Goal: Task Accomplishment & Management: Complete application form

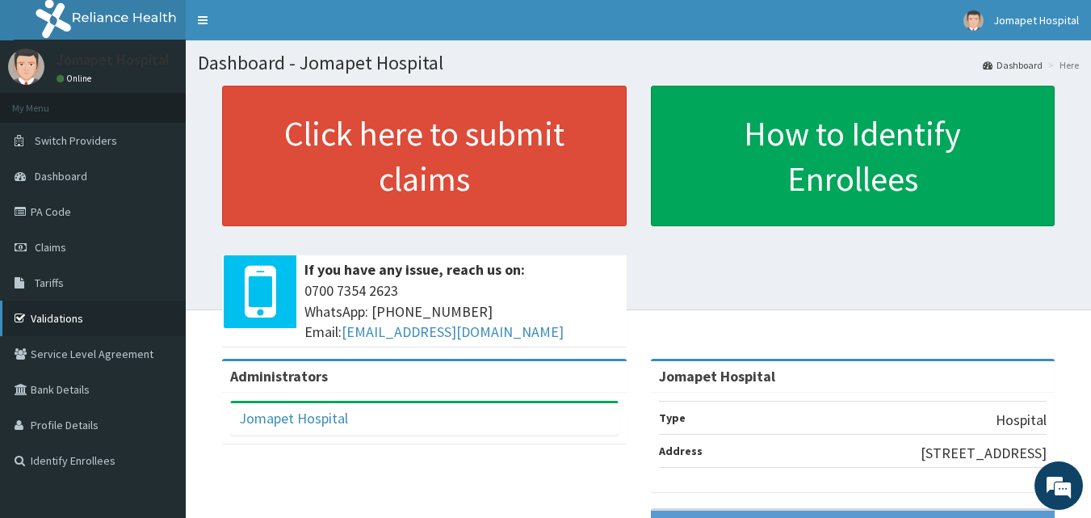
click at [85, 313] on link "Validations" at bounding box center [93, 318] width 186 height 36
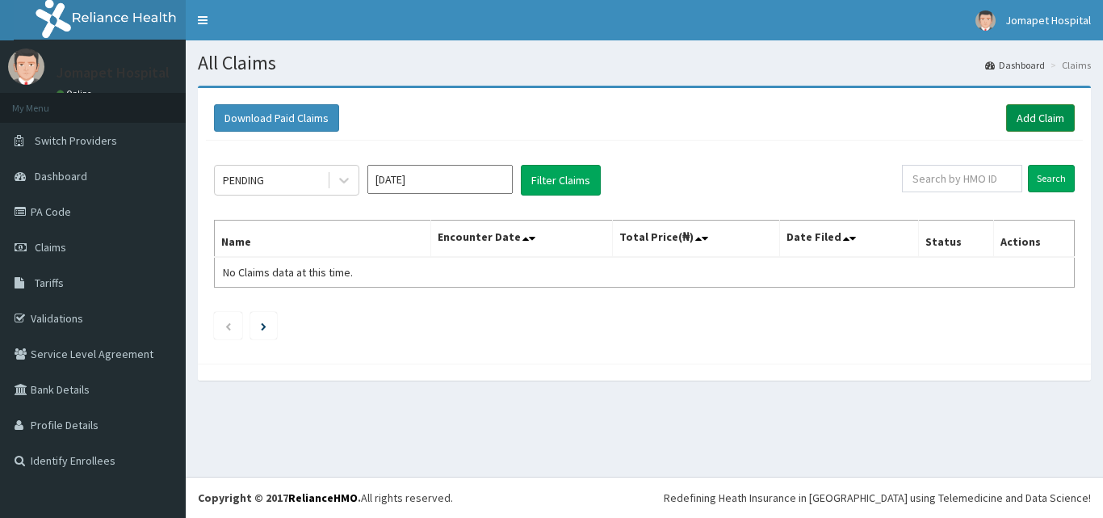
click at [1035, 116] on link "Add Claim" at bounding box center [1040, 117] width 69 height 27
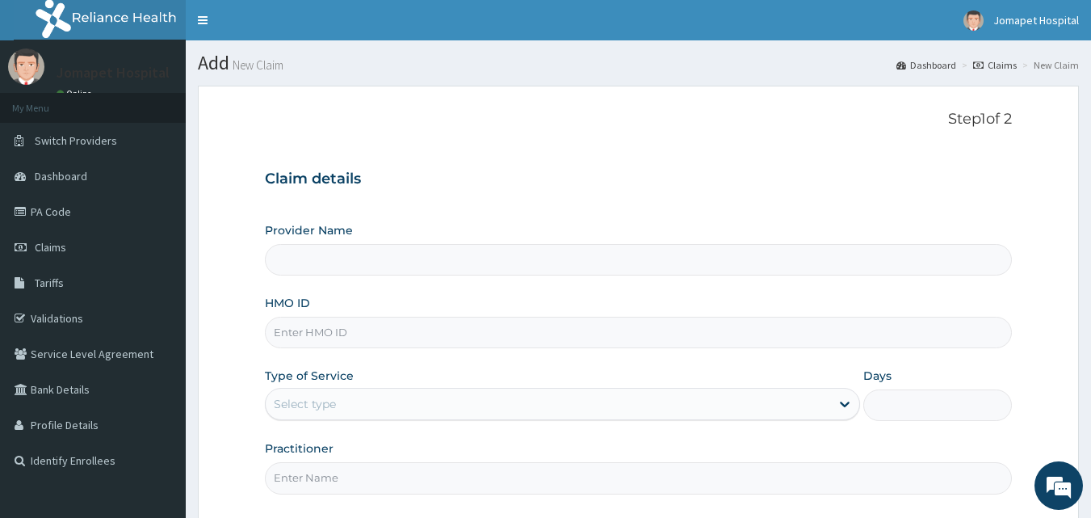
type input "Jomapet Hospital"
click at [383, 342] on input "HMO ID" at bounding box center [639, 333] width 748 height 32
click at [346, 342] on input "HMO ID" at bounding box center [639, 333] width 748 height 32
type input "GCS/10142/B"
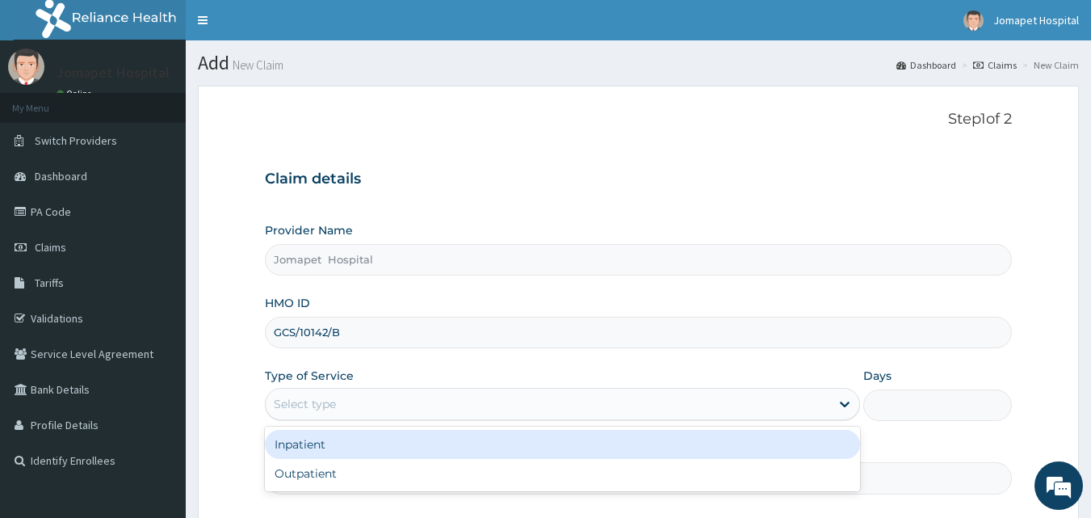
click at [317, 406] on div "Select type" at bounding box center [305, 404] width 62 height 16
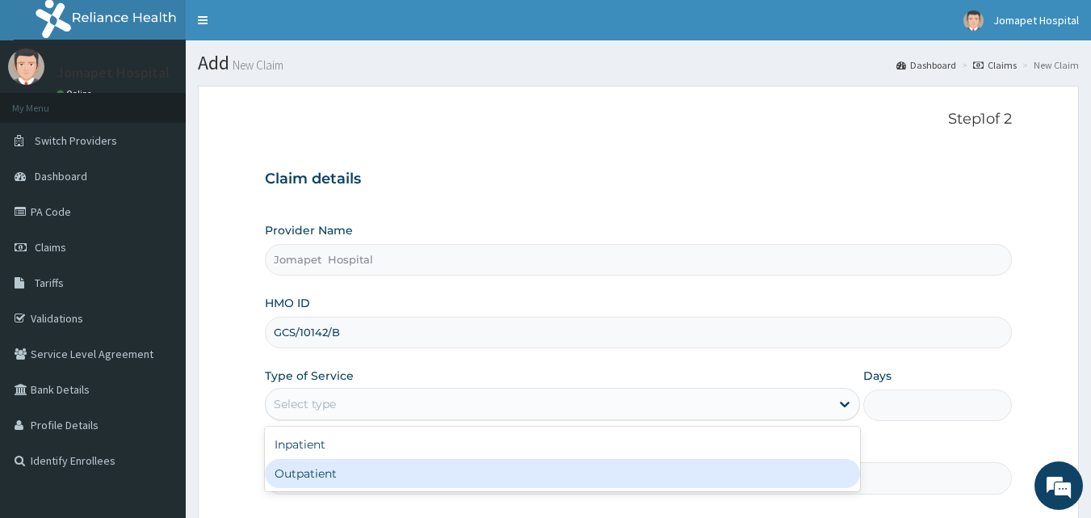
click at [309, 476] on div "Outpatient" at bounding box center [562, 473] width 595 height 29
type input "1"
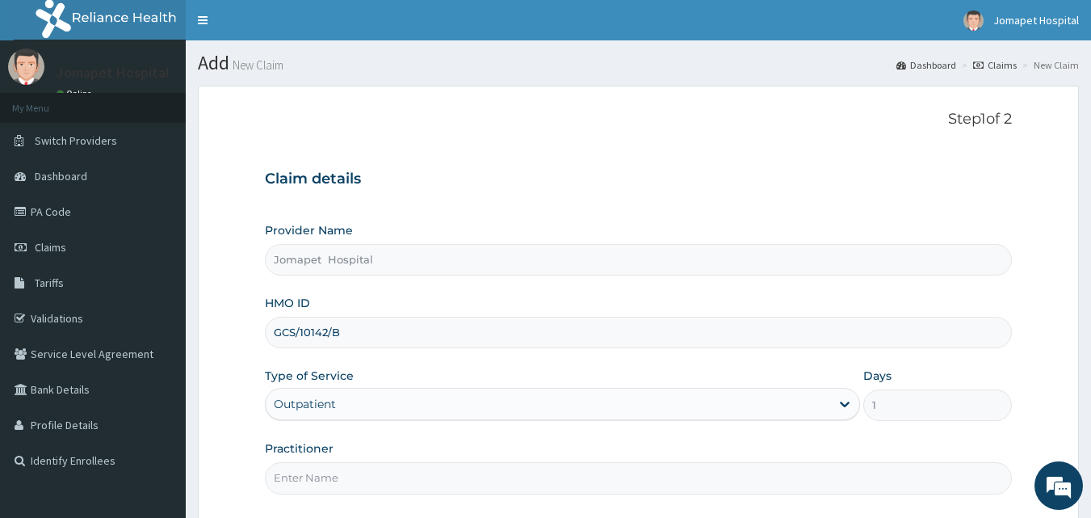
click at [303, 485] on input "Practitioner" at bounding box center [639, 478] width 748 height 32
type input "[PERSON_NAME]"
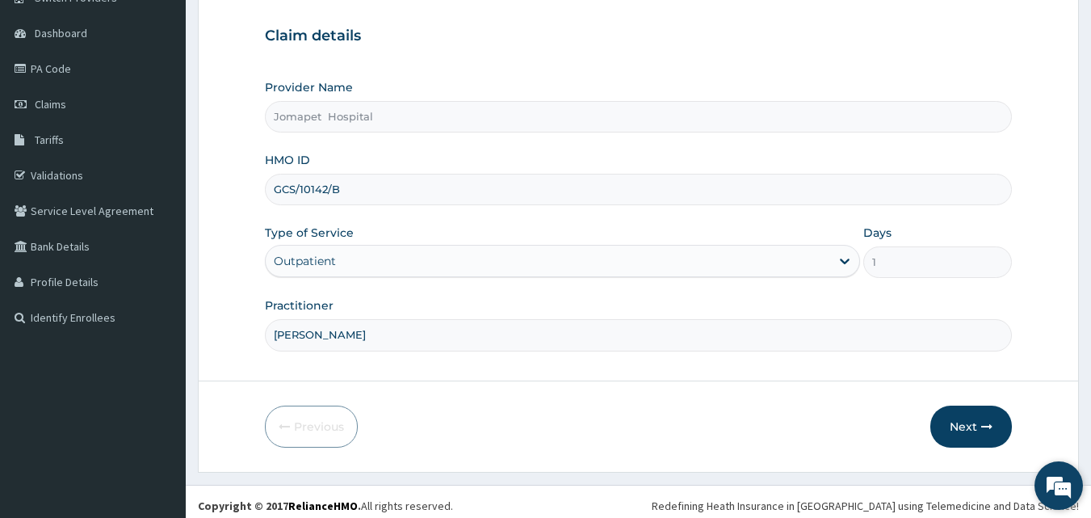
scroll to position [151, 0]
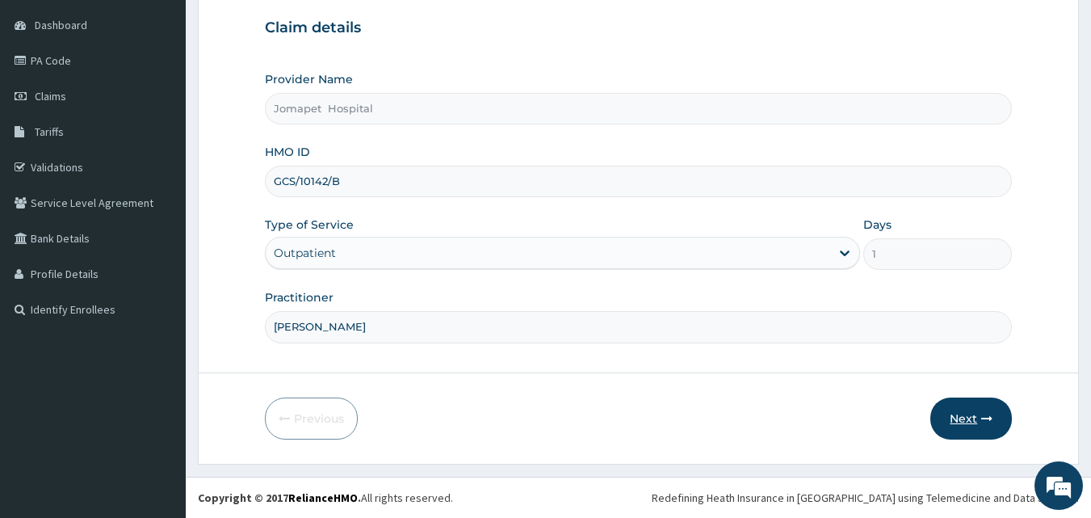
click at [972, 418] on button "Next" at bounding box center [972, 418] width 82 height 42
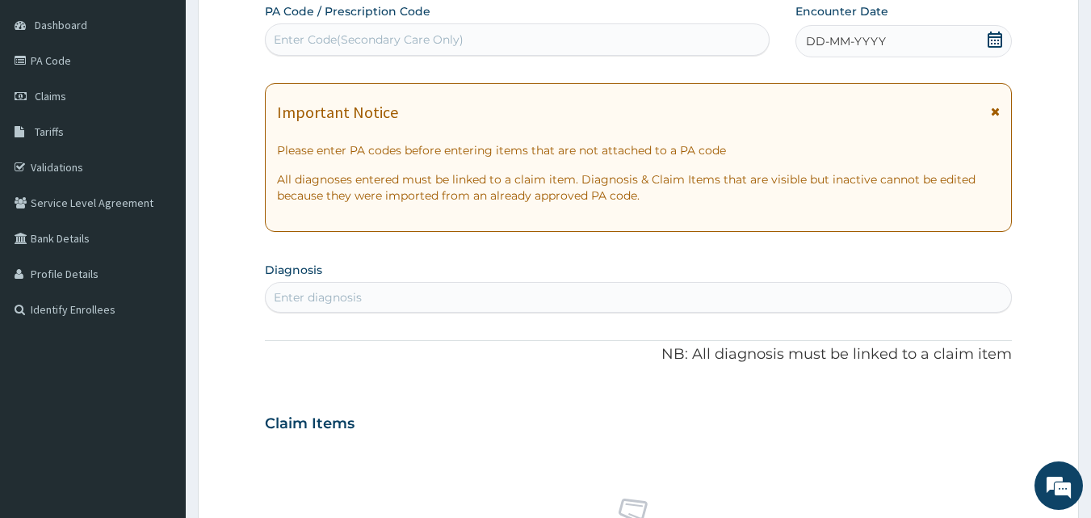
click at [610, 37] on div "Enter Code(Secondary Care Only)" at bounding box center [518, 40] width 504 height 26
type input "PA/D8C6D6"
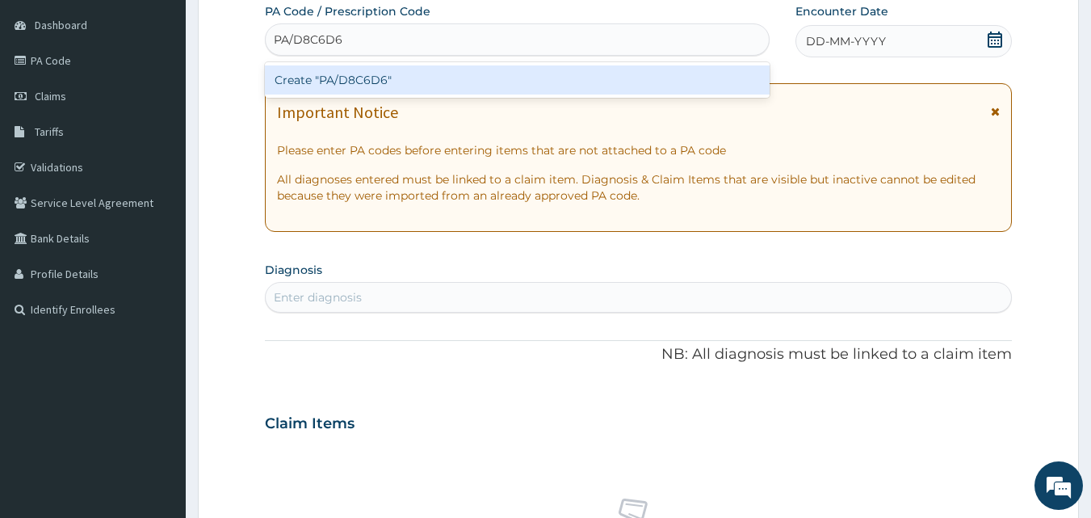
click at [284, 78] on div "Create "PA/D8C6D6"" at bounding box center [518, 79] width 506 height 29
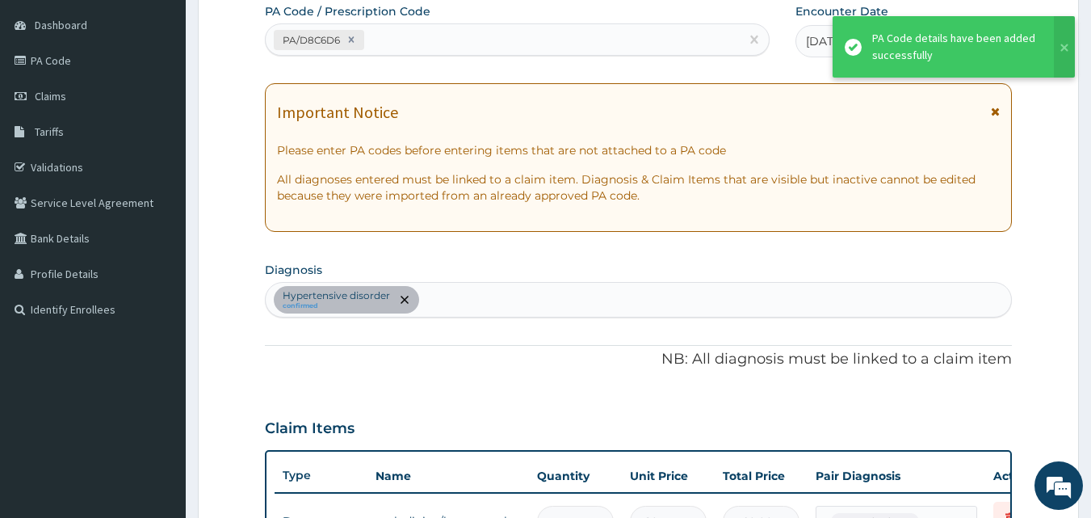
scroll to position [170, 0]
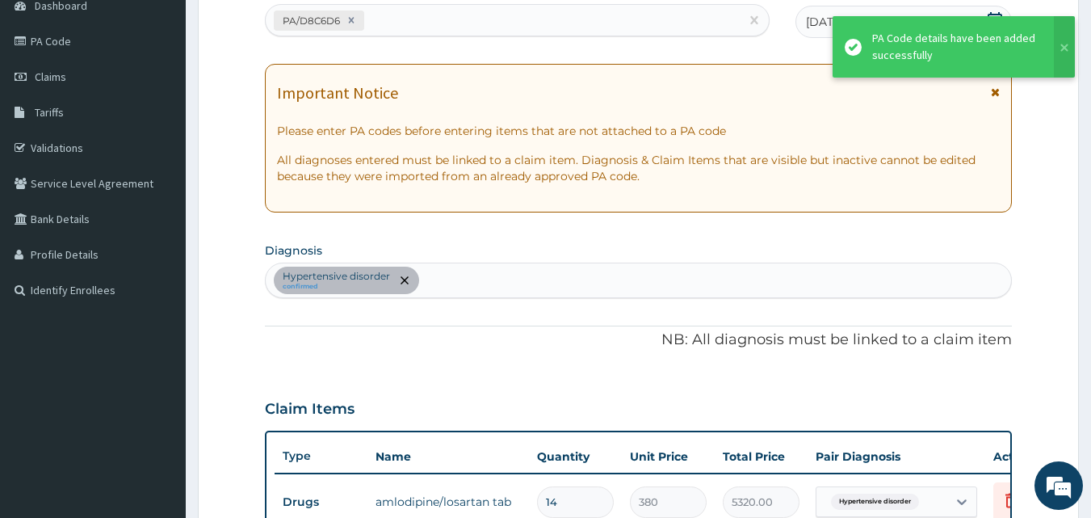
click at [436, 288] on div "Hypertensive disorder confirmed" at bounding box center [639, 280] width 746 height 34
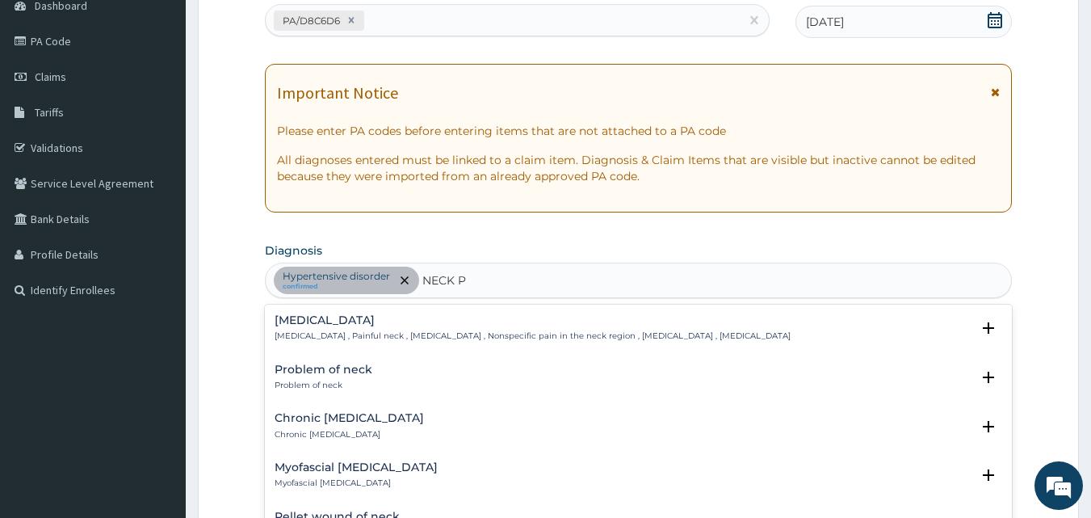
type input "NECK PA"
click at [344, 323] on h4 "Neck pain" at bounding box center [533, 320] width 516 height 12
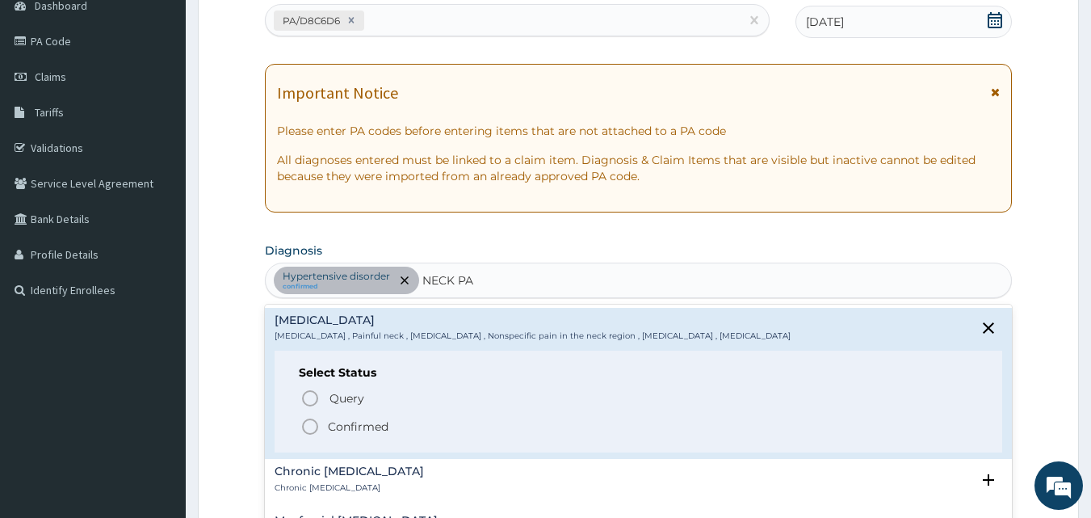
click at [311, 422] on icon "status option filled" at bounding box center [309, 426] width 19 height 19
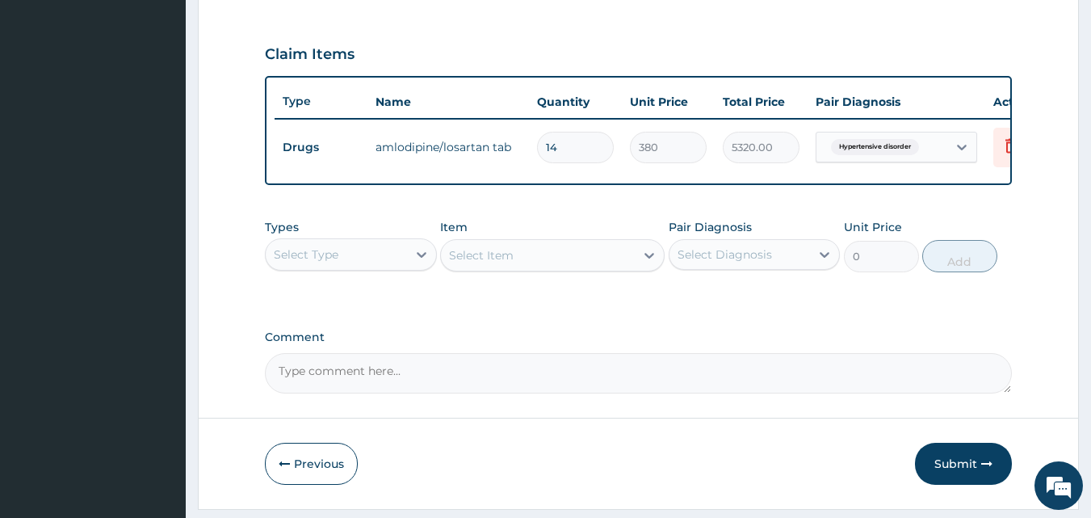
scroll to position [542, 0]
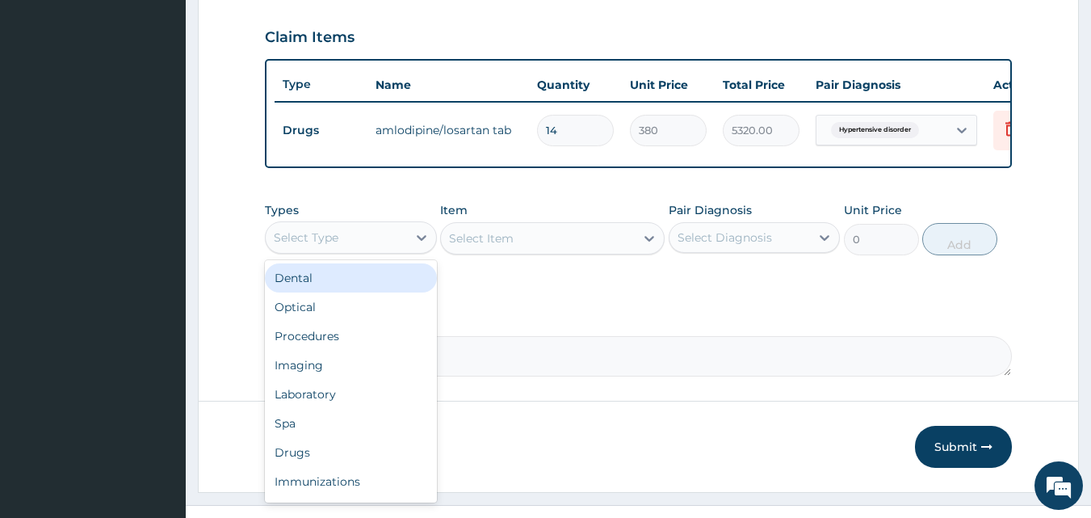
click at [290, 246] on div "Select Type" at bounding box center [306, 237] width 65 height 16
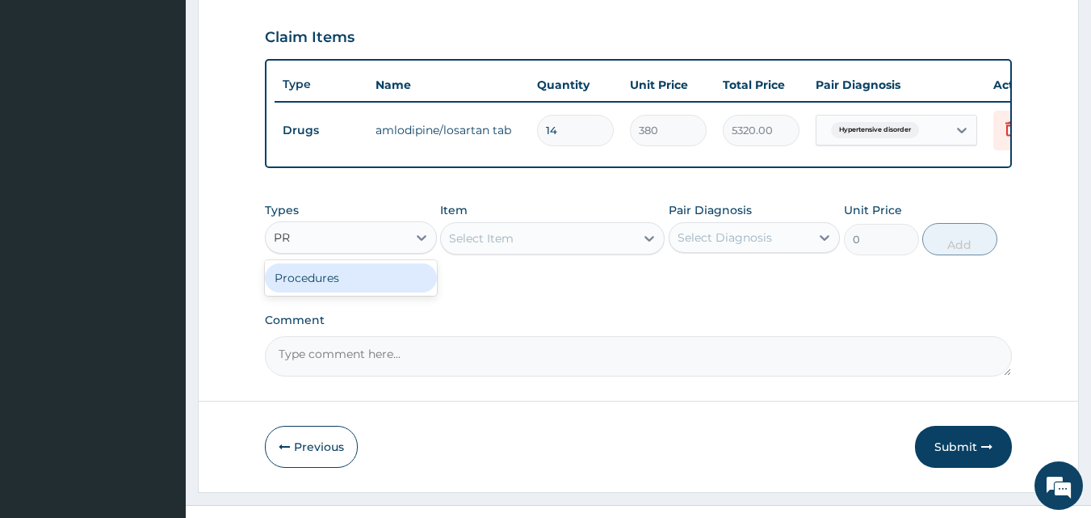
type input "PRO"
click at [288, 286] on div "Procedures" at bounding box center [351, 277] width 172 height 29
click at [452, 246] on div "Select Item" at bounding box center [481, 238] width 65 height 16
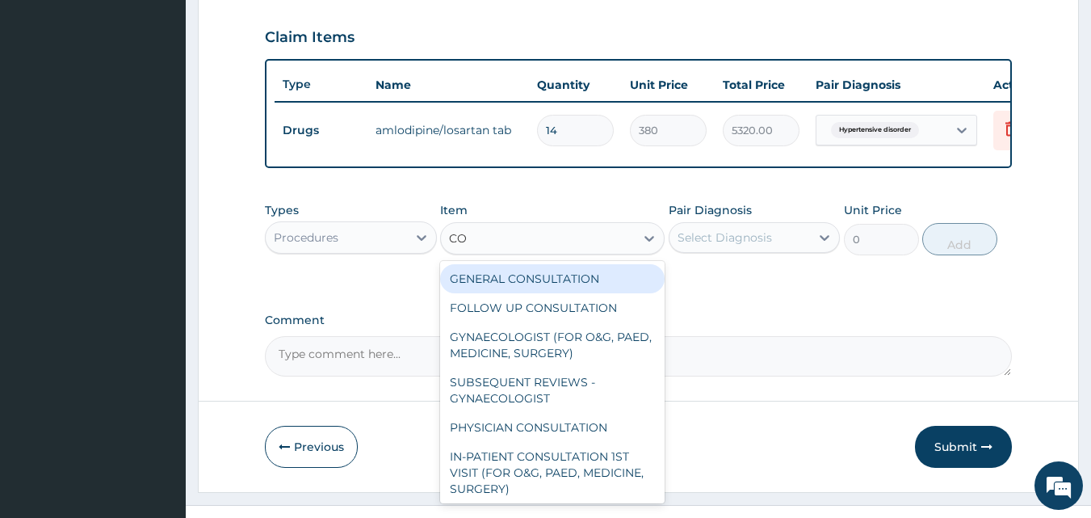
type input "CON"
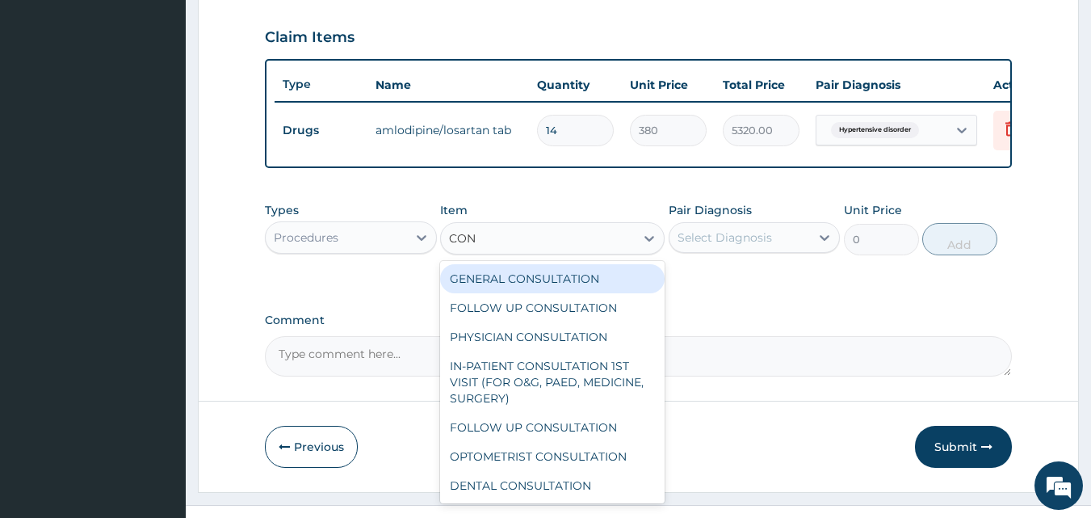
click at [473, 292] on div "GENERAL CONSULTATION" at bounding box center [552, 278] width 225 height 29
type input "2000"
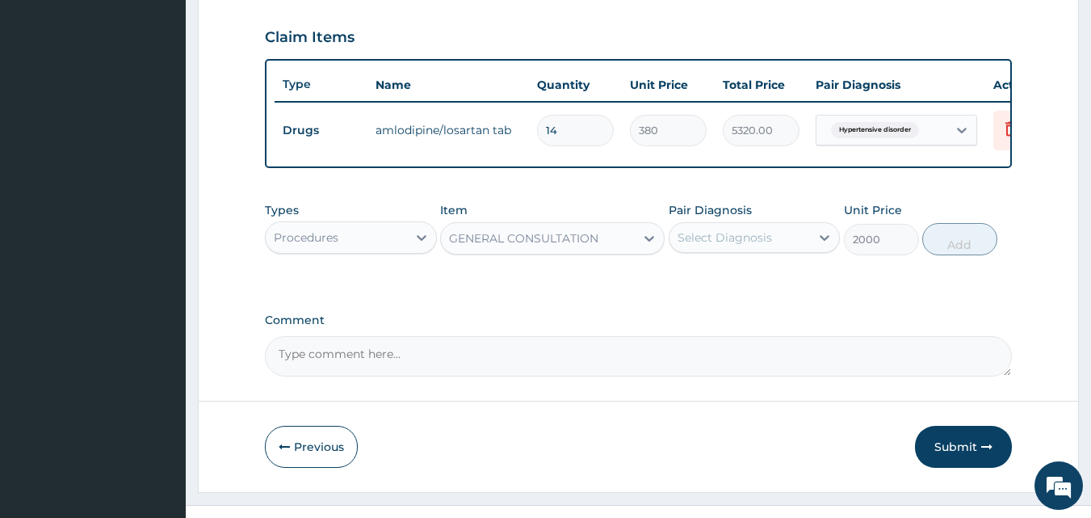
click at [473, 288] on div "Types Procedures Item option GENERAL CONSULTATION, selected. Select is focused …" at bounding box center [639, 241] width 748 height 94
click at [679, 246] on div "Select Diagnosis" at bounding box center [725, 237] width 95 height 16
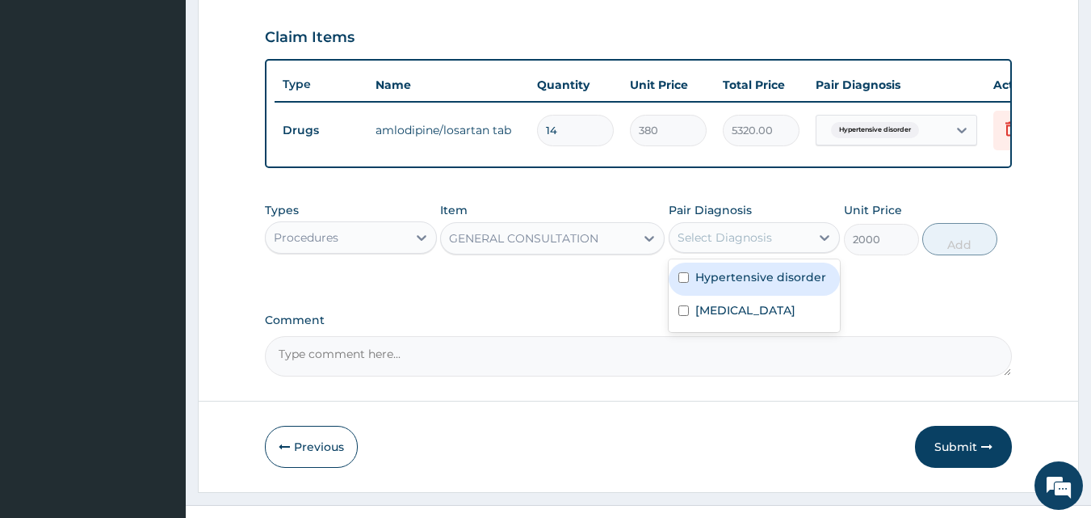
click at [685, 283] on input "checkbox" at bounding box center [684, 277] width 11 height 11
checkbox input "true"
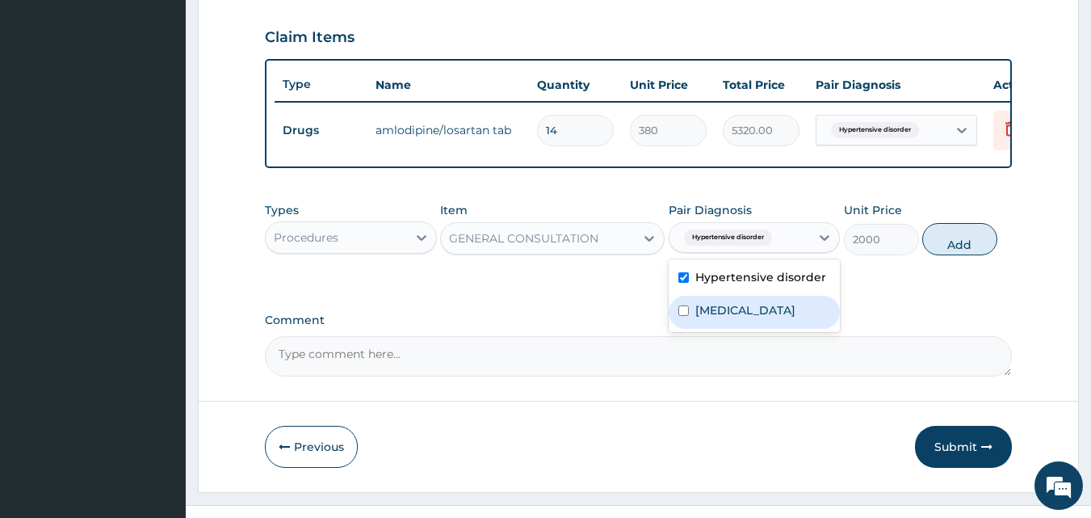
click at [683, 316] on input "checkbox" at bounding box center [684, 310] width 11 height 11
checkbox input "true"
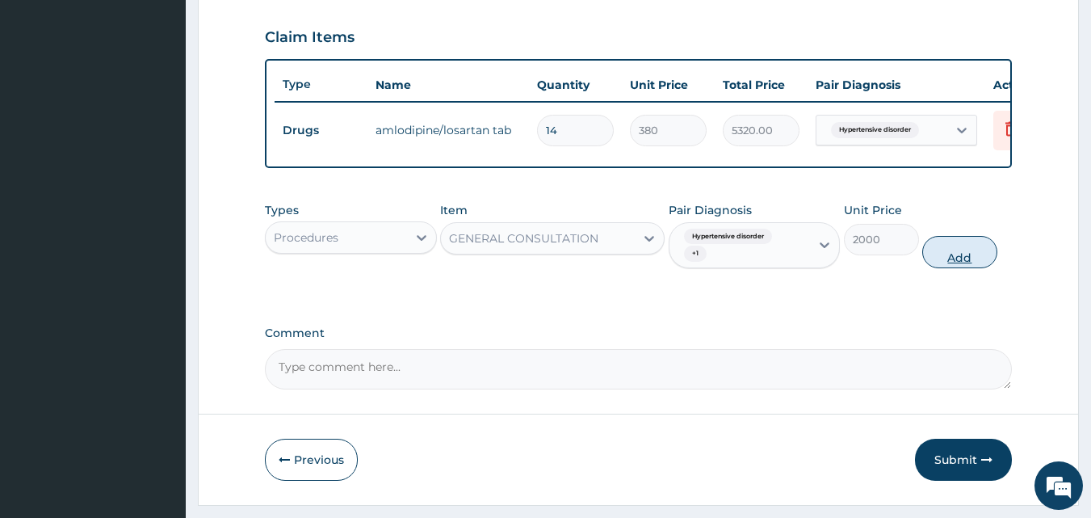
click at [951, 259] on button "Add" at bounding box center [959, 252] width 75 height 32
type input "0"
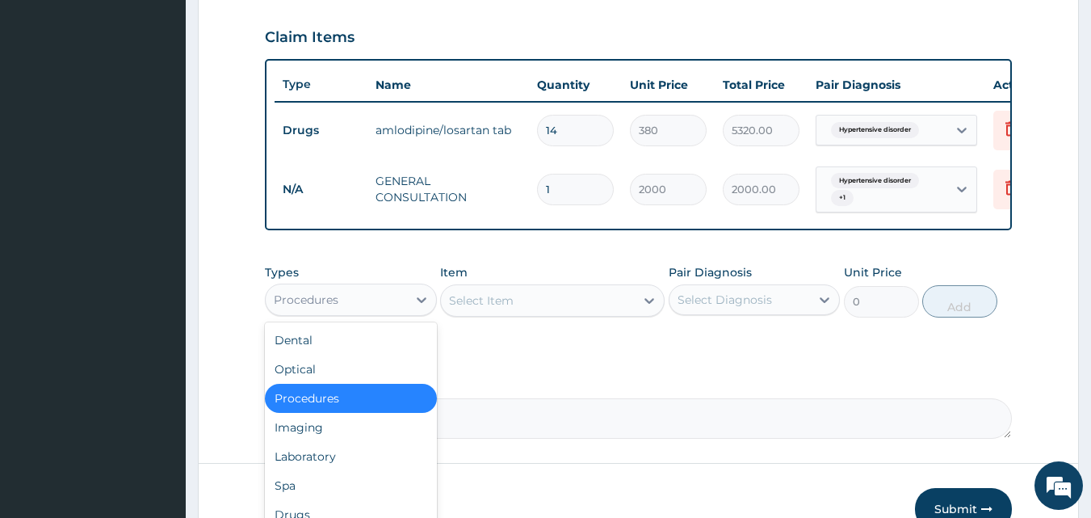
click at [326, 305] on div "Procedures" at bounding box center [306, 300] width 65 height 16
type input "DR"
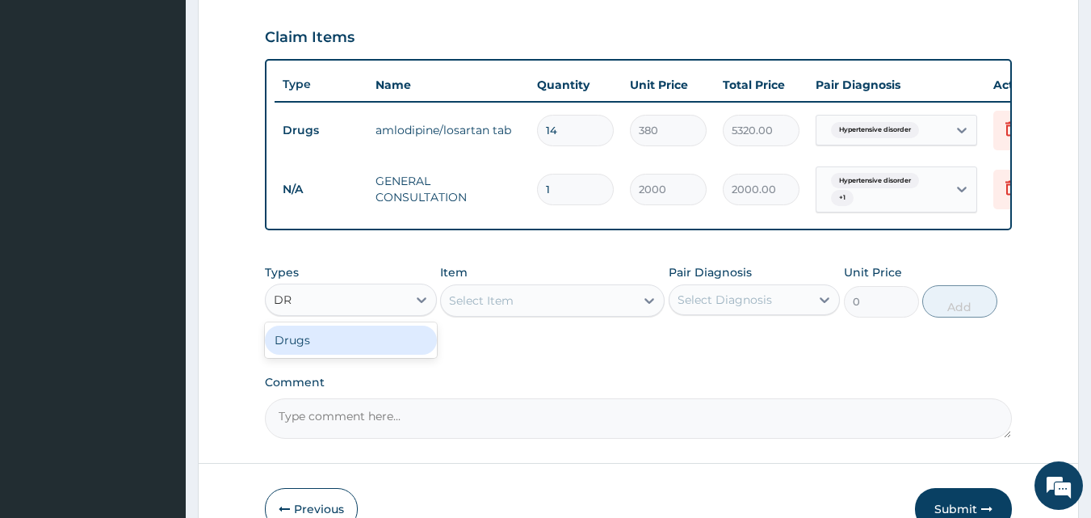
click at [318, 354] on div "Drugs" at bounding box center [351, 340] width 172 height 29
click at [447, 314] on div "Select Item" at bounding box center [552, 300] width 225 height 32
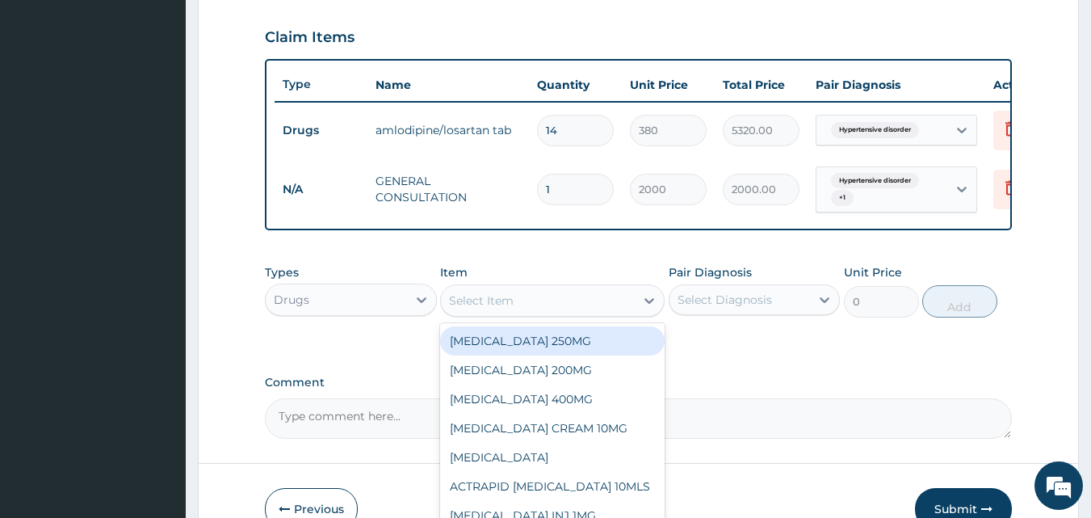
click at [447, 313] on div "Select Item" at bounding box center [538, 301] width 194 height 26
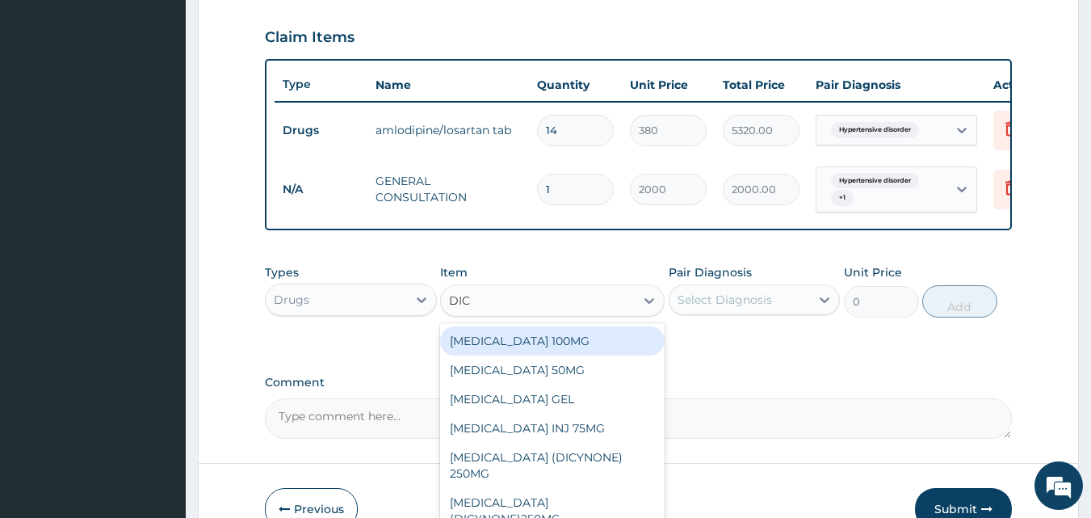
type input "DICL"
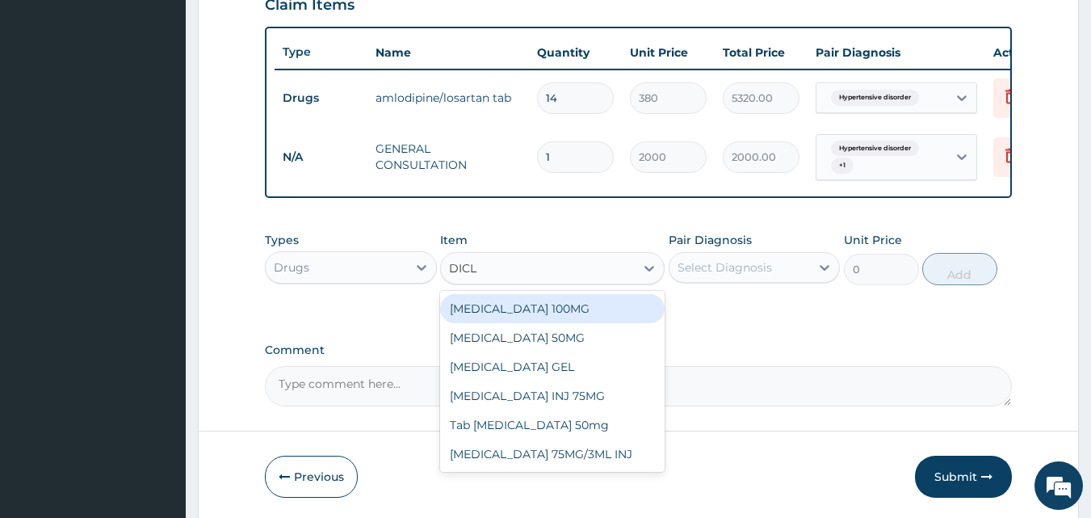
scroll to position [645, 0]
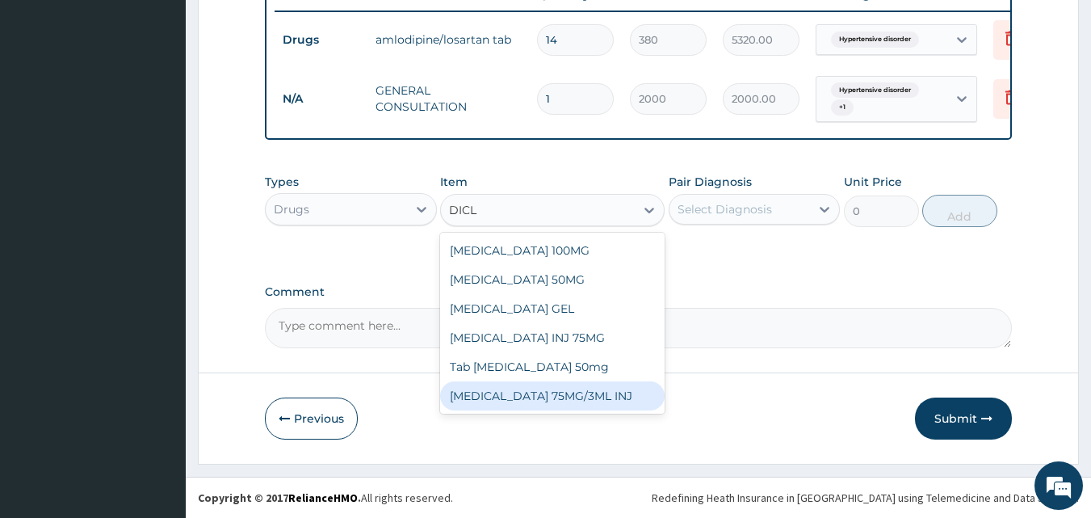
click at [536, 395] on div "[MEDICAL_DATA] 75MG/3ML INJ" at bounding box center [552, 395] width 225 height 29
type input "1000"
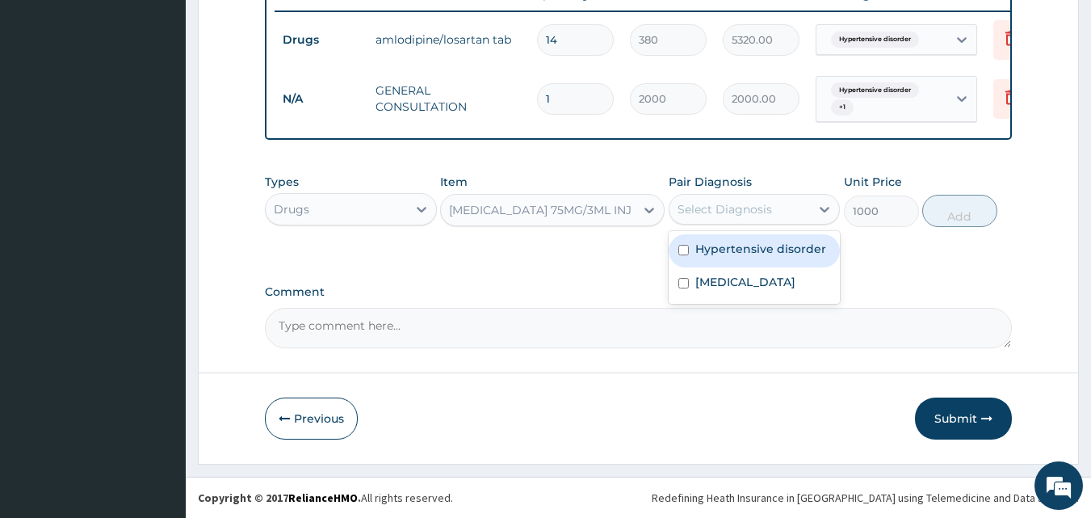
click at [685, 216] on div "Select Diagnosis" at bounding box center [725, 209] width 95 height 16
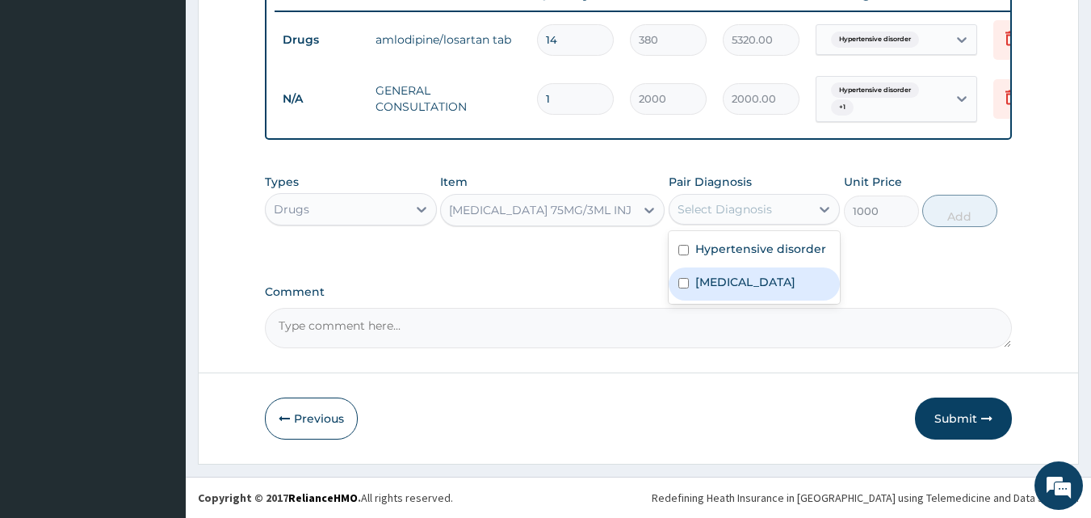
click at [681, 284] on input "checkbox" at bounding box center [684, 283] width 11 height 11
checkbox input "true"
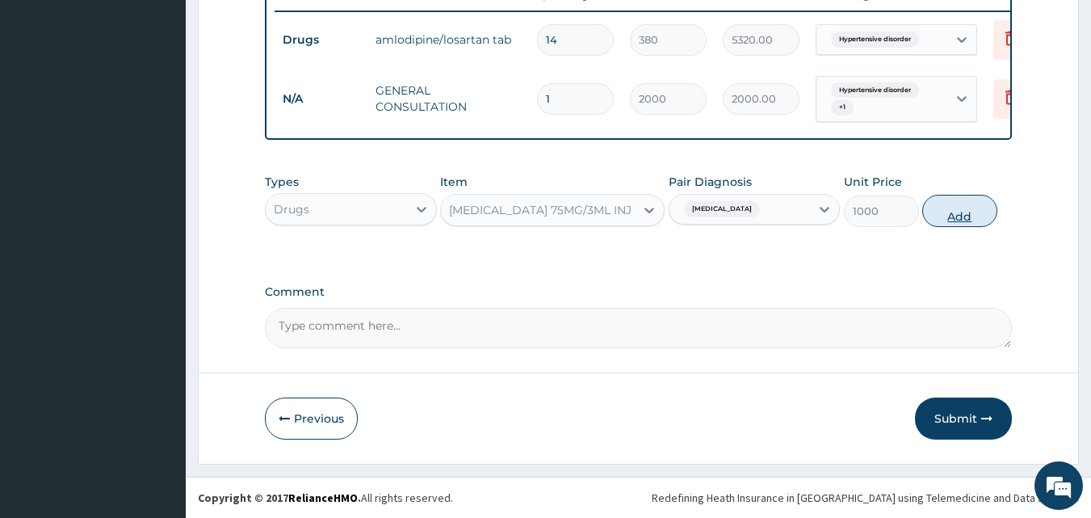
click at [936, 209] on button "Add" at bounding box center [959, 211] width 75 height 32
type input "0"
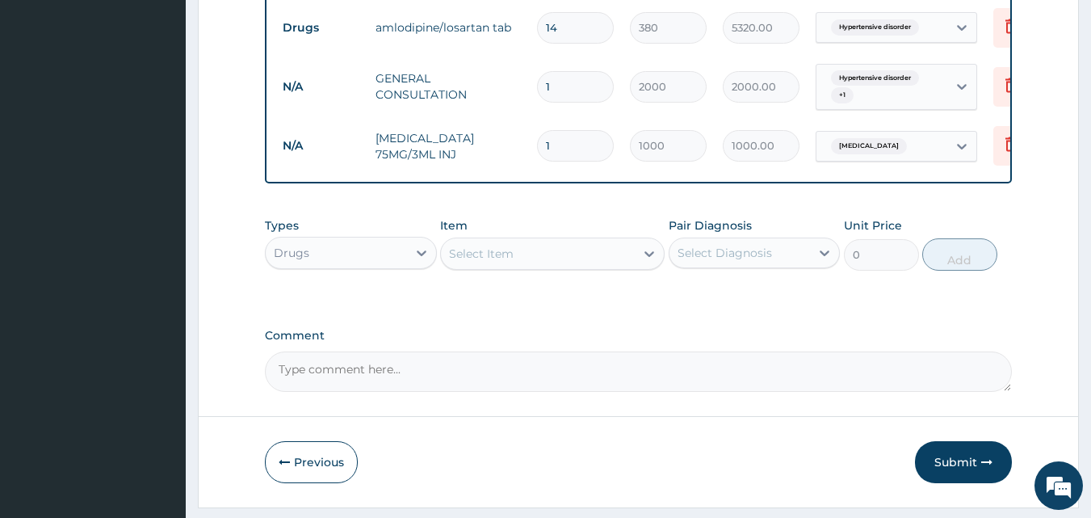
click at [459, 267] on div "Select Item" at bounding box center [538, 254] width 194 height 26
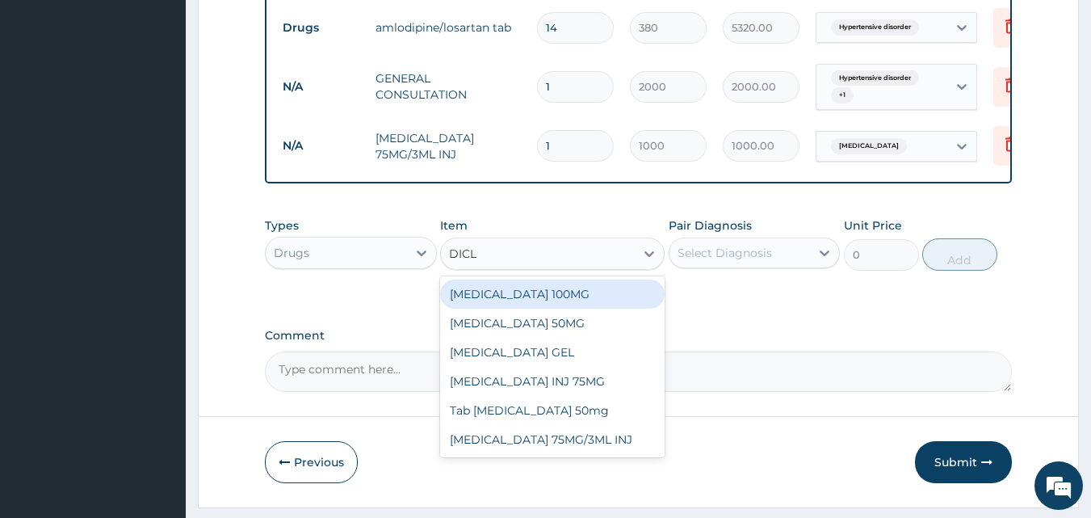
type input "DICLO"
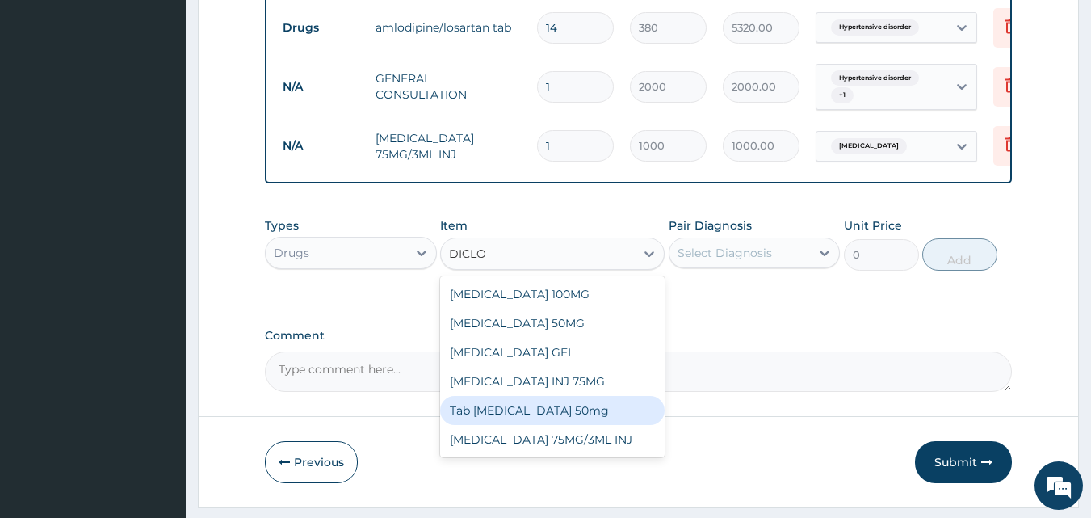
click at [491, 421] on div "Tab [MEDICAL_DATA] 50mg" at bounding box center [552, 410] width 225 height 29
type input "100"
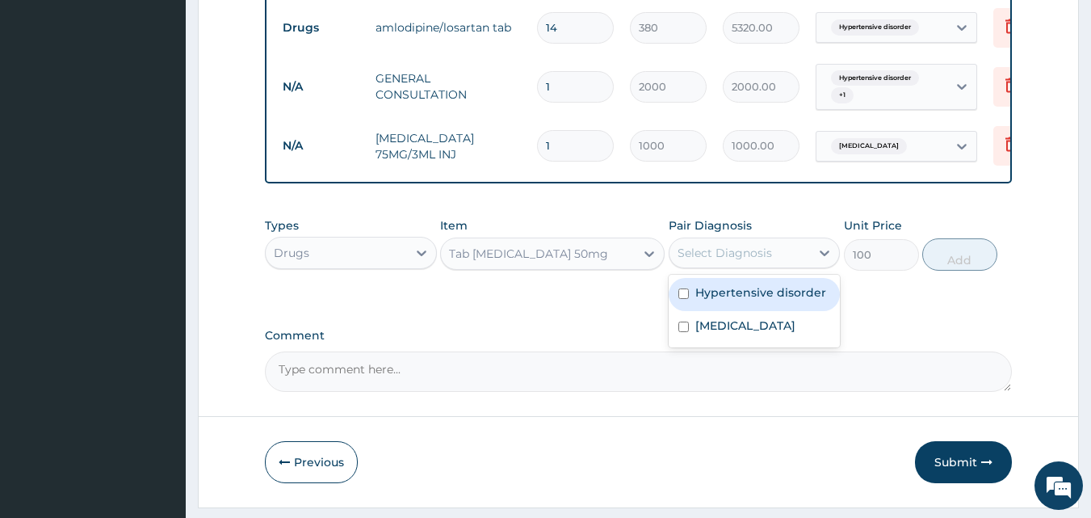
click at [691, 261] on div "Select Diagnosis" at bounding box center [725, 253] width 95 height 16
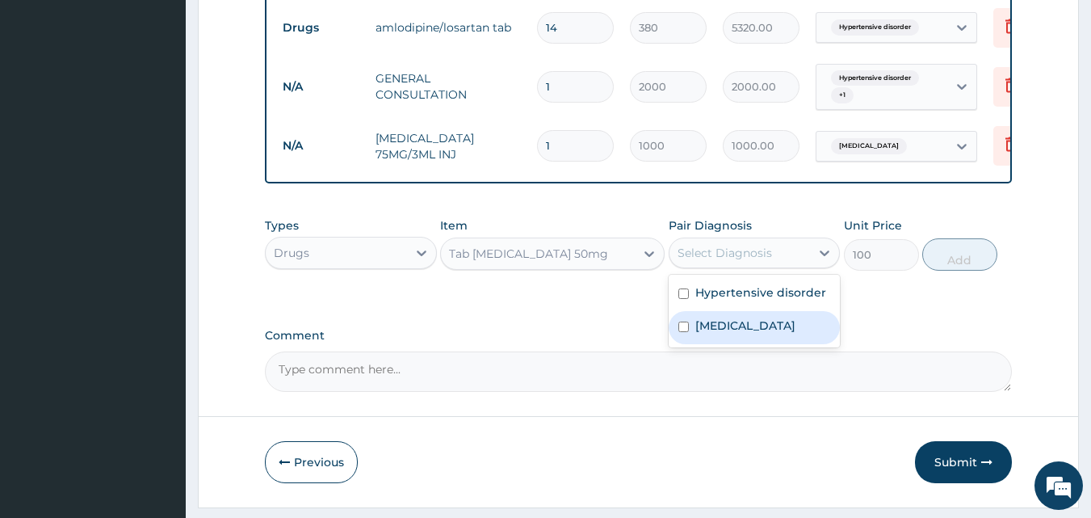
click at [683, 332] on input "checkbox" at bounding box center [684, 326] width 11 height 11
checkbox input "true"
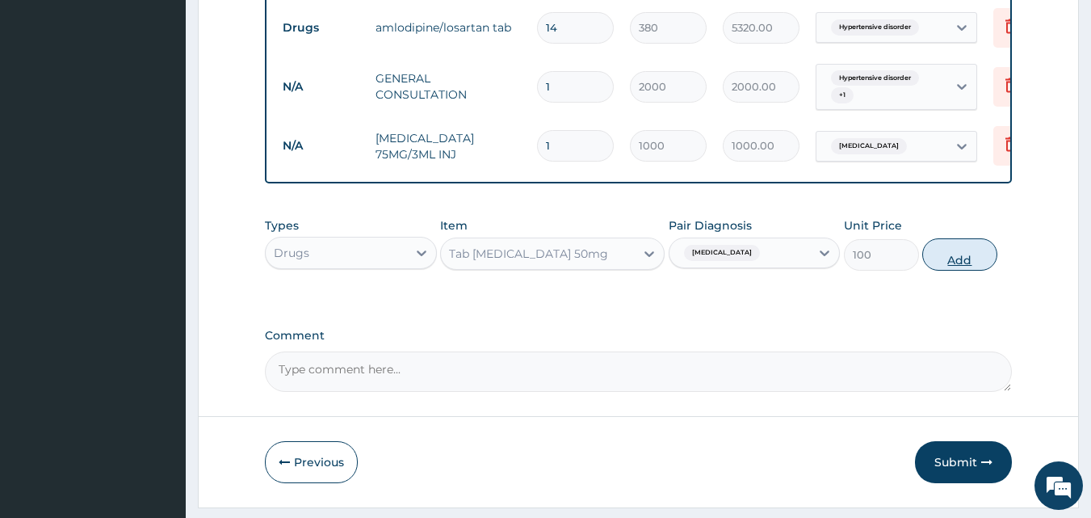
click at [939, 267] on button "Add" at bounding box center [959, 254] width 75 height 32
type input "0"
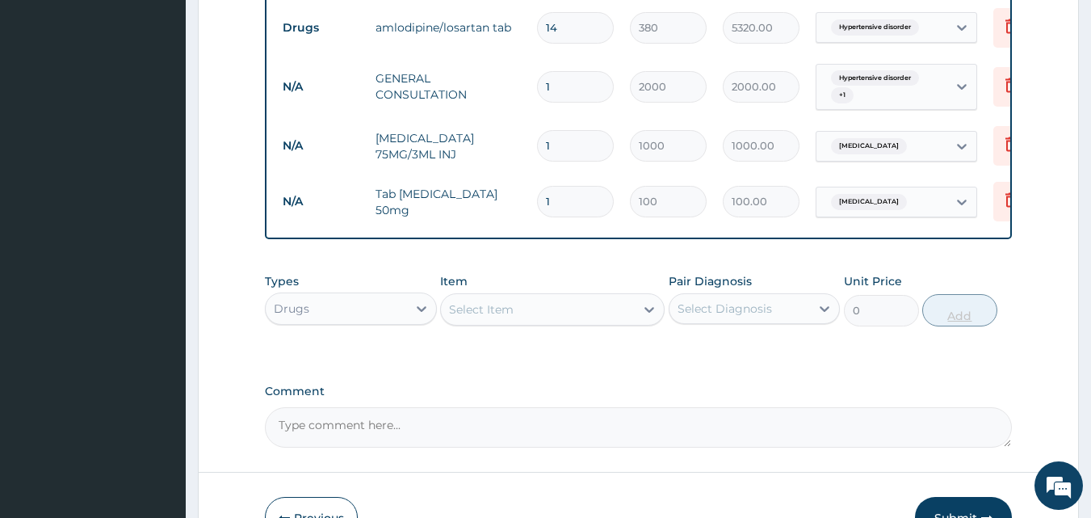
type input "10"
type input "1000.00"
type input "10"
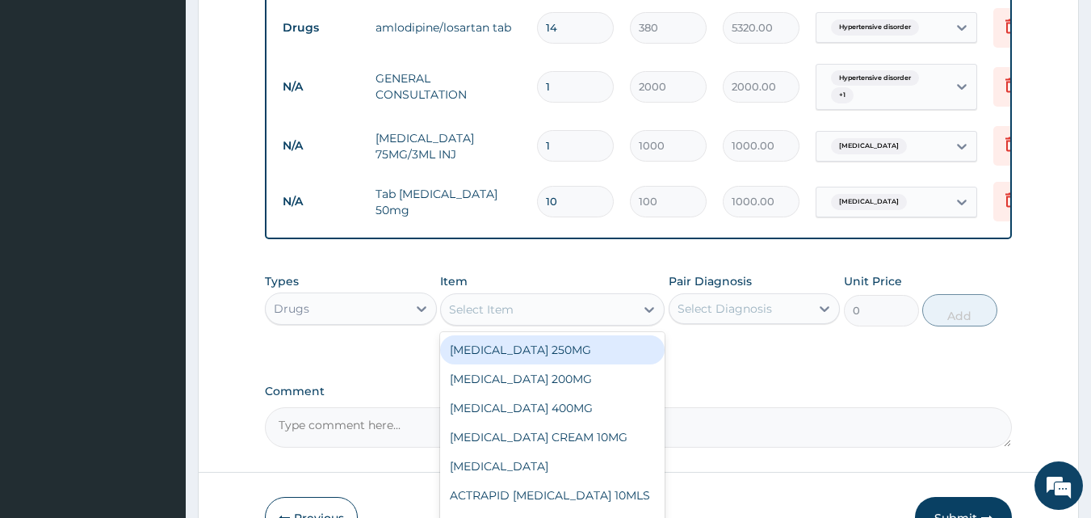
click at [494, 317] on div "Select Item" at bounding box center [481, 309] width 65 height 16
type input "PRED"
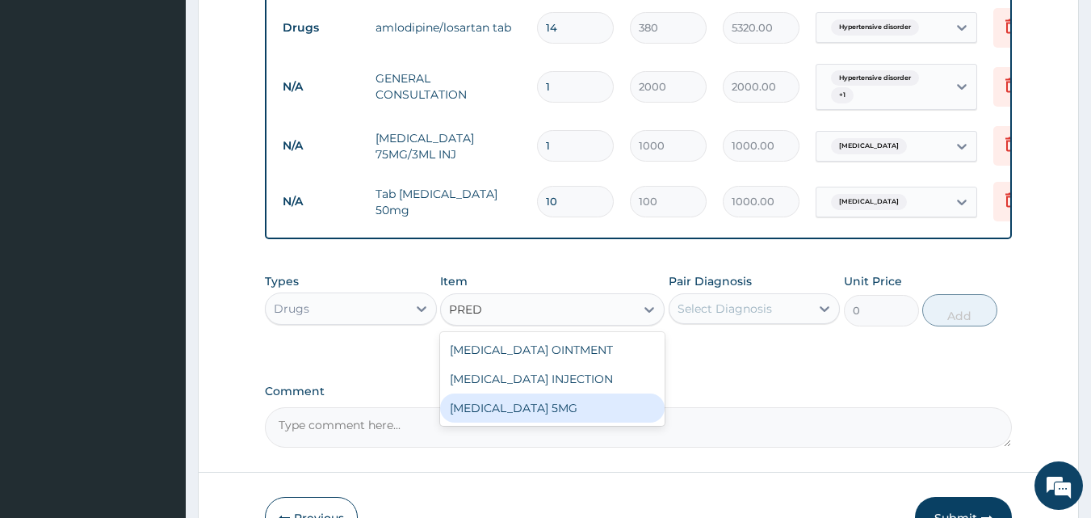
click at [509, 422] on div "[MEDICAL_DATA] 5MG" at bounding box center [552, 407] width 225 height 29
type input "20"
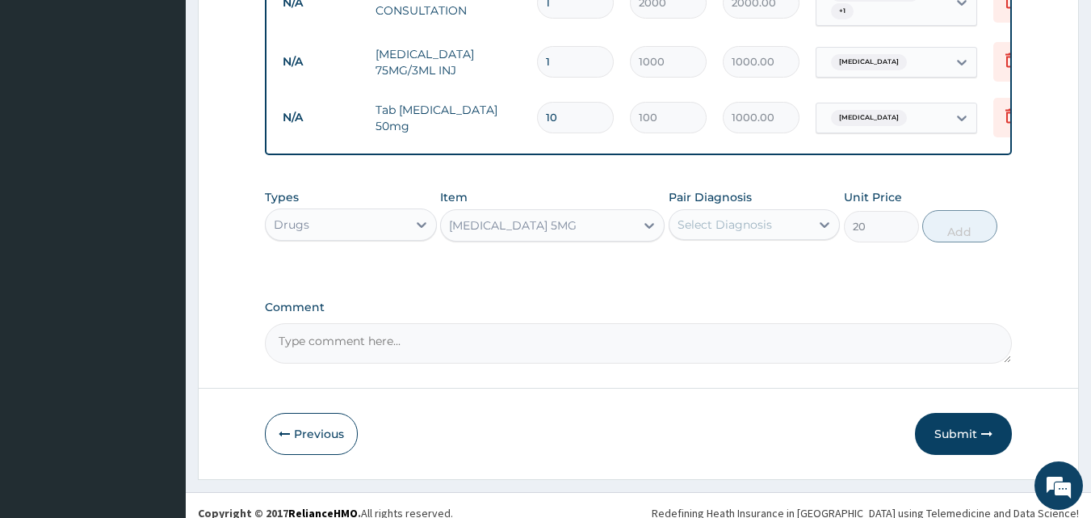
scroll to position [756, 0]
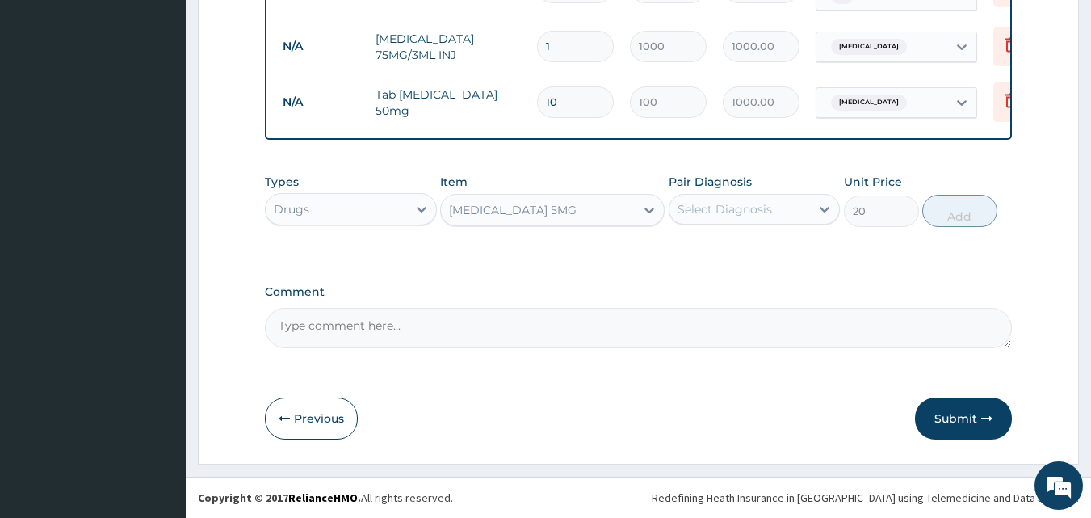
click at [948, 407] on button "Submit" at bounding box center [963, 418] width 97 height 42
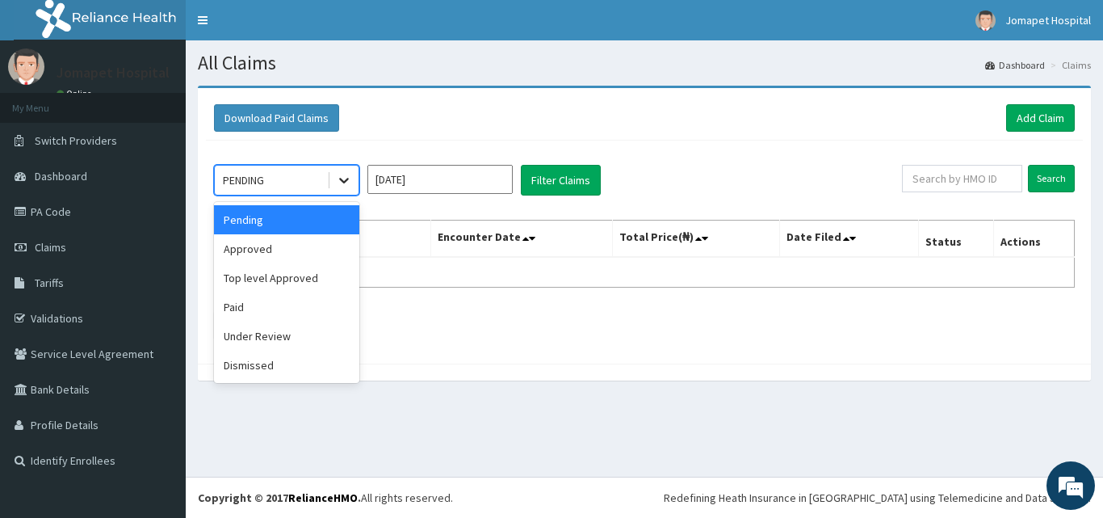
click at [339, 179] on icon at bounding box center [344, 180] width 16 height 16
click at [299, 252] on div "Approved" at bounding box center [286, 248] width 145 height 29
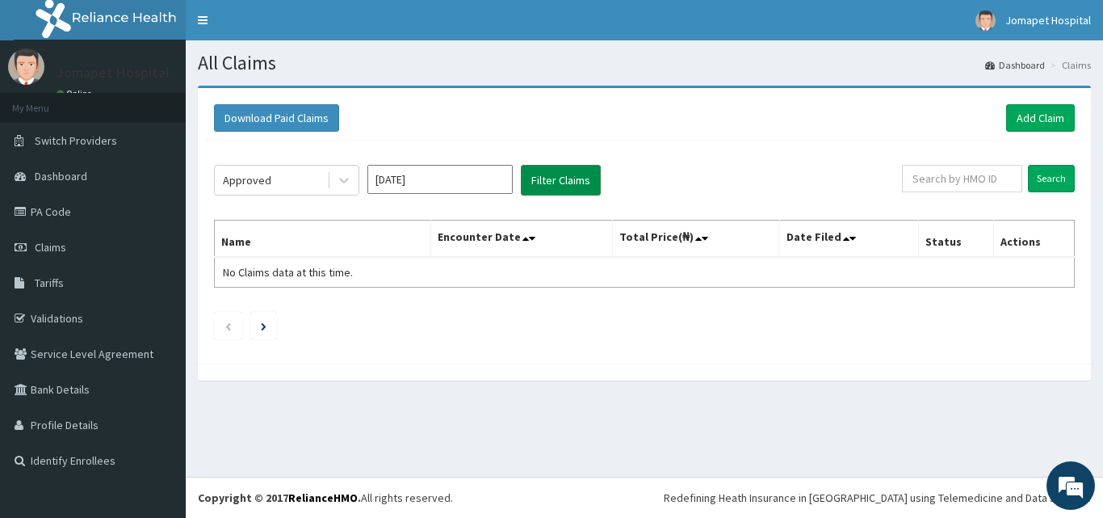
click at [539, 183] on button "Filter Claims" at bounding box center [561, 180] width 80 height 31
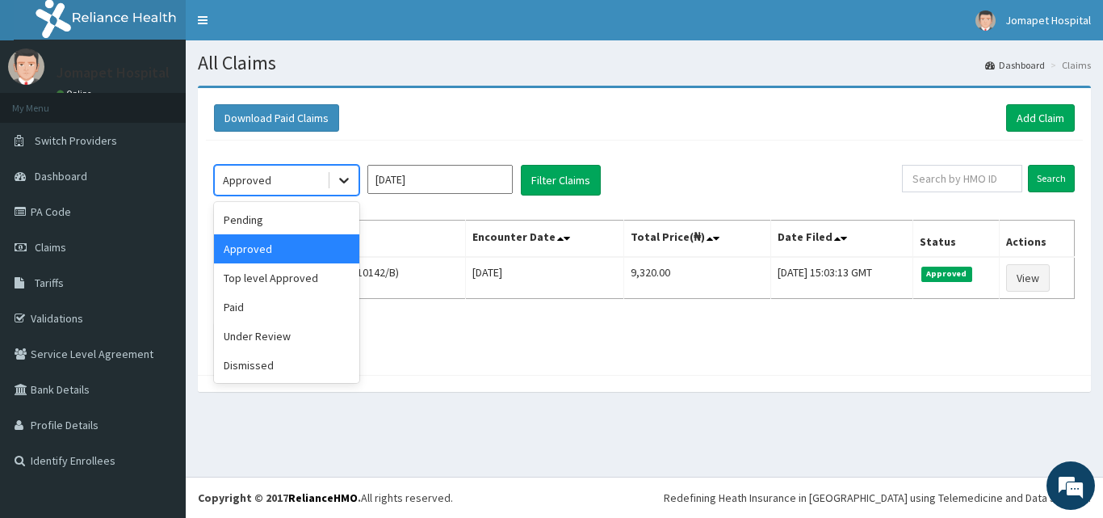
click at [345, 183] on icon at bounding box center [344, 180] width 16 height 16
click at [317, 273] on div "Top level Approved" at bounding box center [286, 277] width 145 height 29
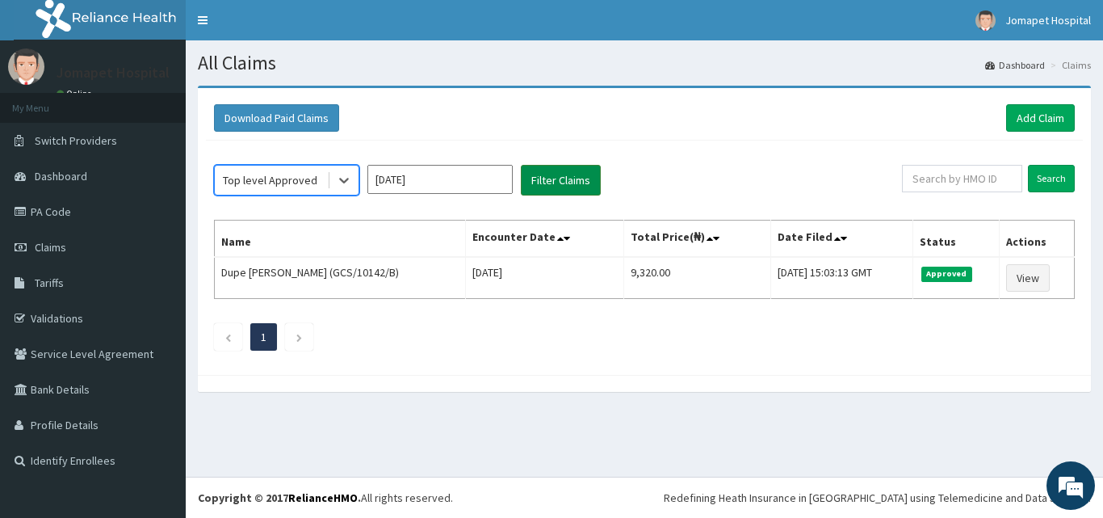
click at [540, 179] on button "Filter Claims" at bounding box center [561, 180] width 80 height 31
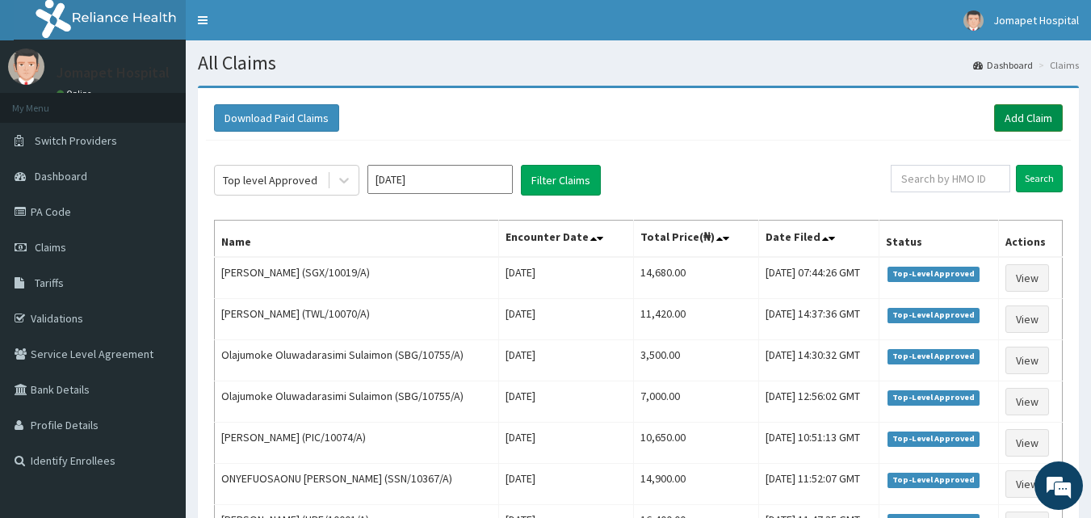
click at [1032, 119] on link "Add Claim" at bounding box center [1028, 117] width 69 height 27
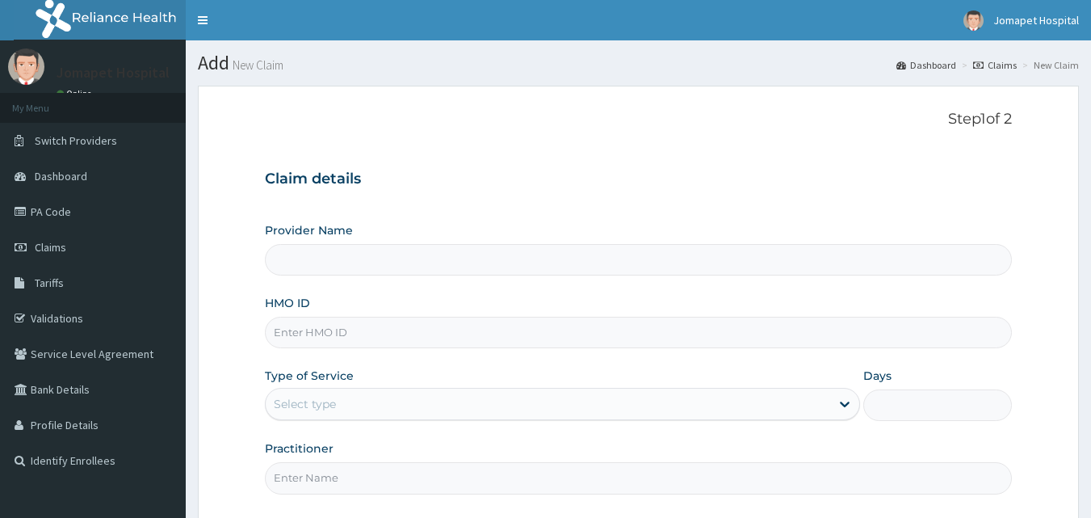
type input "Jomapet Hospital"
click at [327, 335] on input "HMO ID" at bounding box center [639, 333] width 748 height 32
type input "EIS/11977/B"
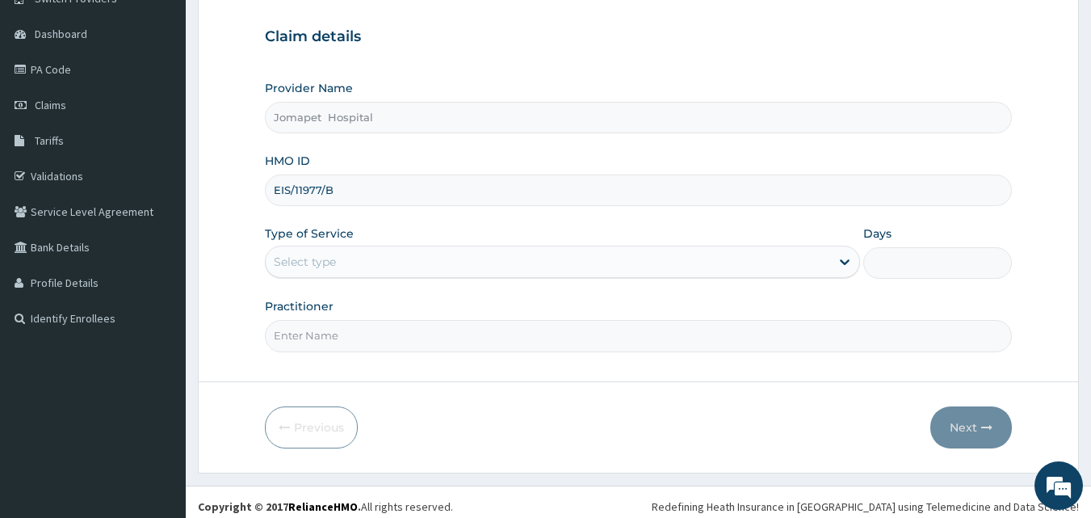
scroll to position [151, 0]
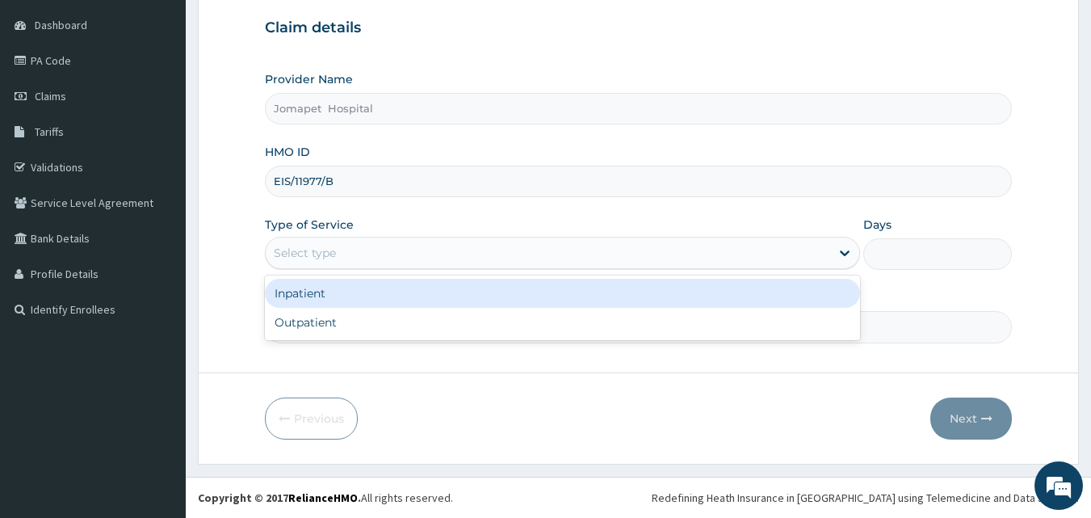
click at [283, 255] on div "Select type" at bounding box center [305, 253] width 62 height 16
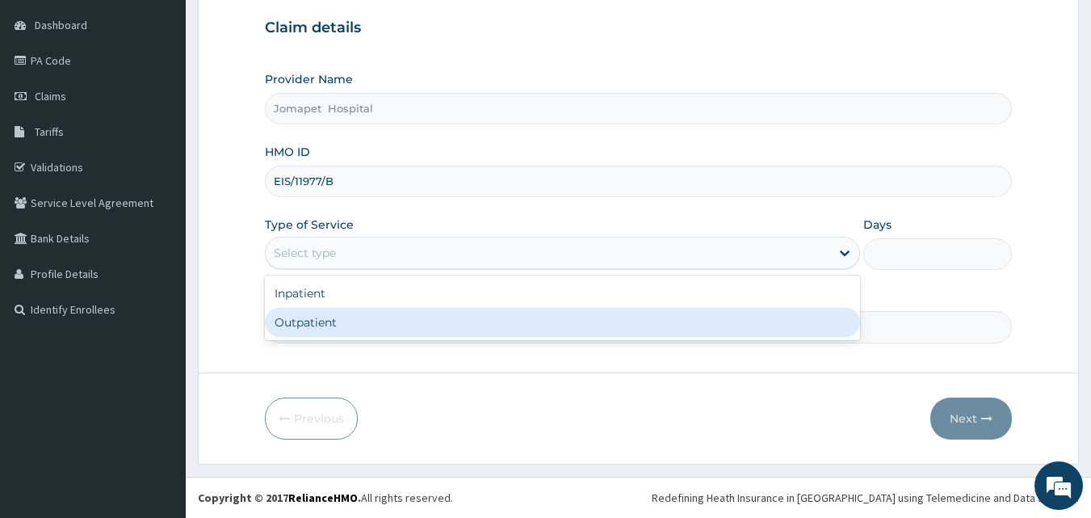
click at [305, 330] on div "Outpatient" at bounding box center [562, 322] width 595 height 29
type input "1"
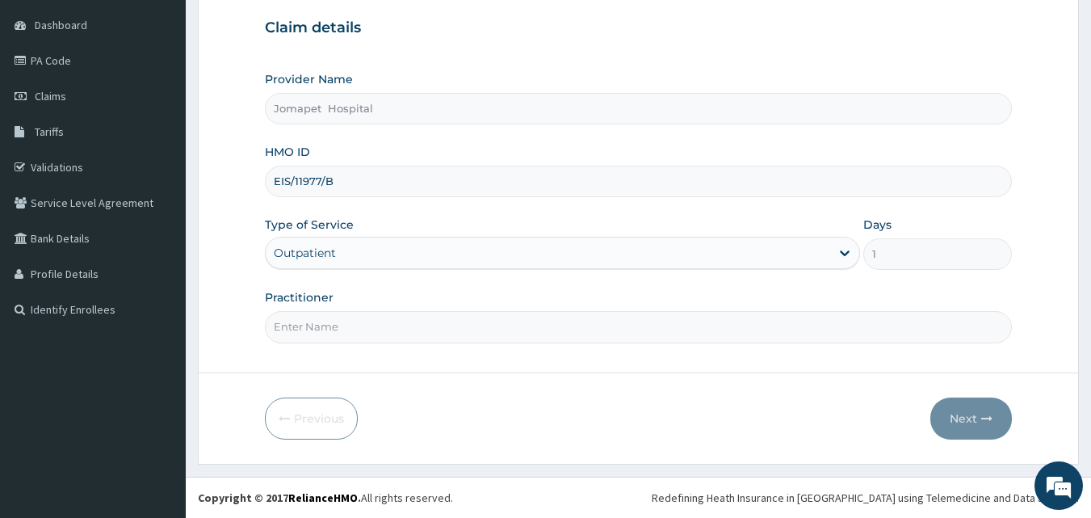
click at [300, 329] on input "Practitioner" at bounding box center [639, 327] width 748 height 32
type input "DR JOACHIM"
click at [953, 423] on button "Next" at bounding box center [972, 418] width 82 height 42
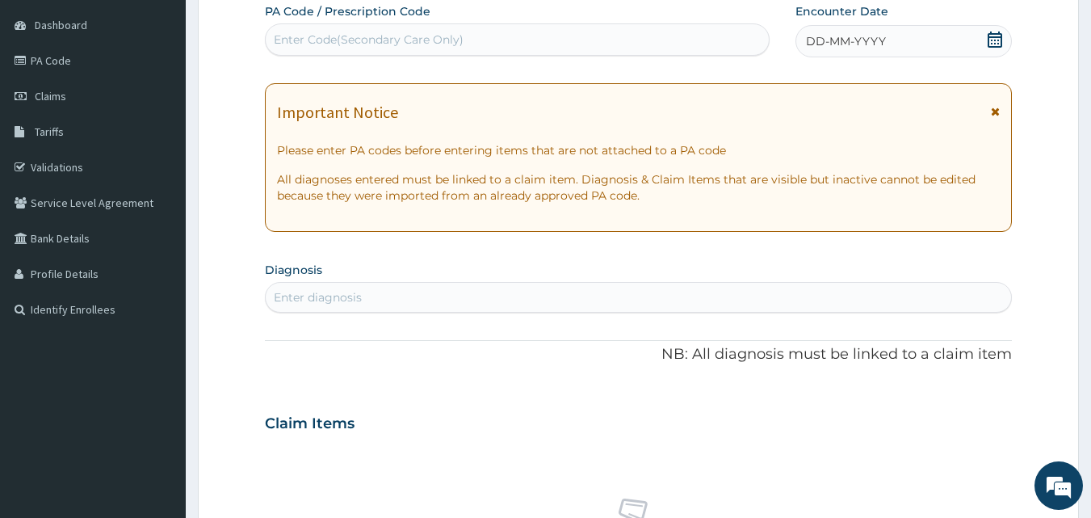
click at [813, 42] on span "DD-MM-YYYY" at bounding box center [846, 41] width 80 height 16
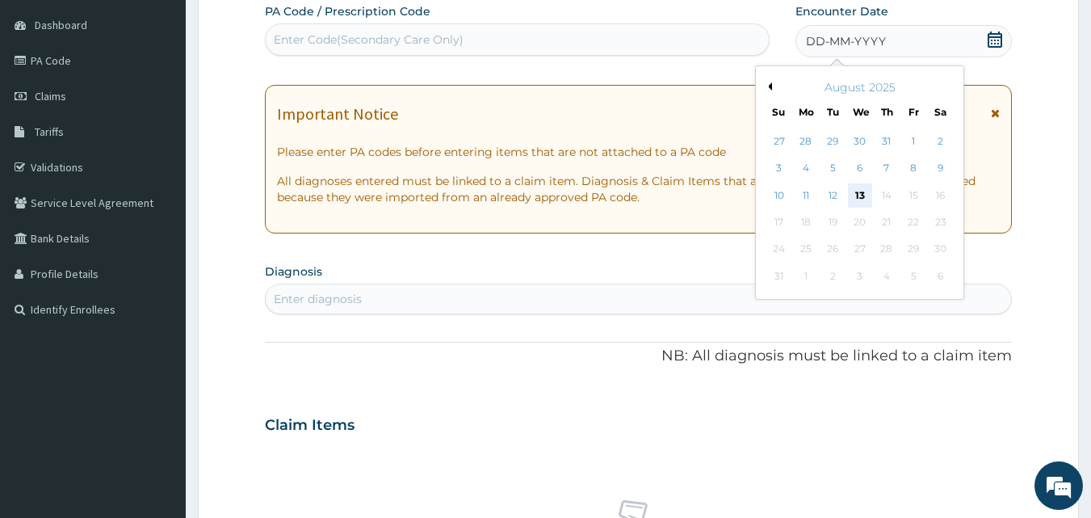
click at [859, 195] on div "13" at bounding box center [860, 195] width 24 height 24
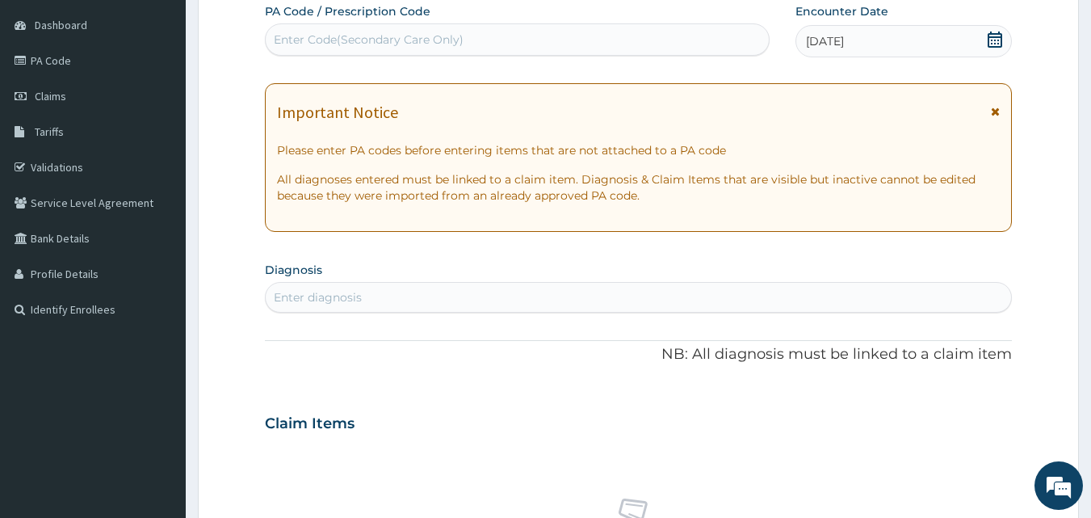
click at [388, 290] on div "Enter diagnosis" at bounding box center [639, 297] width 746 height 26
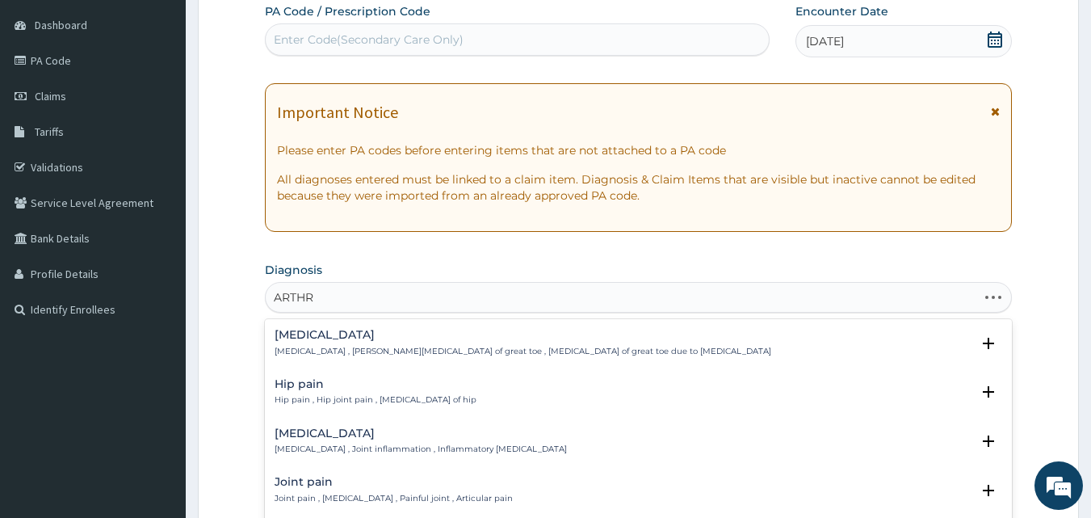
type input "ARTHRI"
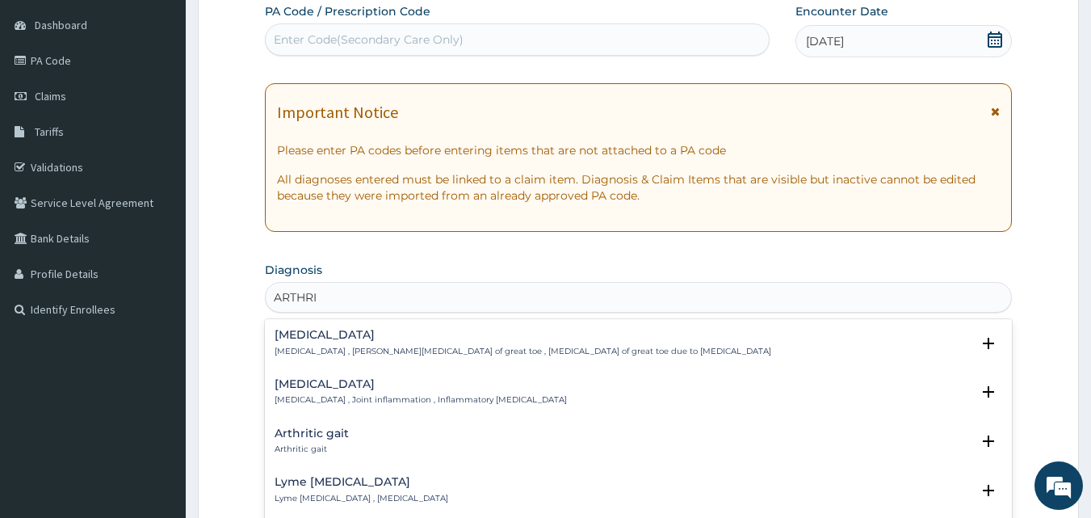
click at [328, 381] on h4 "Arthritis" at bounding box center [421, 384] width 292 height 12
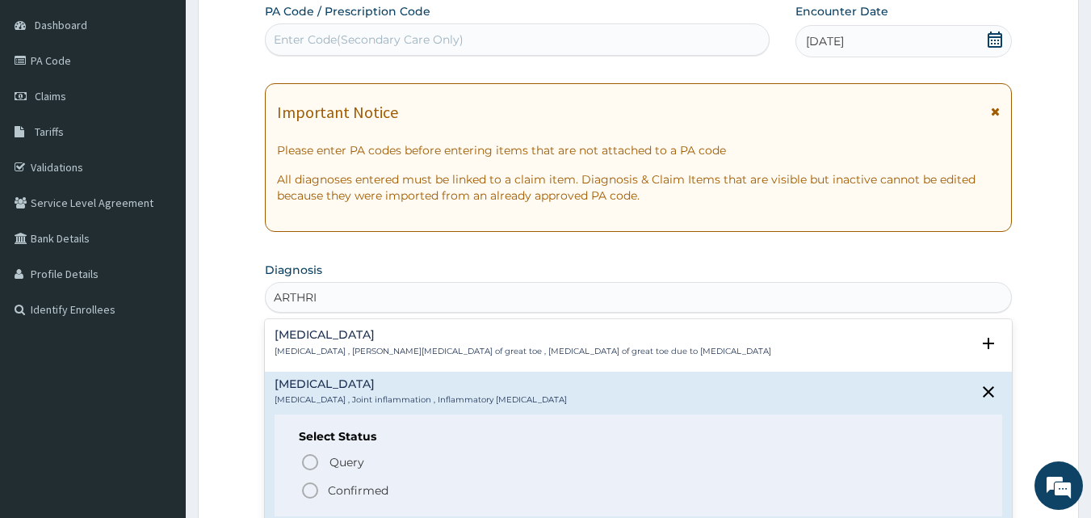
click at [310, 491] on icon "status option filled" at bounding box center [309, 490] width 19 height 19
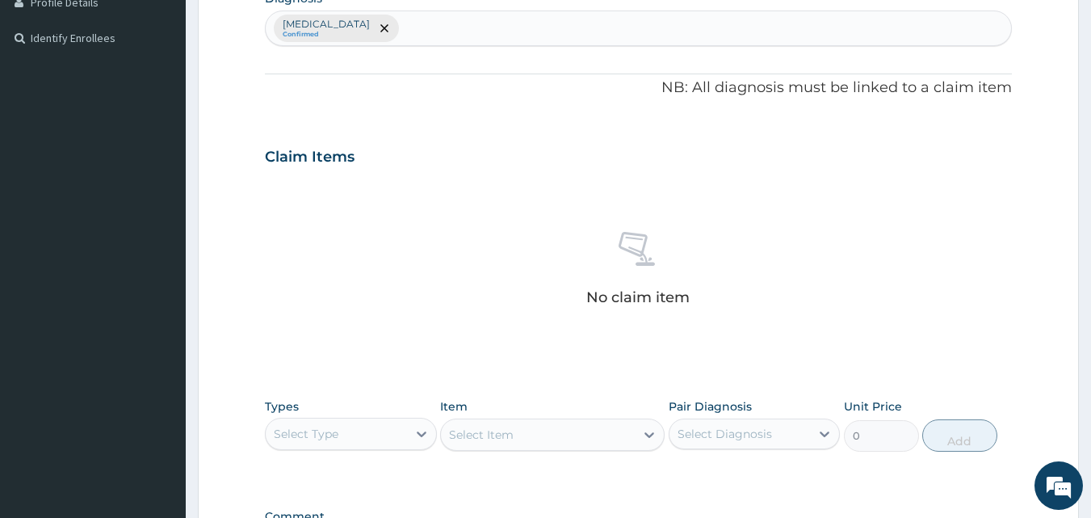
scroll to position [459, 0]
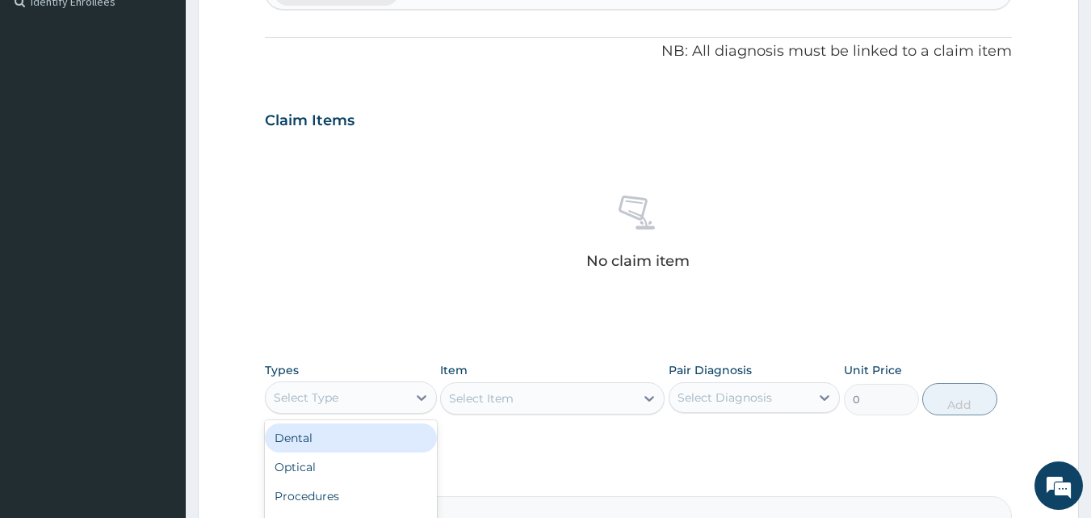
click at [331, 387] on div "Select Type" at bounding box center [336, 397] width 141 height 26
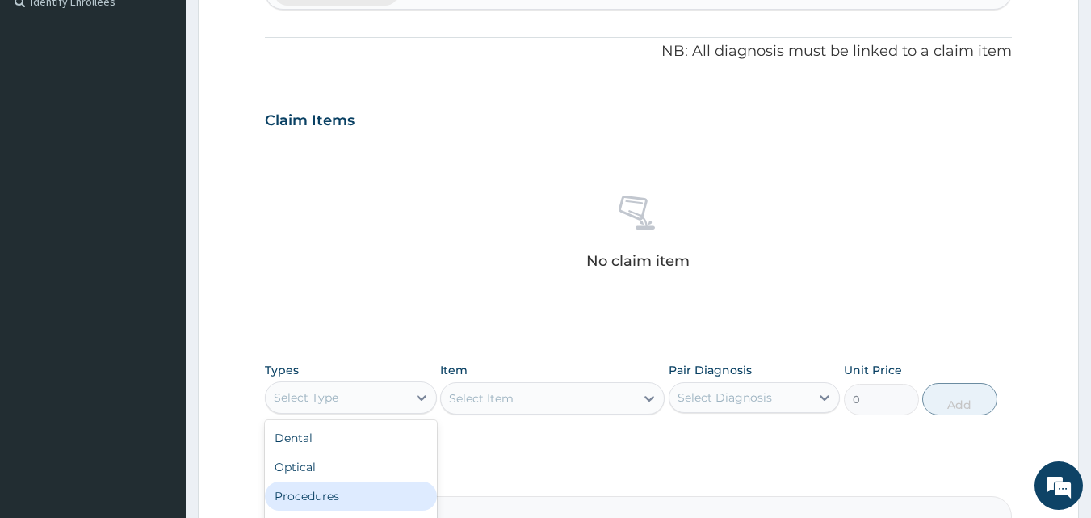
click at [330, 492] on div "Procedures" at bounding box center [351, 495] width 172 height 29
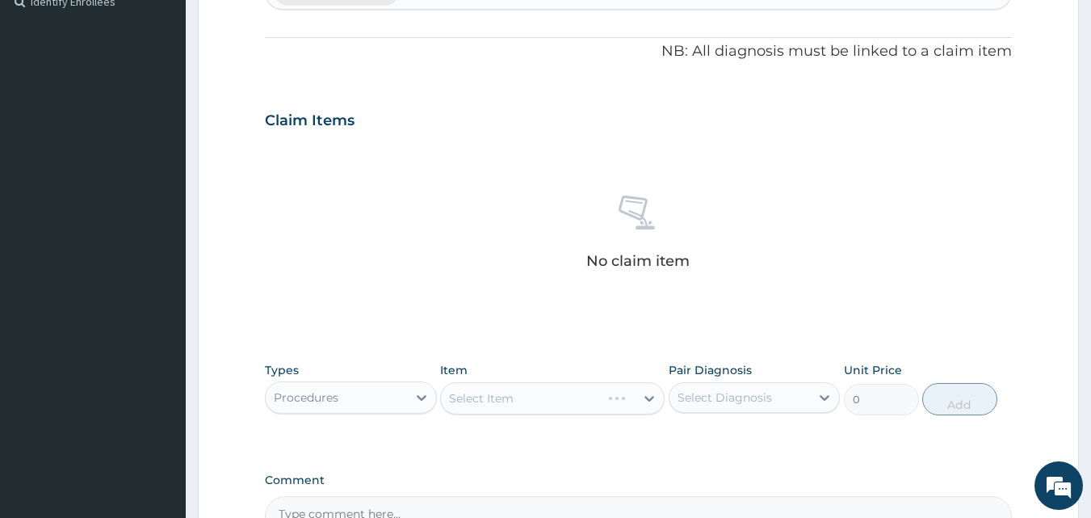
click at [461, 401] on div "Select Item" at bounding box center [552, 398] width 225 height 32
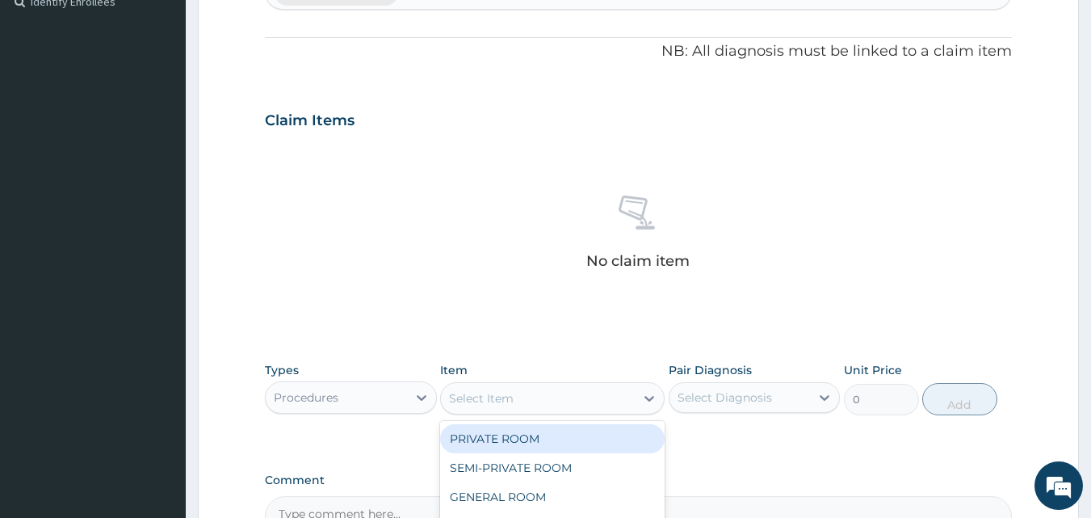
click at [454, 401] on div "Select Item" at bounding box center [481, 398] width 65 height 16
type input "CONS"
click at [502, 442] on div "GENERAL CONSULTATION" at bounding box center [552, 438] width 225 height 29
type input "2000"
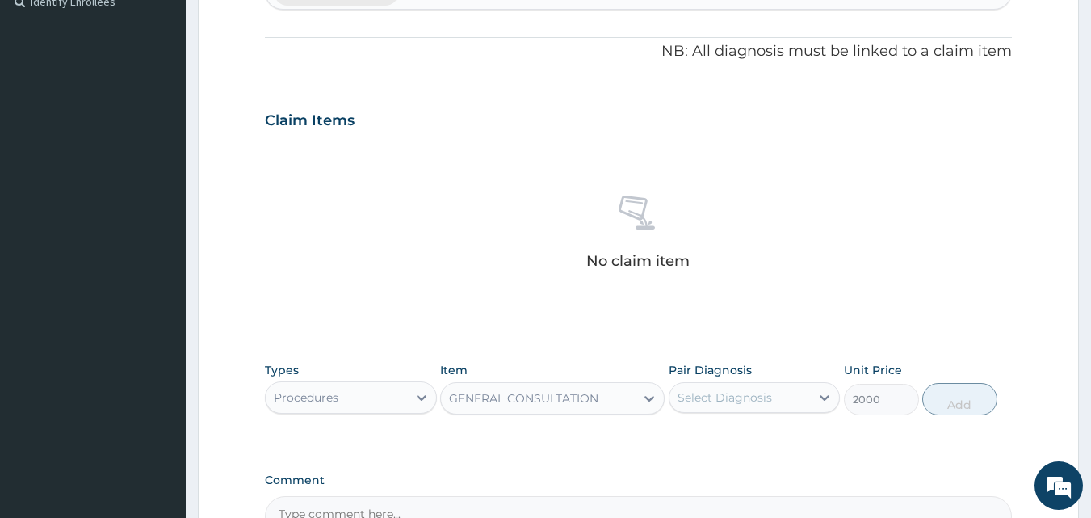
click at [681, 401] on div "Select Diagnosis" at bounding box center [725, 397] width 95 height 16
click at [684, 436] on input "checkbox" at bounding box center [684, 437] width 11 height 11
checkbox input "true"
click at [935, 390] on button "Add" at bounding box center [959, 399] width 75 height 32
type input "0"
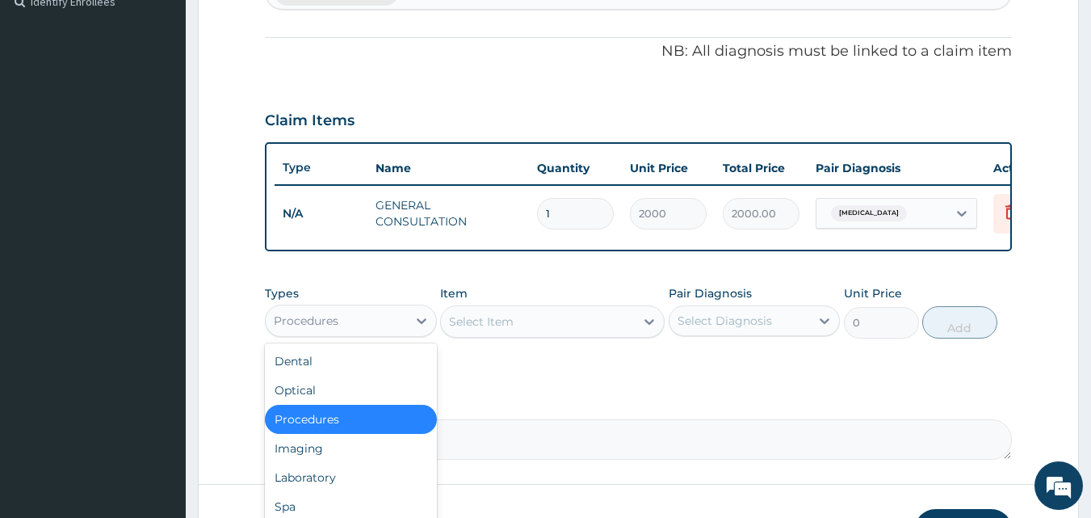
click at [382, 332] on div "Procedures" at bounding box center [336, 321] width 141 height 26
type input "DR"
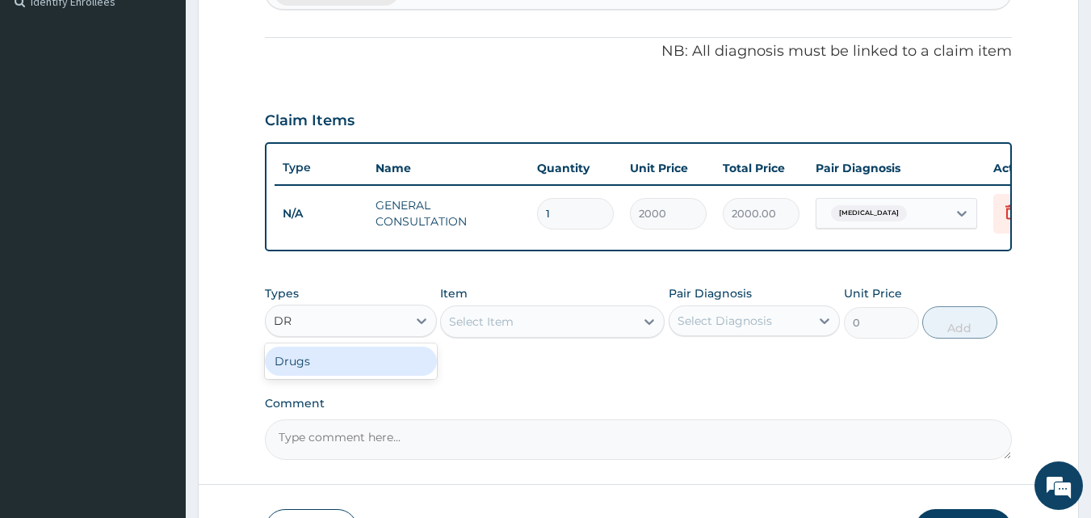
click at [363, 376] on div "Drugs" at bounding box center [351, 361] width 172 height 29
click at [451, 333] on div "Select Item" at bounding box center [552, 321] width 225 height 32
click at [451, 333] on div "Select Item" at bounding box center [538, 322] width 194 height 26
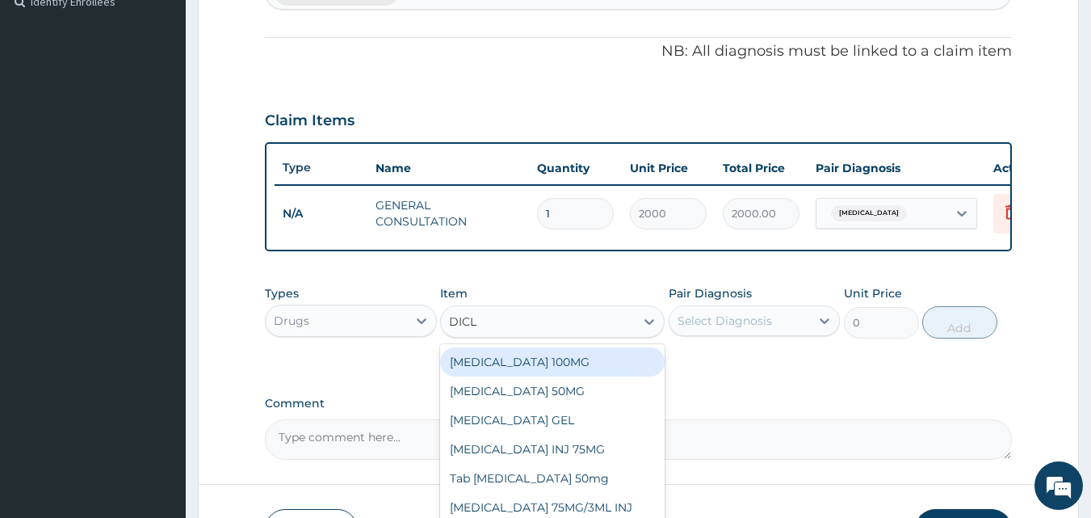
type input "DICLO"
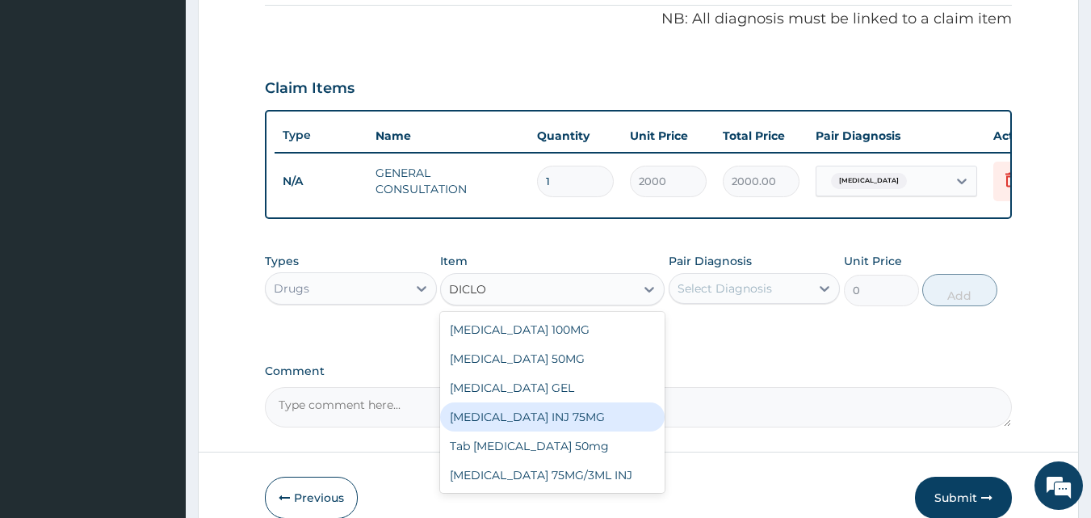
scroll to position [523, 0]
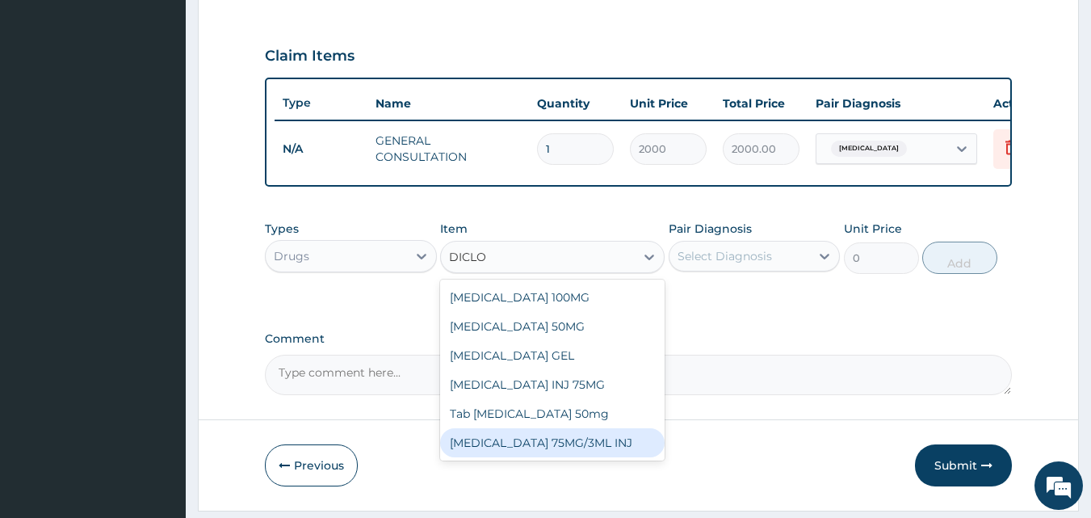
click at [512, 455] on div "[MEDICAL_DATA] 75MG/3ML INJ" at bounding box center [552, 442] width 225 height 29
type input "1000"
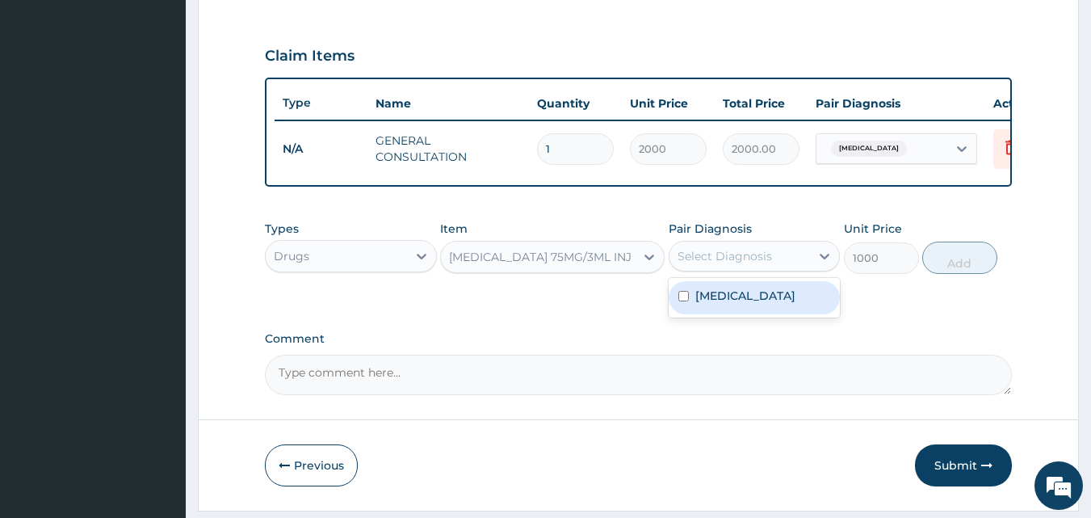
click at [670, 269] on div "Select Diagnosis" at bounding box center [740, 256] width 141 height 26
click at [683, 301] on input "checkbox" at bounding box center [684, 296] width 11 height 11
checkbox input "true"
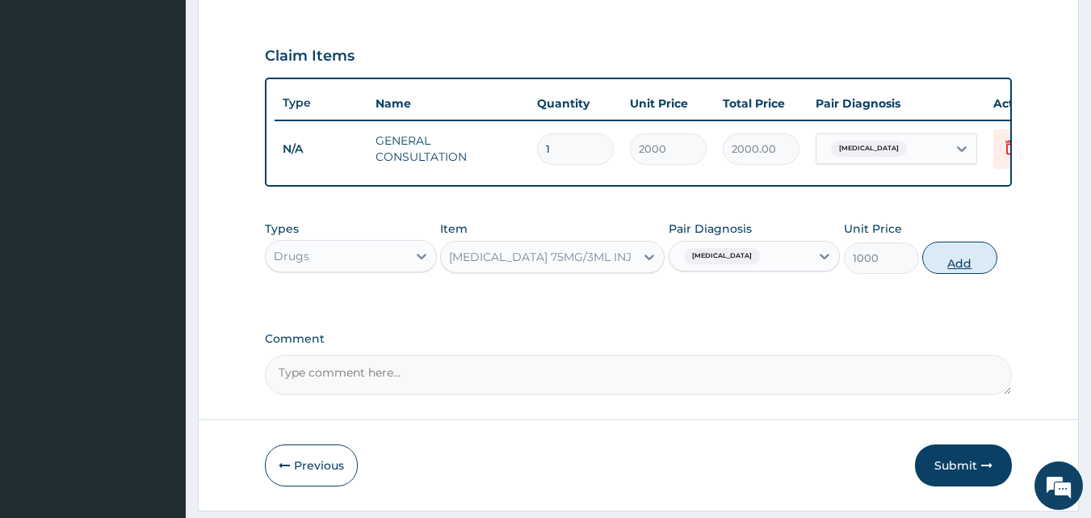
click at [962, 274] on button "Add" at bounding box center [959, 258] width 75 height 32
type input "0"
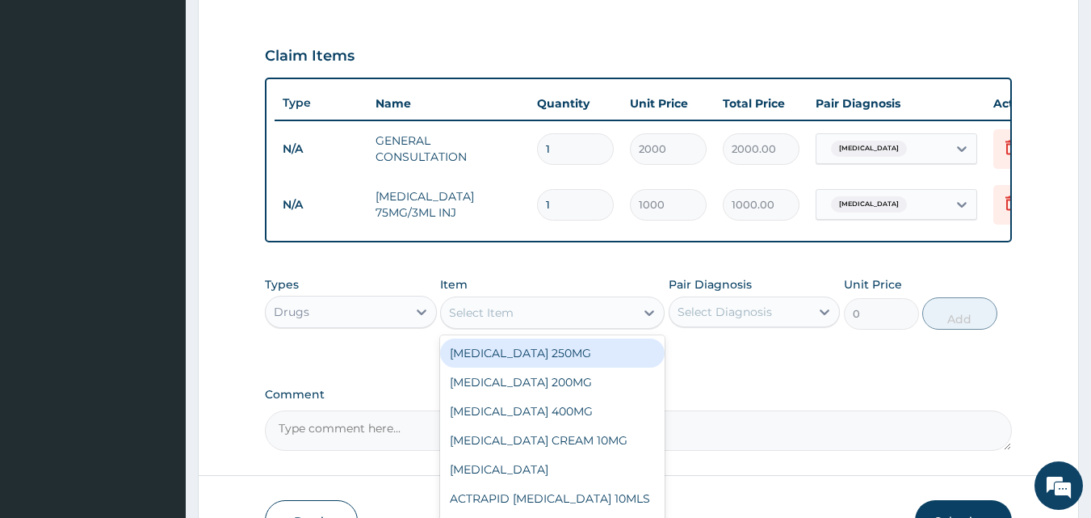
click at [458, 321] on div "Select Item" at bounding box center [481, 313] width 65 height 16
type input "DICLO"
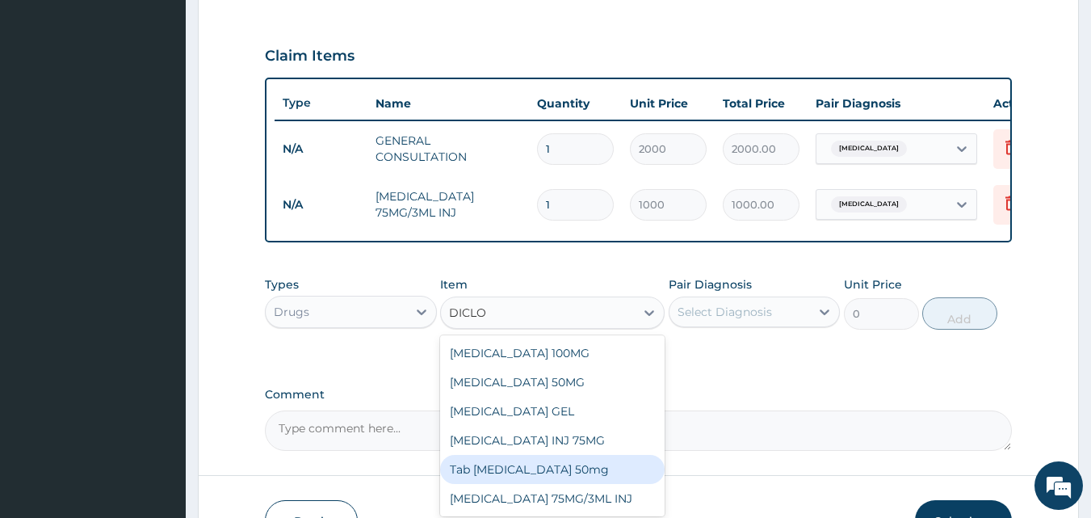
click at [546, 480] on div "Tab [MEDICAL_DATA] 50mg" at bounding box center [552, 469] width 225 height 29
type input "100"
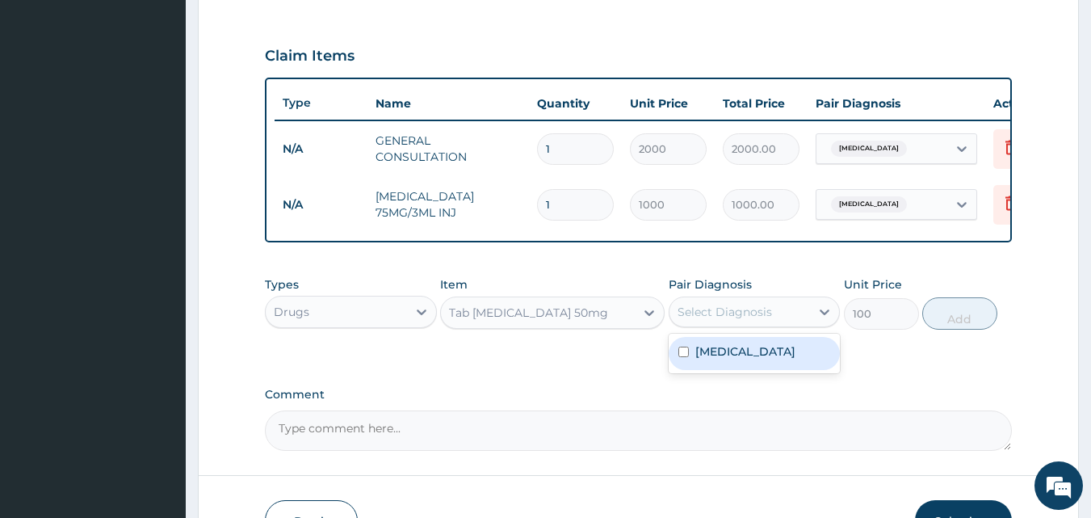
click at [679, 320] on div "Select Diagnosis" at bounding box center [725, 312] width 95 height 16
click at [684, 357] on input "checkbox" at bounding box center [684, 352] width 11 height 11
checkbox input "true"
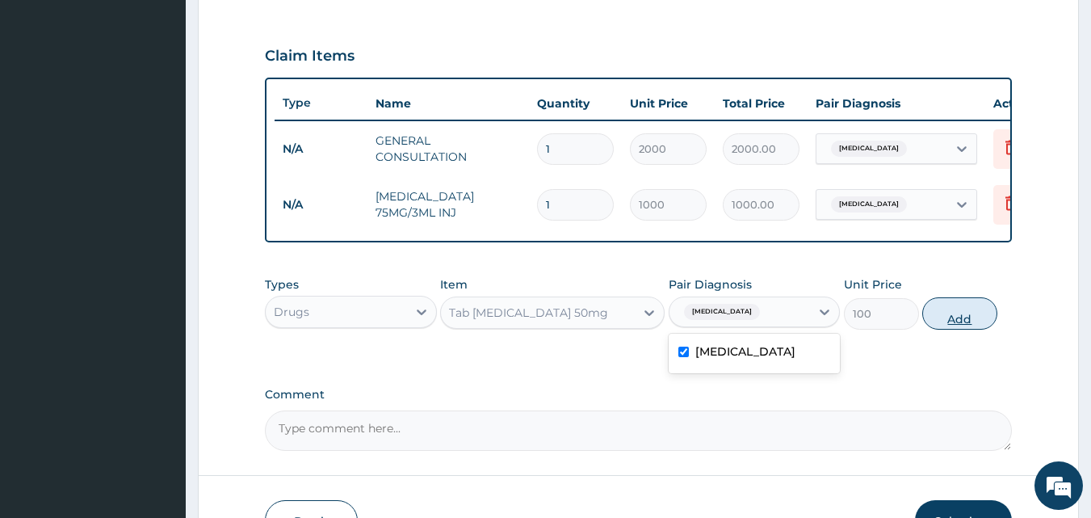
click at [929, 326] on button "Add" at bounding box center [959, 313] width 75 height 32
type input "0"
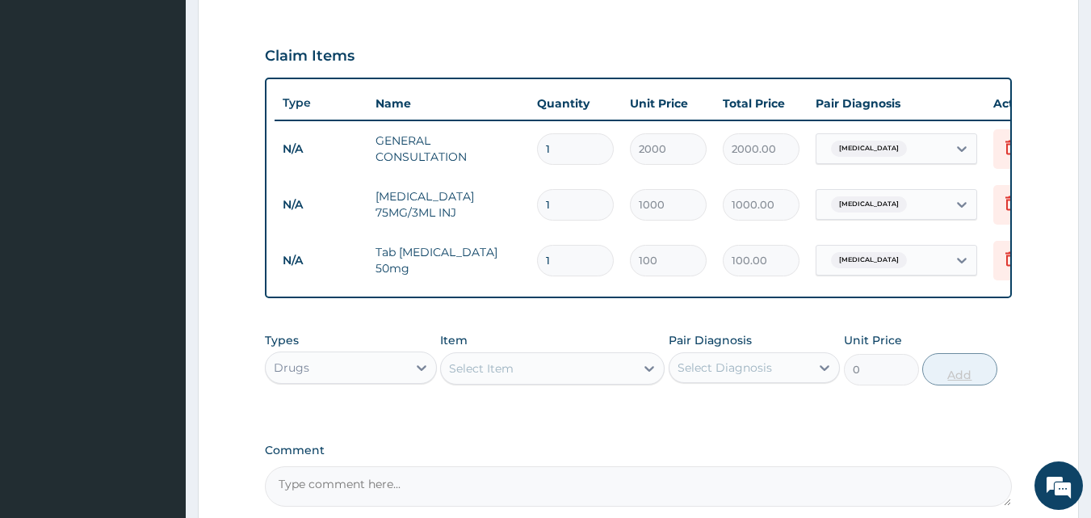
type input "10"
type input "1000.00"
type input "10"
click at [481, 376] on div "Select Item" at bounding box center [481, 368] width 65 height 16
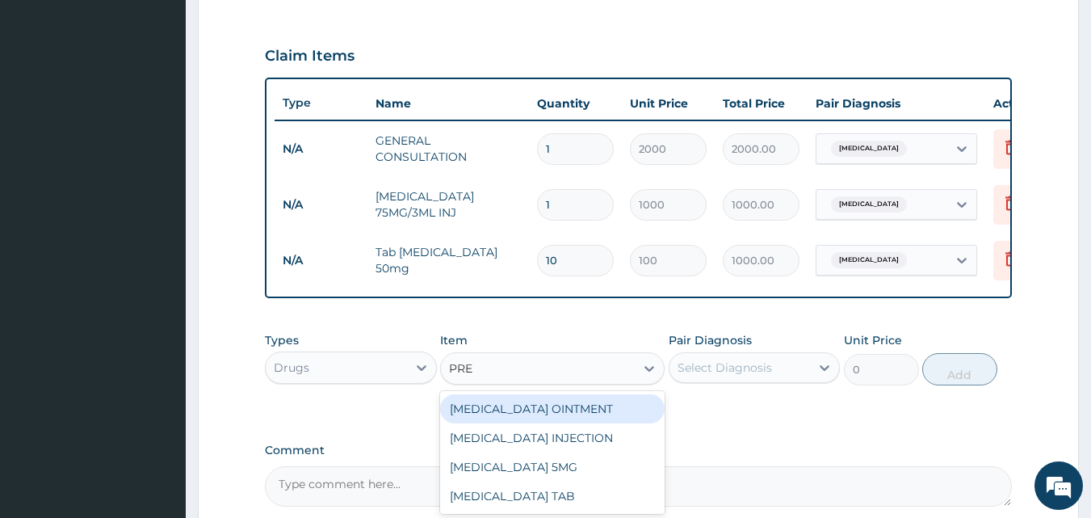
type input "PRED"
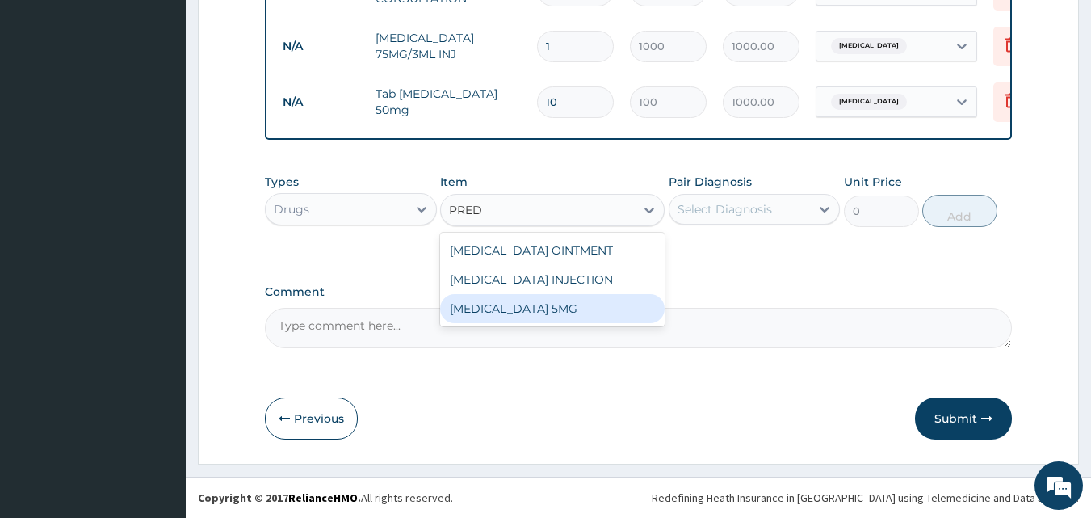
click at [546, 323] on div "PREDNISOLONE 5MG" at bounding box center [552, 308] width 225 height 29
type input "20"
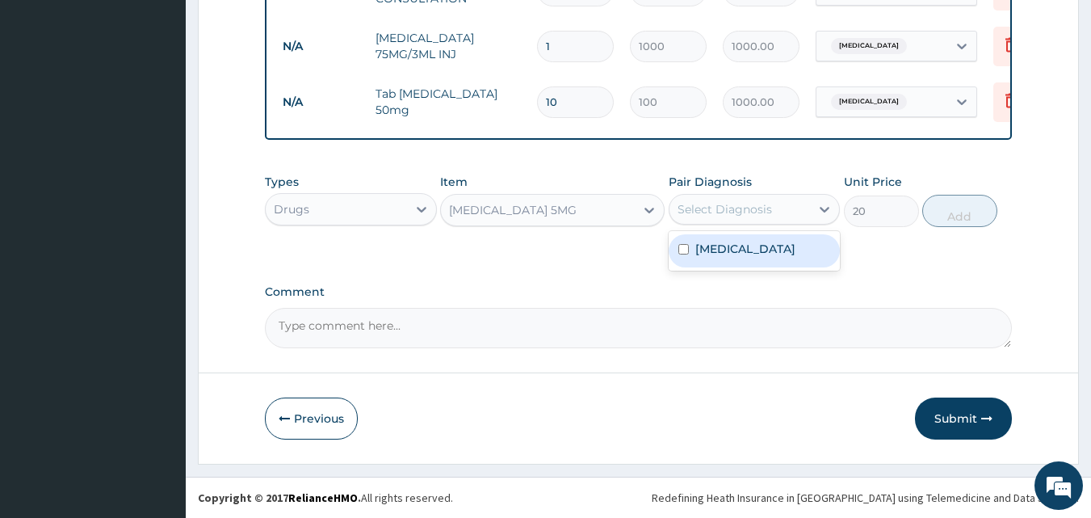
click at [687, 208] on div "Select Diagnosis" at bounding box center [725, 209] width 95 height 16
click at [683, 248] on input "checkbox" at bounding box center [684, 249] width 11 height 11
checkbox input "true"
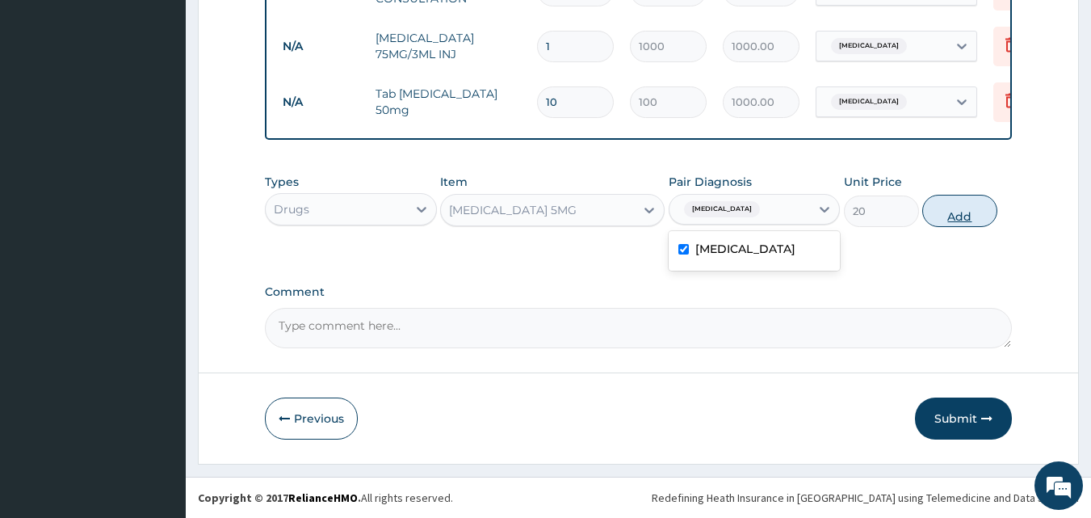
click at [943, 210] on button "Add" at bounding box center [959, 211] width 75 height 32
type input "0"
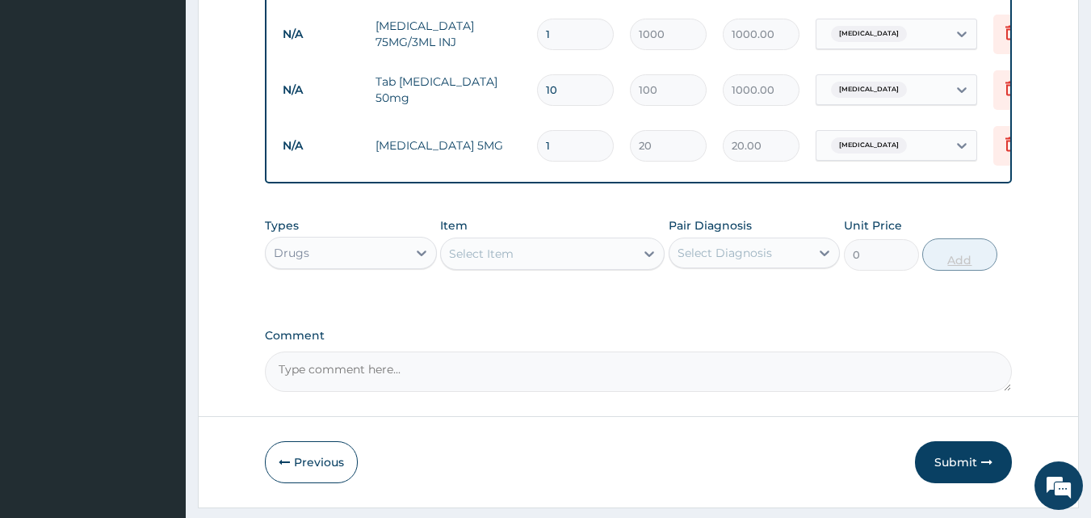
type input "0.00"
type input "2"
type input "40.00"
type input "20"
type input "400.00"
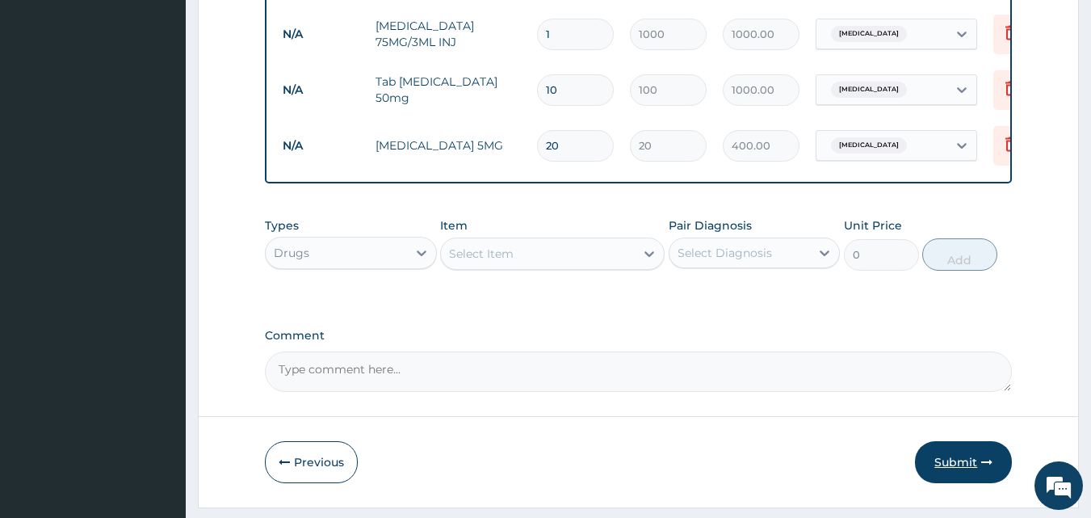
type input "20"
click at [953, 466] on button "Submit" at bounding box center [963, 462] width 97 height 42
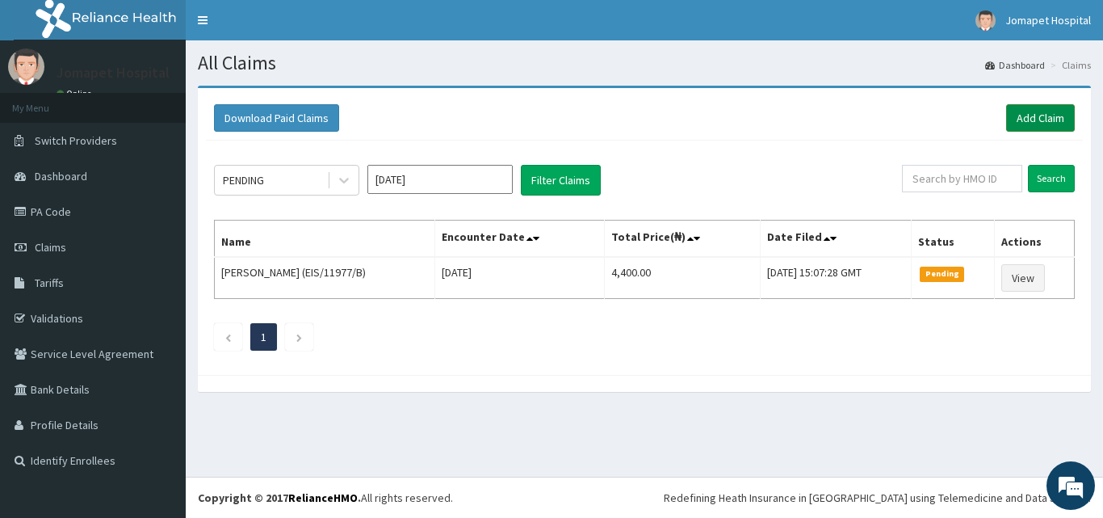
click at [1023, 113] on link "Add Claim" at bounding box center [1040, 117] width 69 height 27
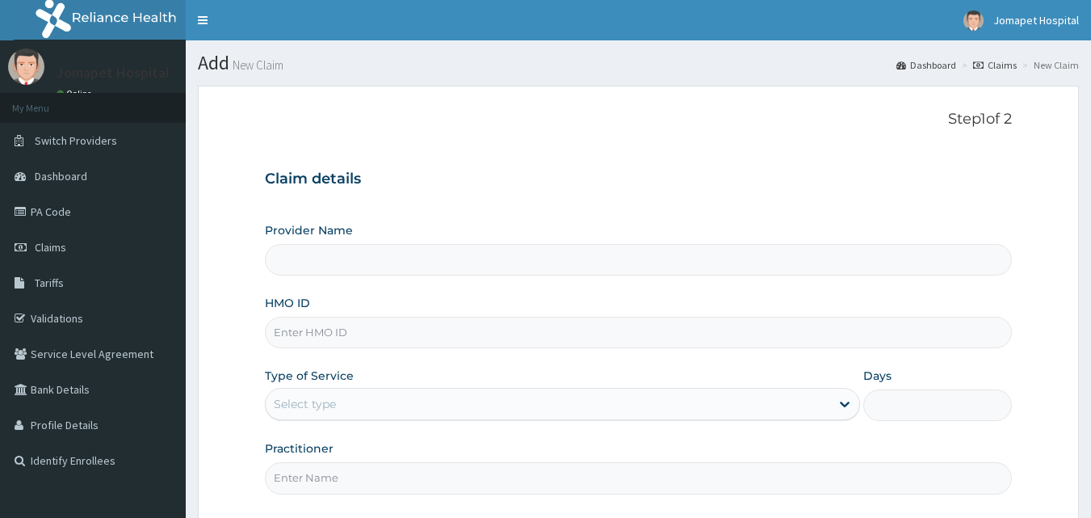
type input "Jomapet Hospital"
click at [352, 331] on input "HMO ID" at bounding box center [639, 333] width 748 height 32
type input "EIS/11977/C"
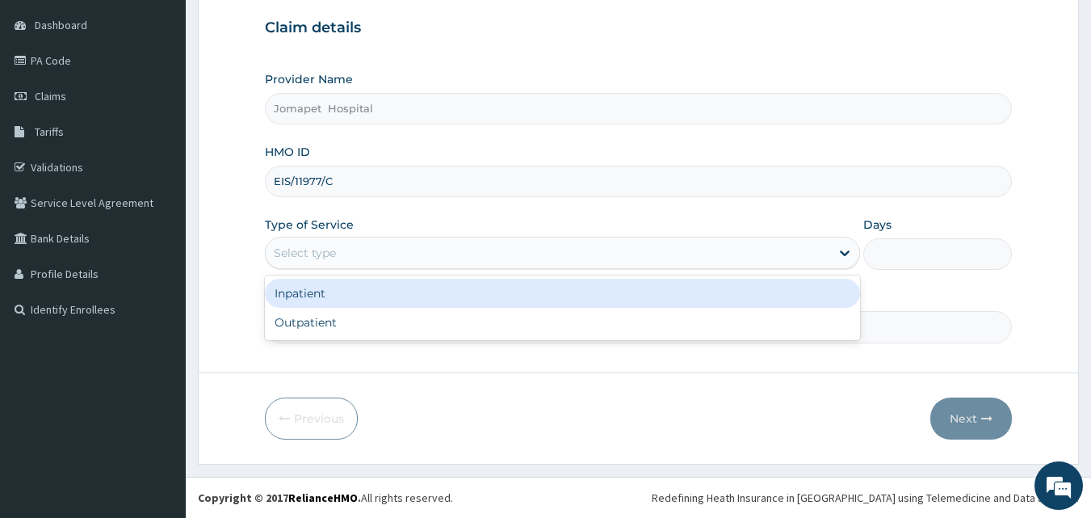
click at [330, 267] on div "Select type" at bounding box center [562, 253] width 595 height 32
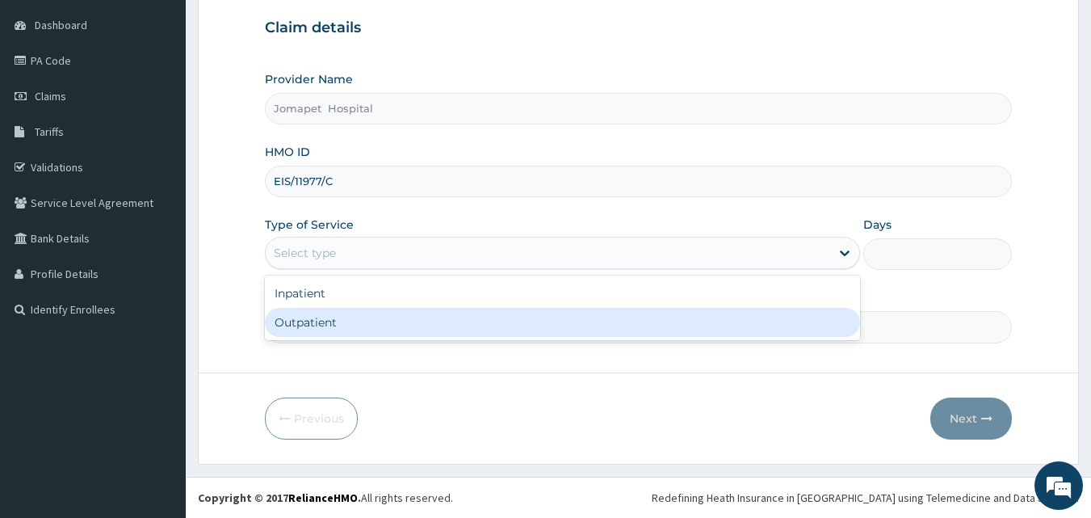
drag, startPoint x: 330, startPoint y: 267, endPoint x: 330, endPoint y: 317, distance: 50.1
click at [330, 269] on div "option Outpatient focused, 2 of 2. 2 results available. Use Up and Down to choo…" at bounding box center [562, 253] width 595 height 32
click at [330, 317] on div "Outpatient" at bounding box center [562, 322] width 595 height 29
type input "1"
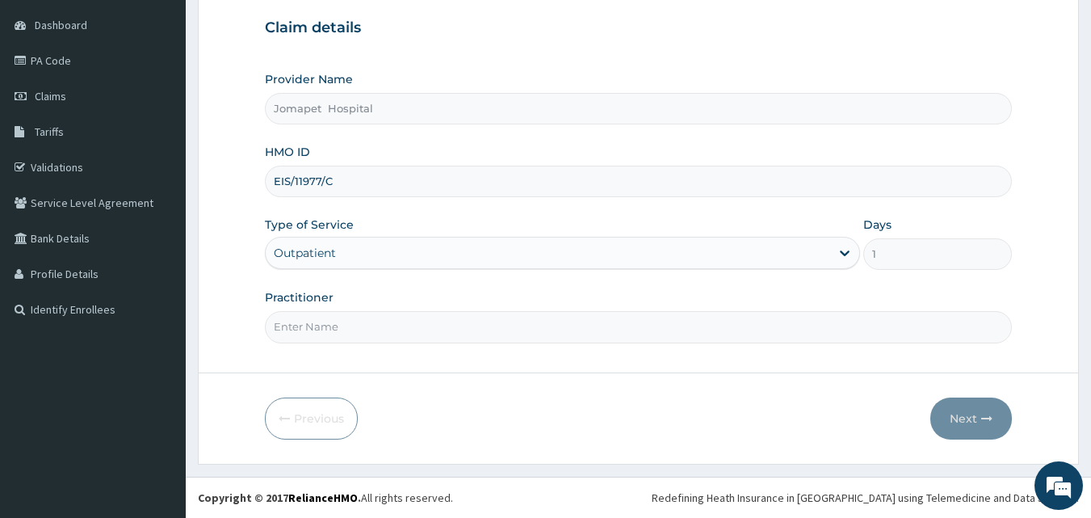
click at [317, 326] on input "Practitioner" at bounding box center [639, 327] width 748 height 32
type input "[PERSON_NAME]"
click at [963, 416] on button "Next" at bounding box center [972, 418] width 82 height 42
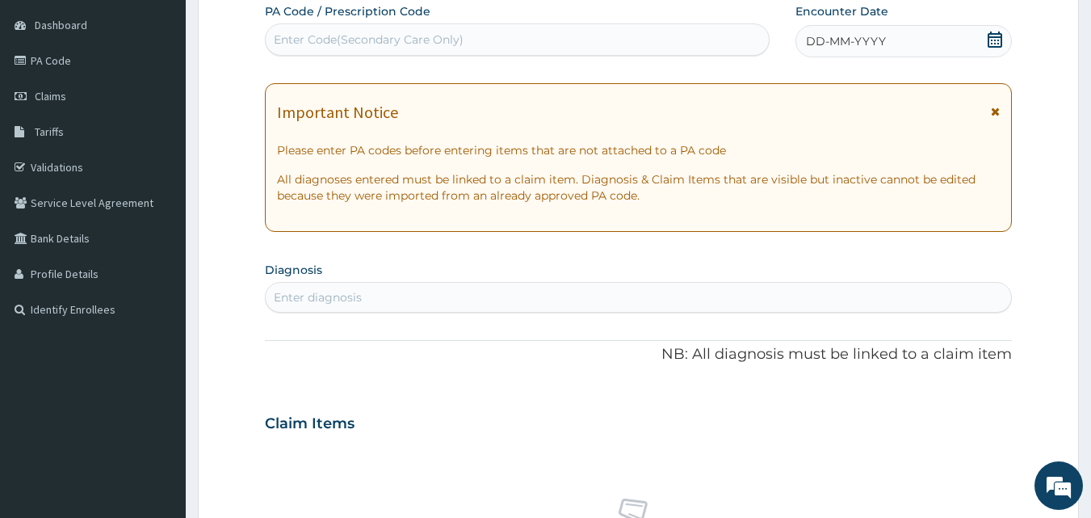
click at [828, 41] on span "DD-MM-YYYY" at bounding box center [846, 41] width 80 height 16
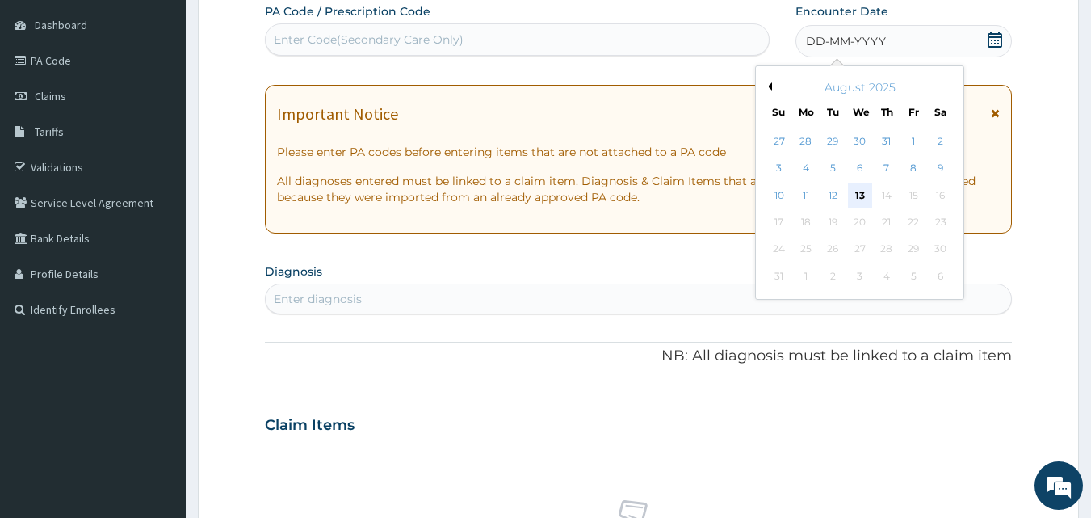
click at [862, 193] on div "13" at bounding box center [860, 195] width 24 height 24
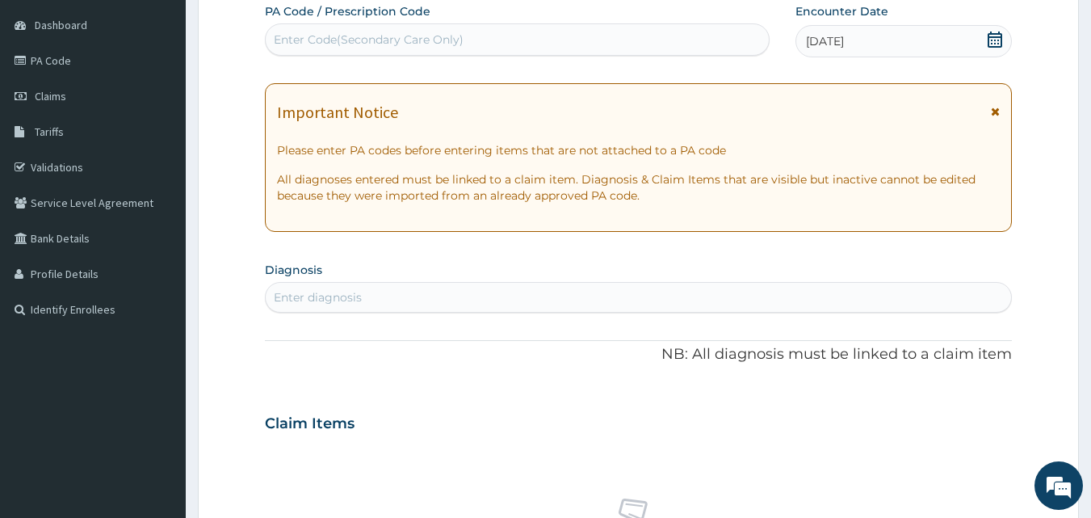
click at [313, 302] on div "Enter diagnosis" at bounding box center [318, 297] width 88 height 16
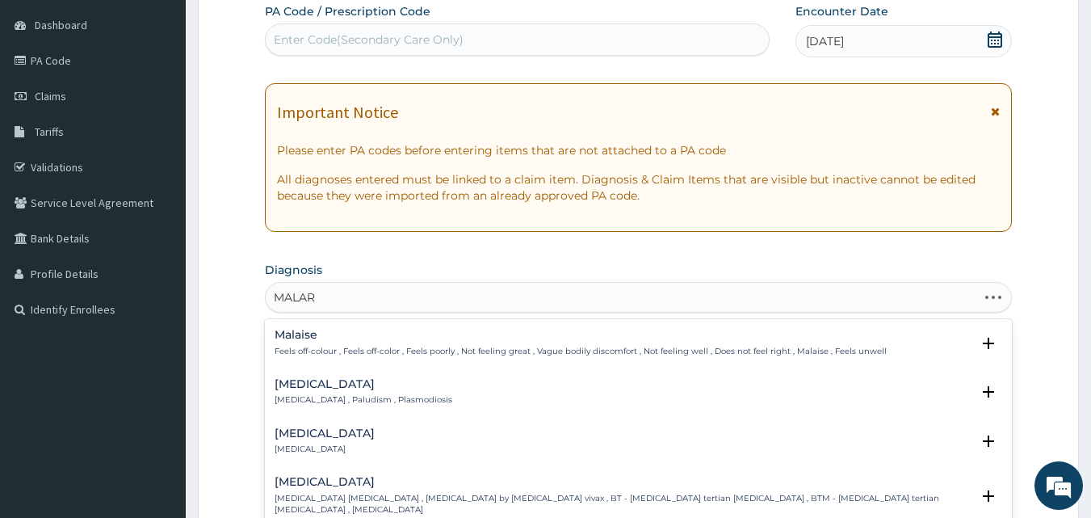
type input "MALARI"
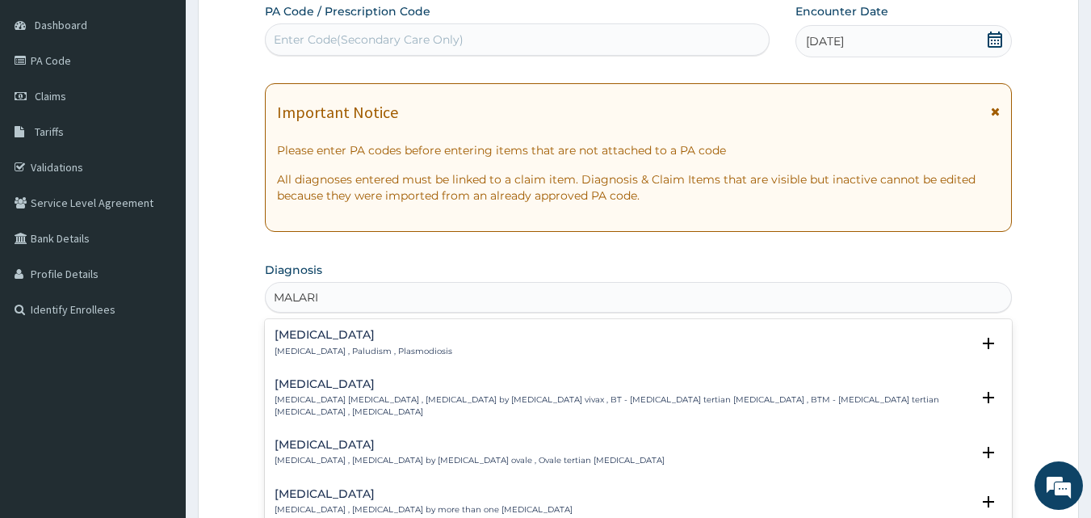
click at [312, 338] on h4 "[MEDICAL_DATA]" at bounding box center [364, 335] width 178 height 12
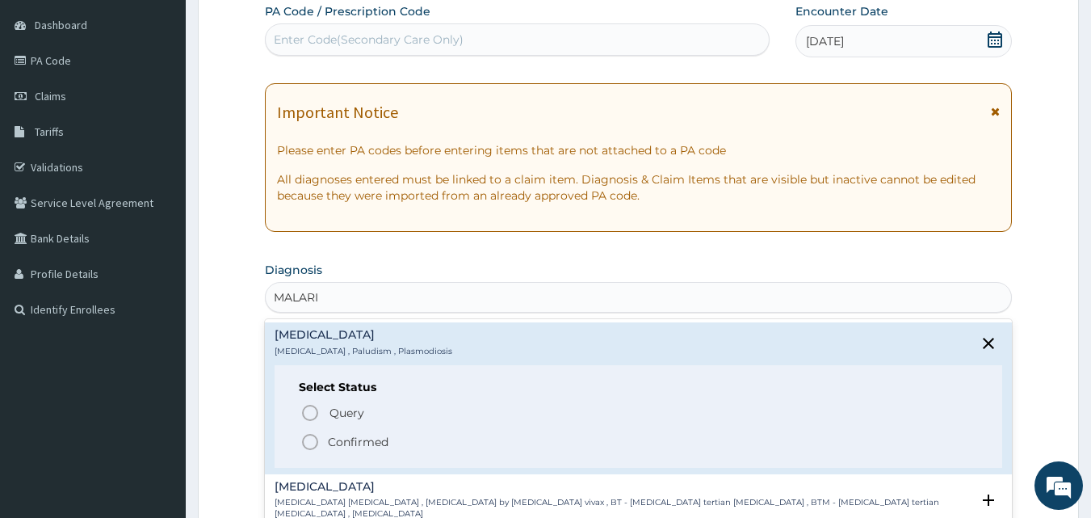
click at [309, 440] on icon "status option filled" at bounding box center [309, 441] width 19 height 19
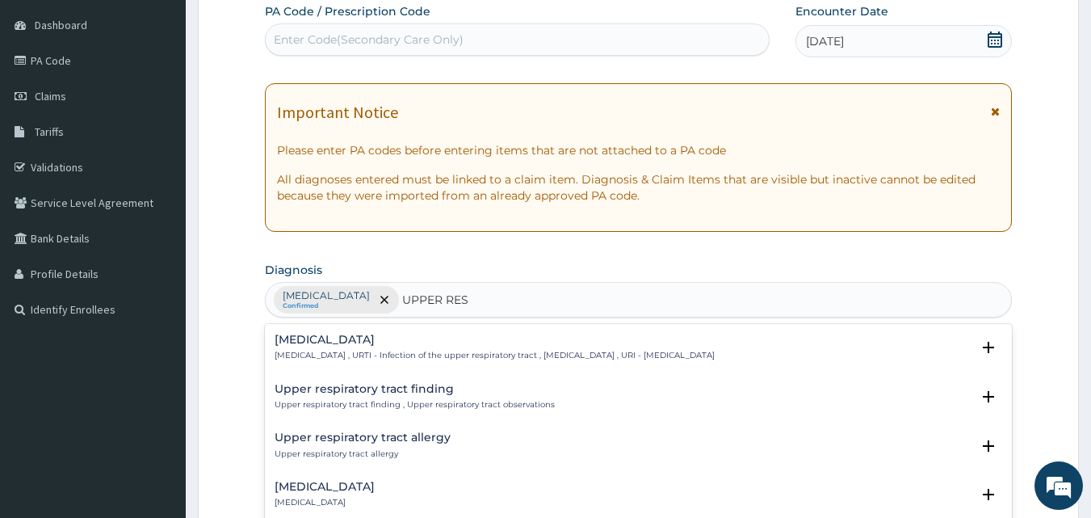
type input "UPPER RESP"
click at [356, 342] on h4 "[MEDICAL_DATA]" at bounding box center [495, 340] width 440 height 12
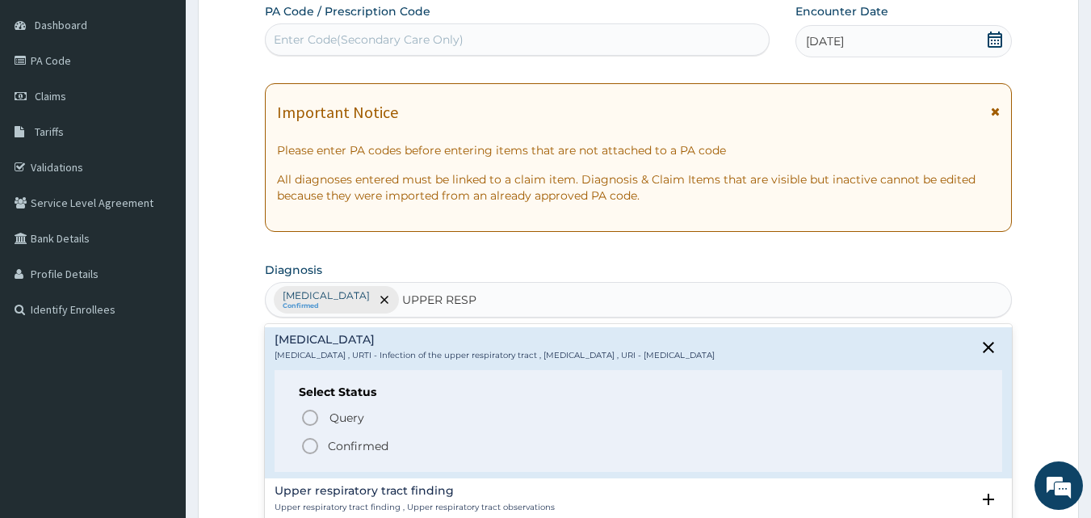
click at [312, 443] on icon "status option filled" at bounding box center [309, 445] width 19 height 19
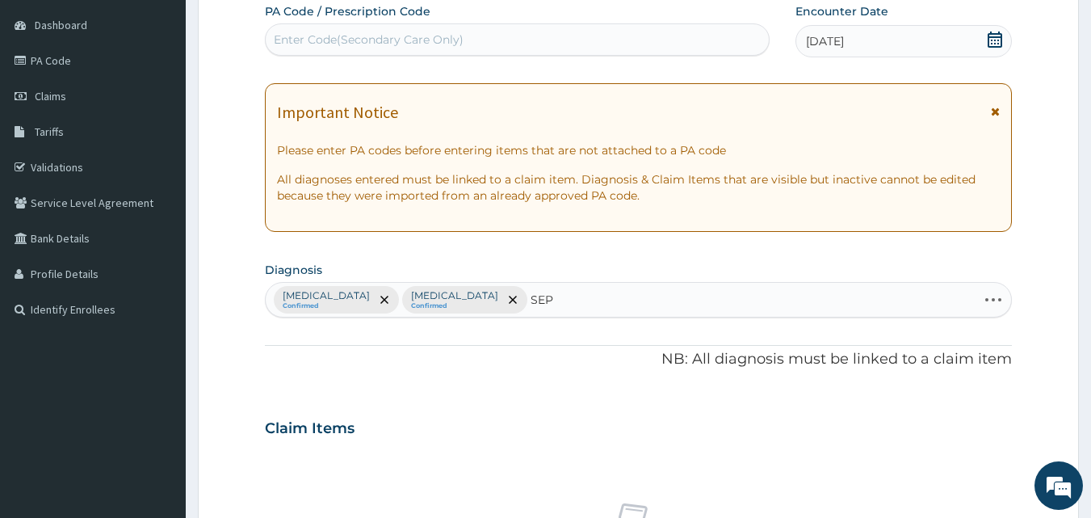
type input "SEPS"
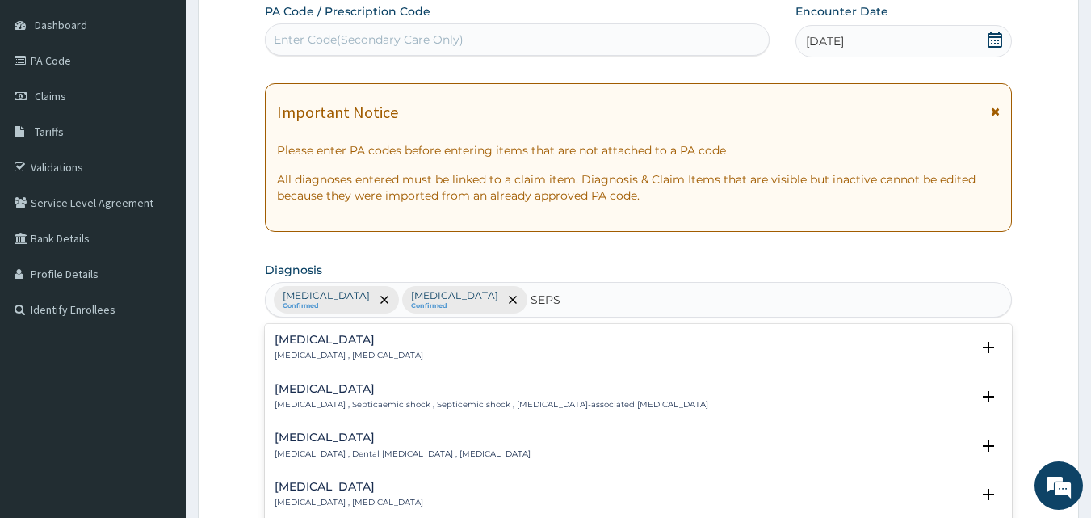
click at [312, 349] on div "[MEDICAL_DATA] [MEDICAL_DATA] , [MEDICAL_DATA]" at bounding box center [349, 348] width 149 height 28
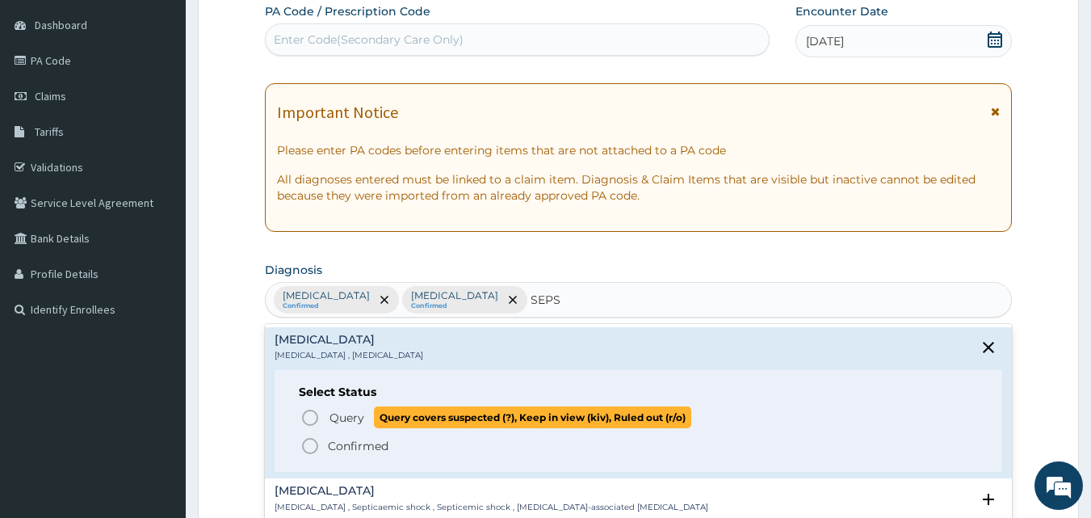
click at [309, 418] on icon "status option query" at bounding box center [309, 417] width 19 height 19
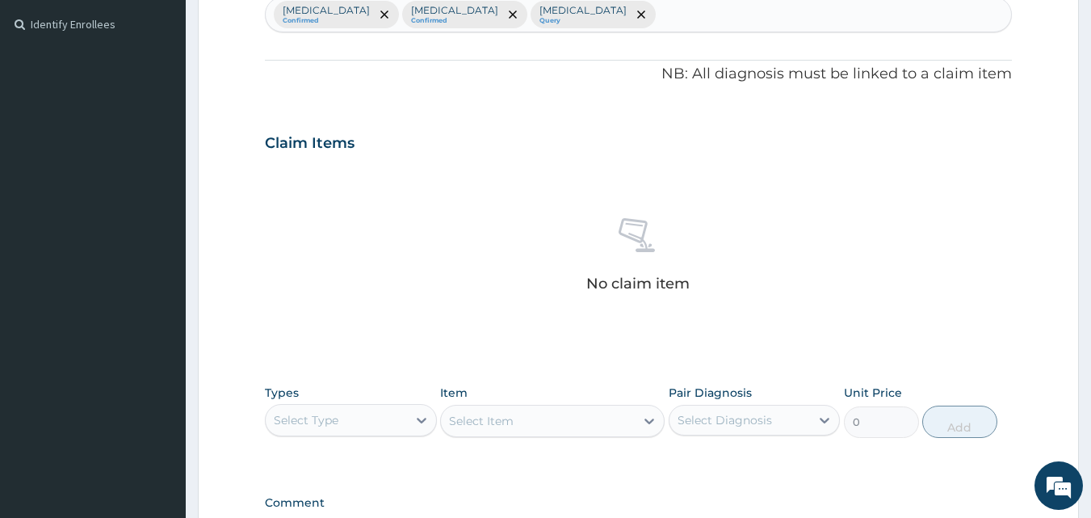
scroll to position [647, 0]
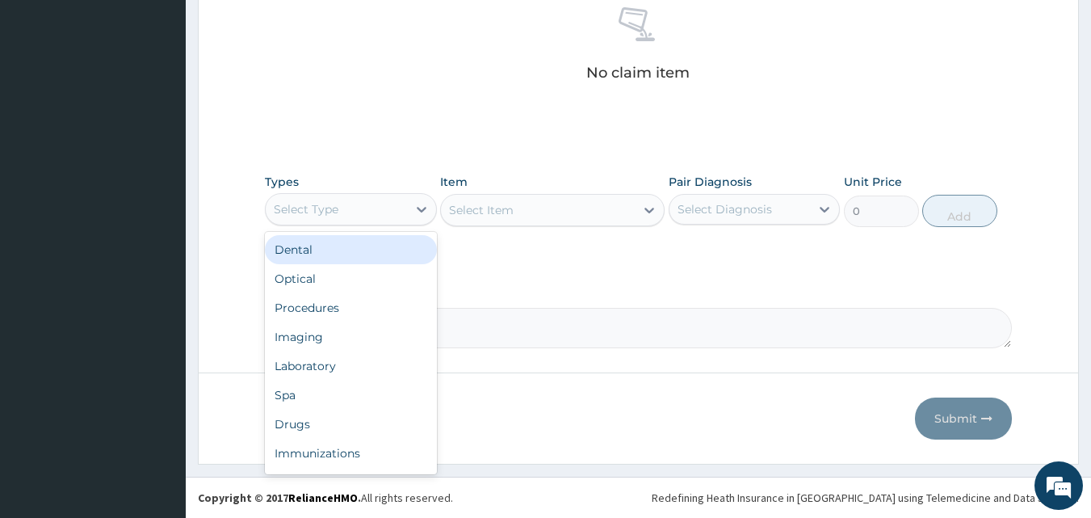
click at [373, 213] on div "Select Type" at bounding box center [336, 209] width 141 height 26
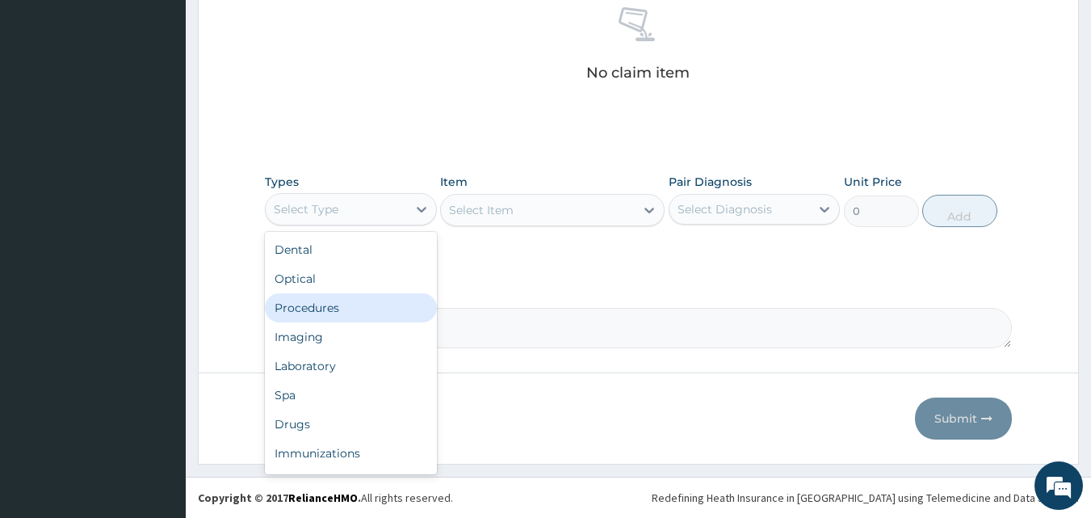
click at [338, 313] on div "Procedures" at bounding box center [351, 307] width 172 height 29
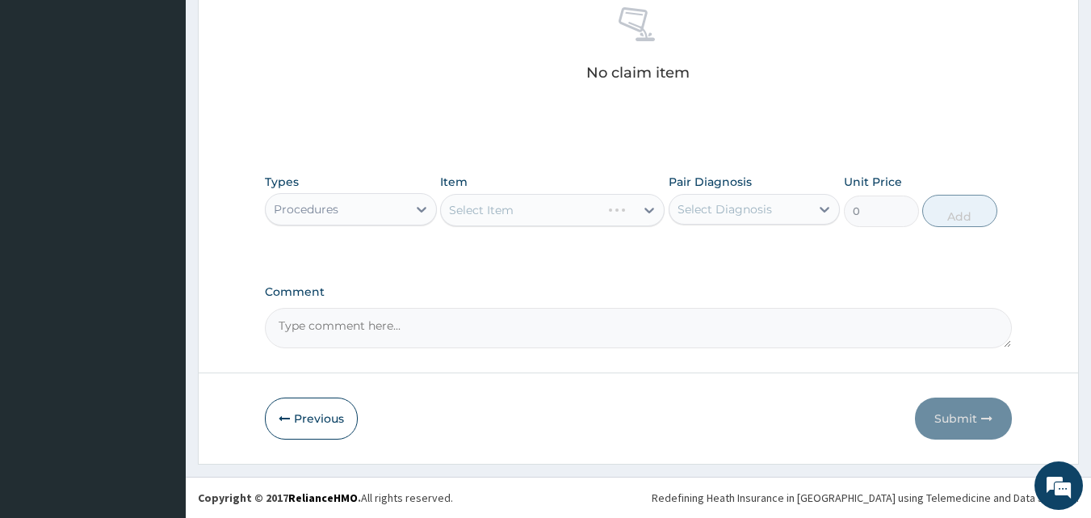
click at [449, 216] on div "Select Item" at bounding box center [552, 210] width 225 height 32
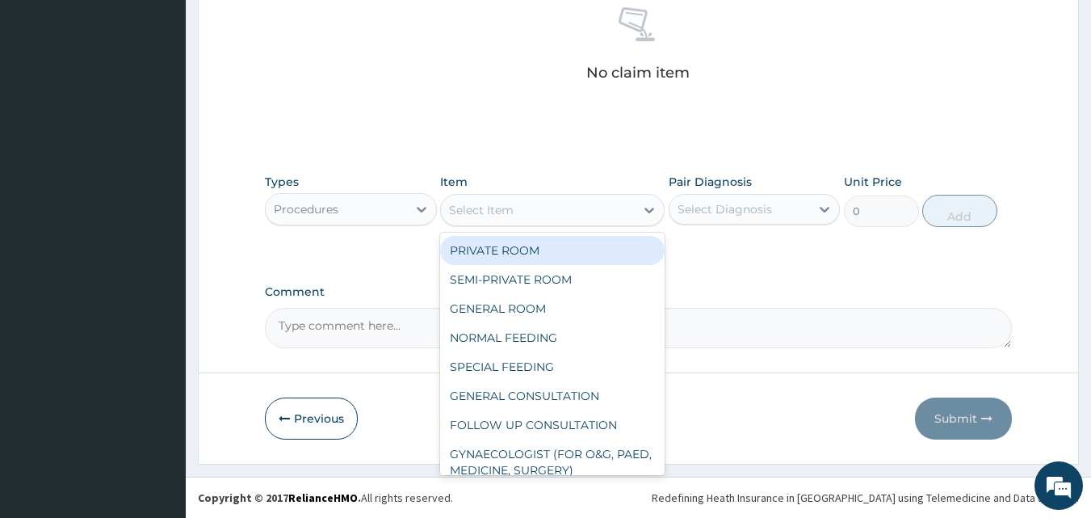
click at [449, 211] on div "Select Item" at bounding box center [481, 210] width 65 height 16
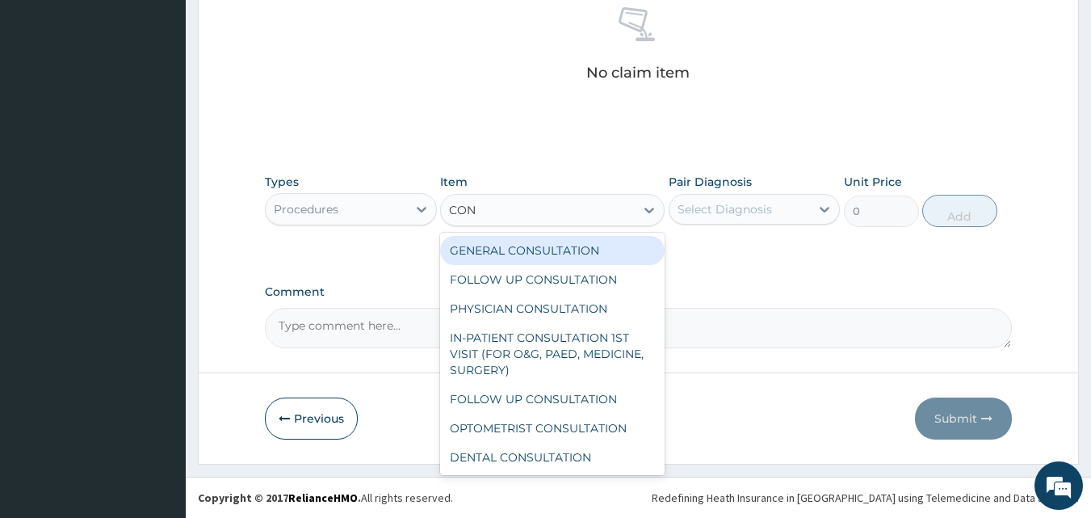
type input "CONS"
click at [479, 250] on div "GENERAL CONSULTATION" at bounding box center [552, 250] width 225 height 29
type input "2000"
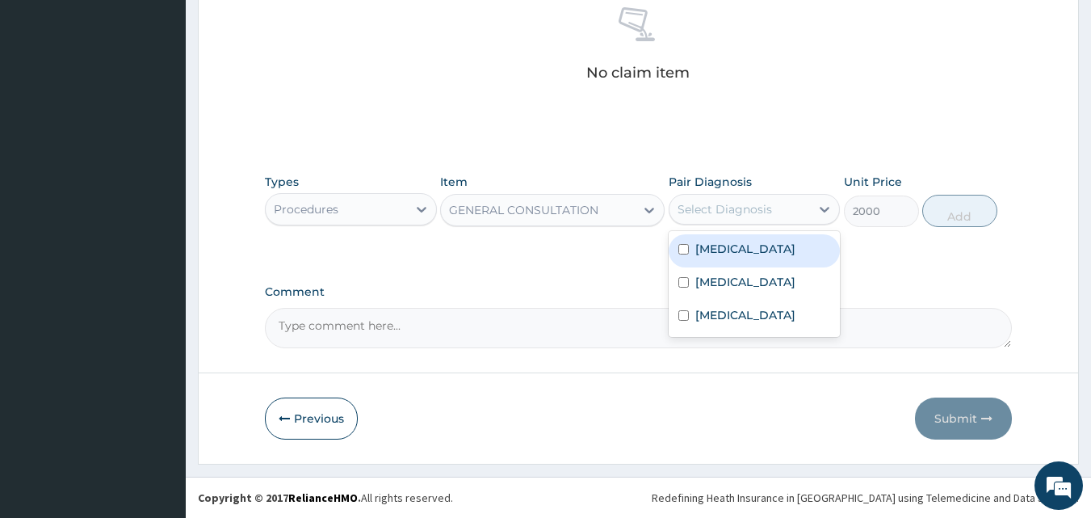
click at [676, 209] on div "Select Diagnosis" at bounding box center [740, 209] width 141 height 26
click at [683, 250] on input "checkbox" at bounding box center [684, 249] width 11 height 11
checkbox input "true"
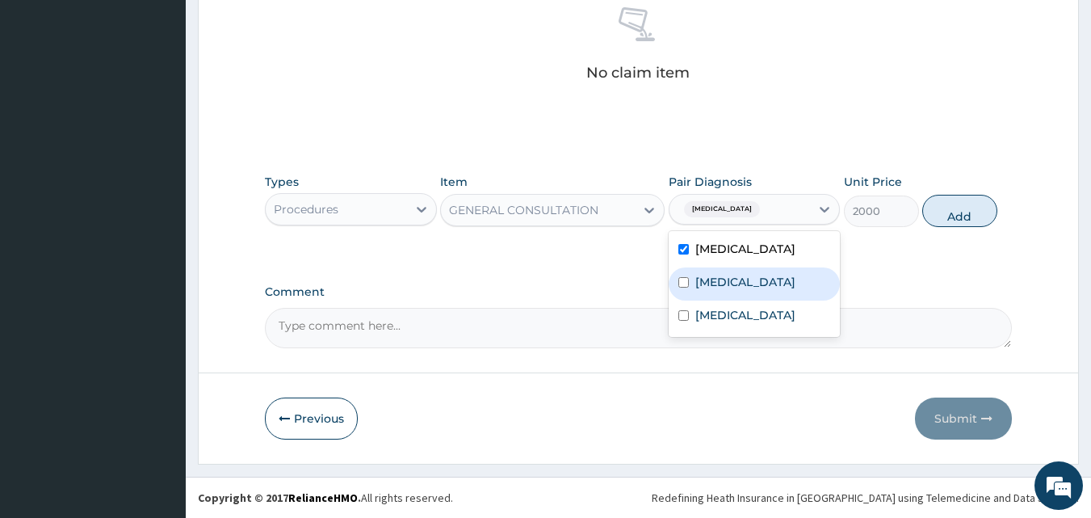
click at [679, 288] on input "checkbox" at bounding box center [684, 282] width 11 height 11
checkbox input "true"
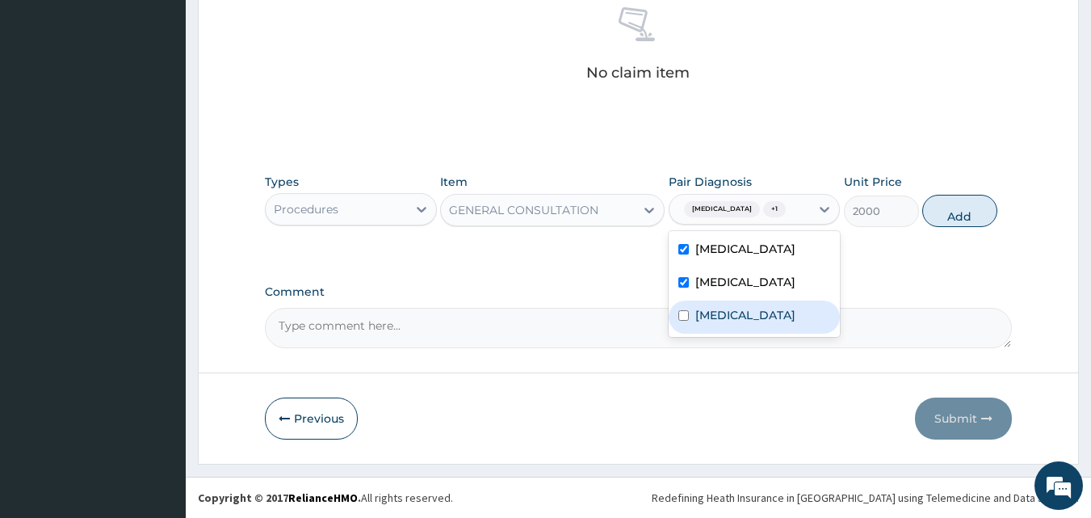
click at [682, 321] on input "checkbox" at bounding box center [684, 315] width 11 height 11
checkbox input "true"
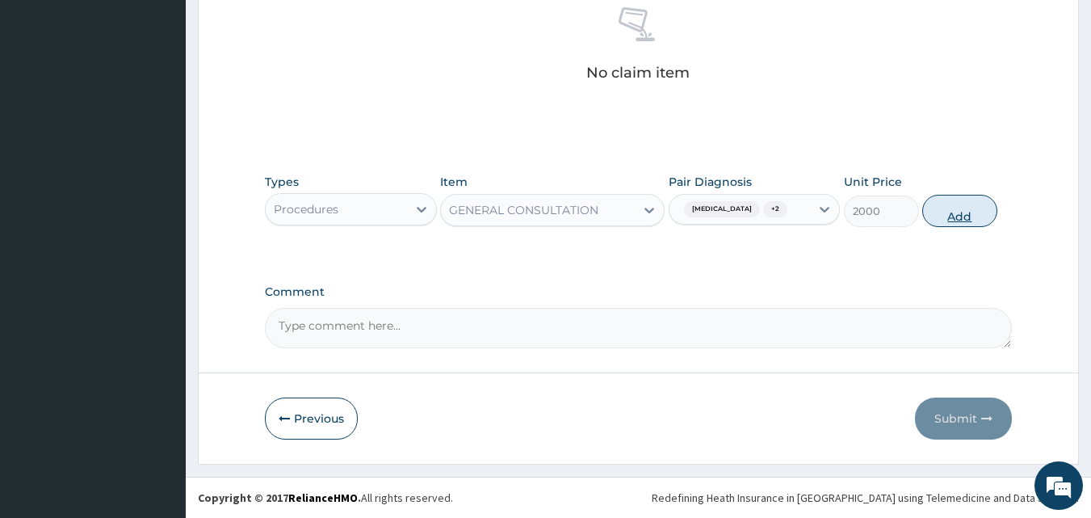
click at [935, 211] on button "Add" at bounding box center [959, 211] width 75 height 32
type input "0"
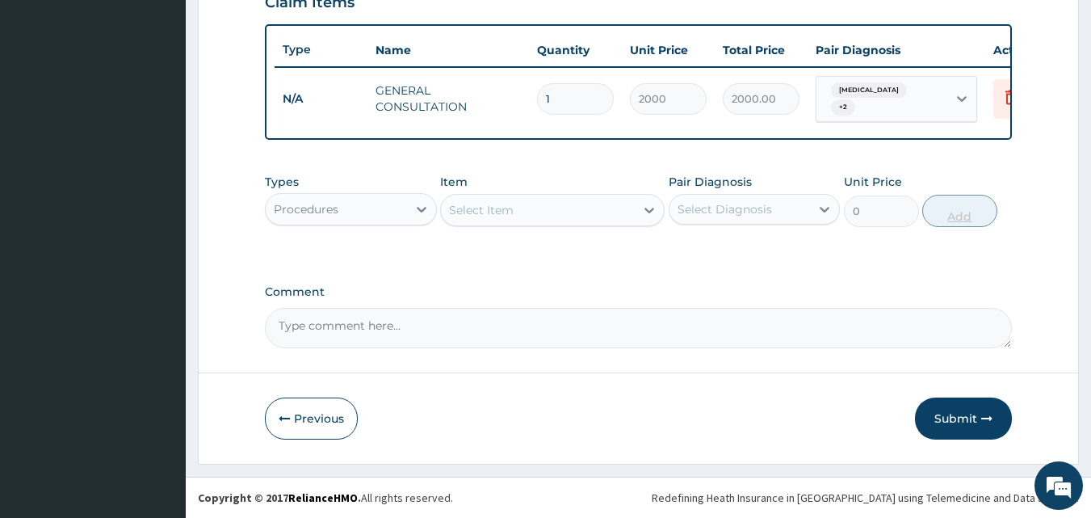
scroll to position [582, 0]
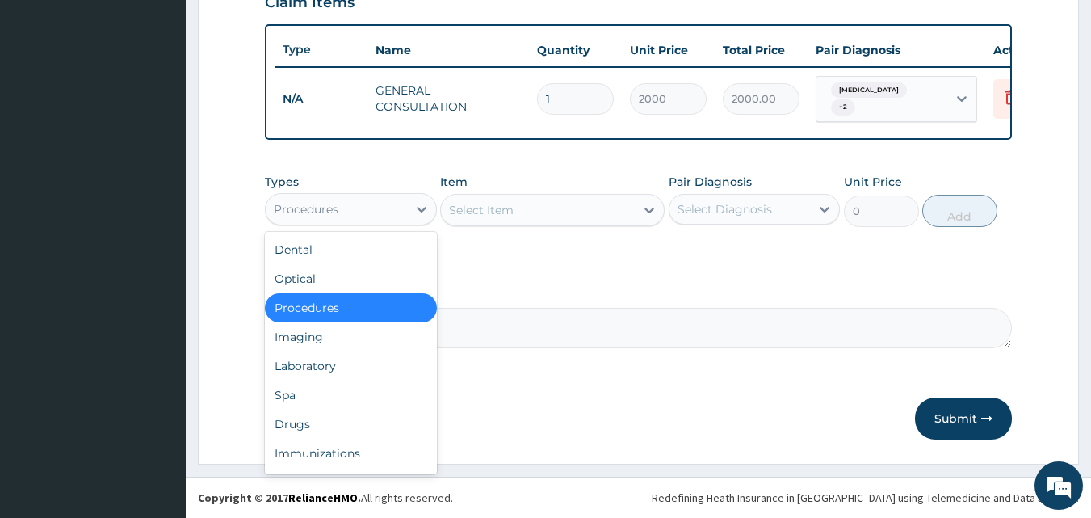
click at [359, 204] on div "Procedures" at bounding box center [336, 209] width 141 height 26
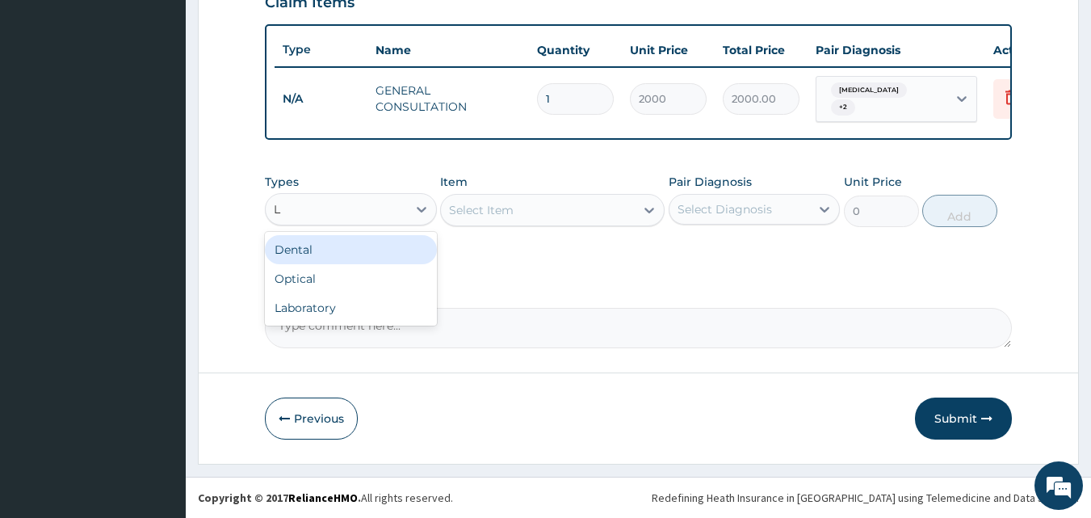
type input "LA"
click at [343, 250] on div "Laboratory" at bounding box center [351, 249] width 172 height 29
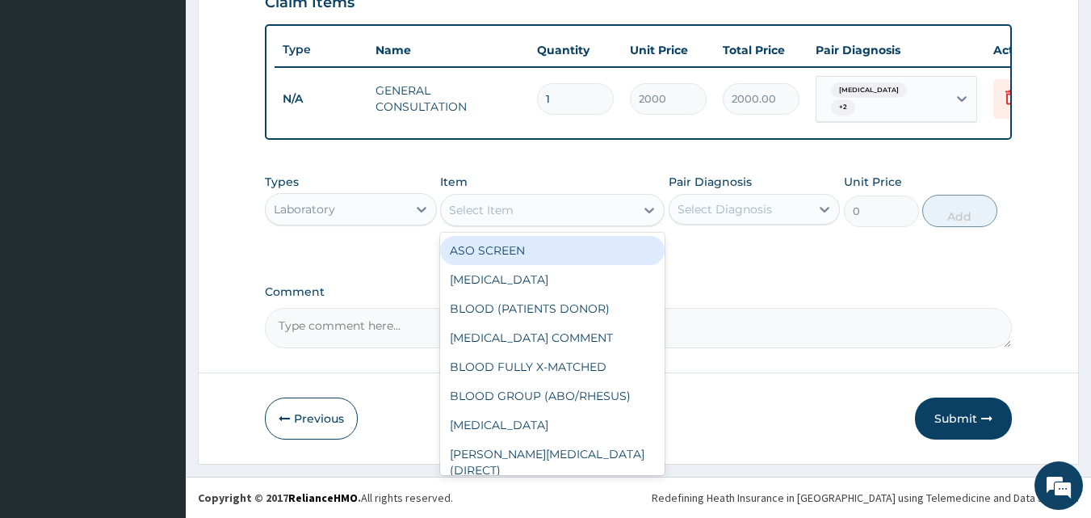
click at [446, 208] on div "Select Item" at bounding box center [538, 210] width 194 height 26
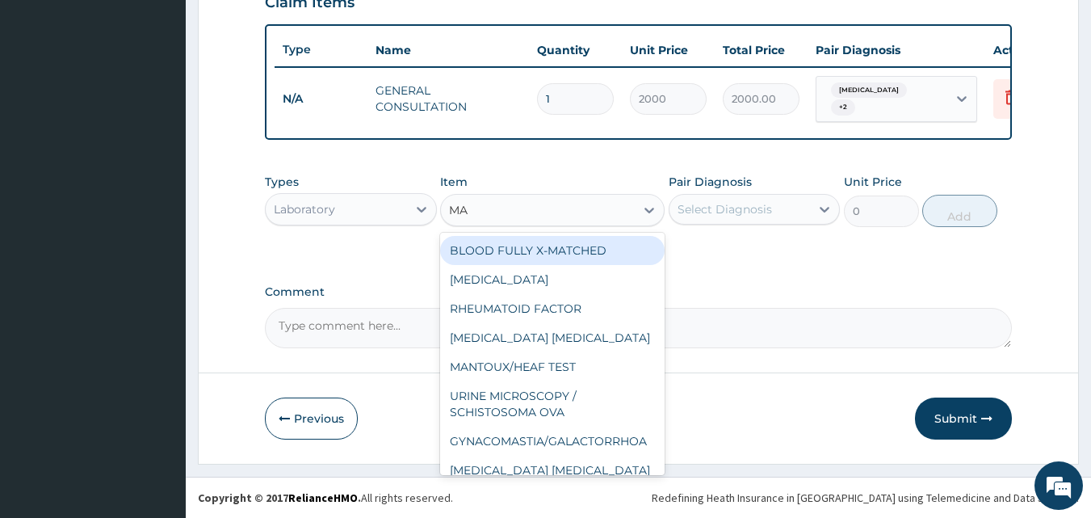
type input "MAL"
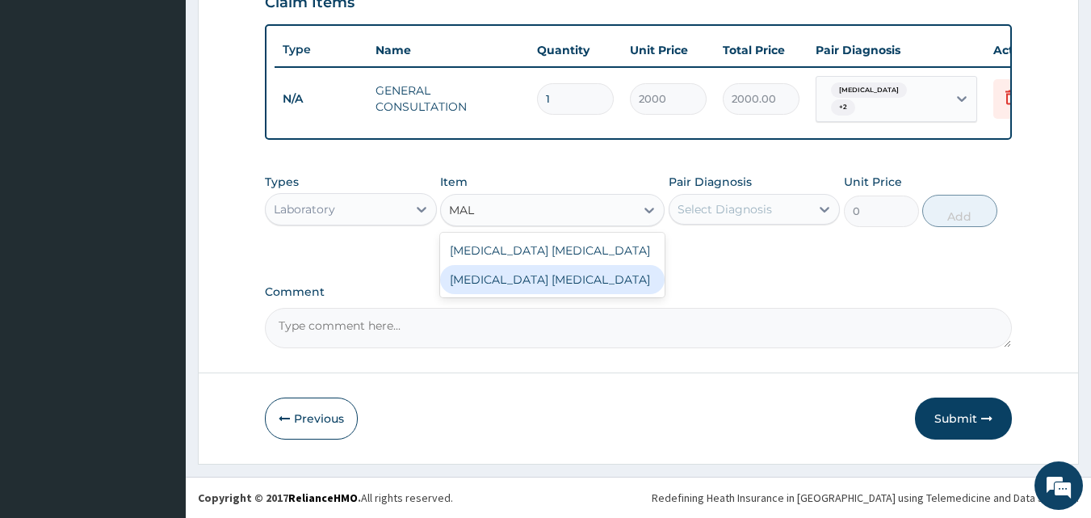
click at [473, 276] on div "[MEDICAL_DATA] [MEDICAL_DATA]" at bounding box center [552, 279] width 225 height 29
type input "1300"
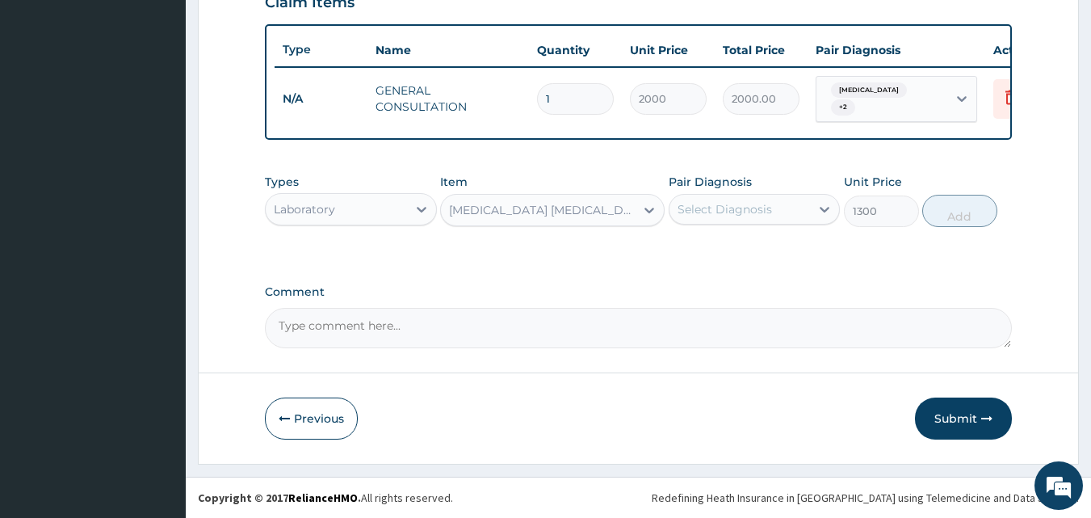
click at [676, 204] on div "Select Diagnosis" at bounding box center [740, 209] width 141 height 26
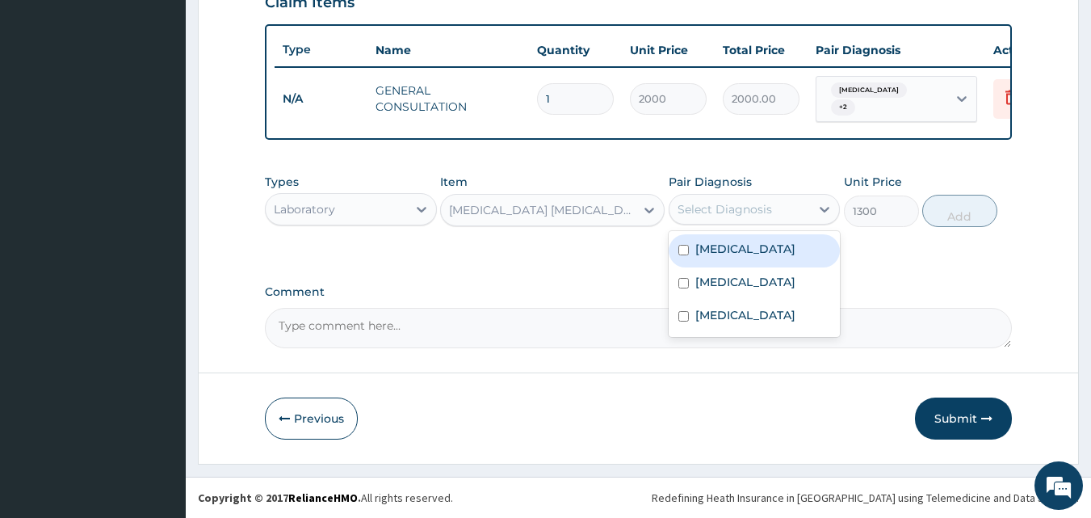
click at [683, 248] on input "checkbox" at bounding box center [684, 250] width 11 height 11
checkbox input "true"
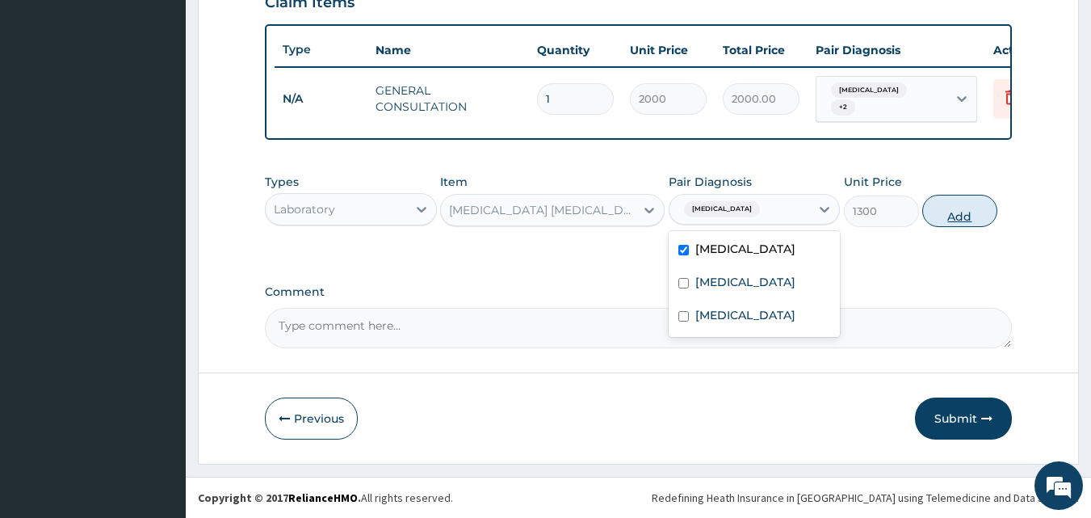
click at [954, 207] on button "Add" at bounding box center [959, 211] width 75 height 32
type input "0"
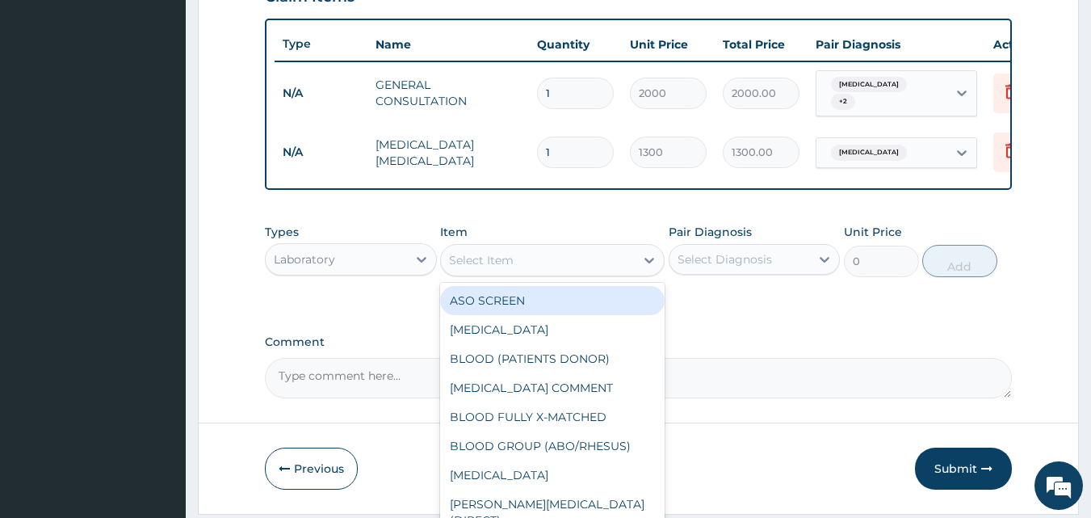
click at [460, 266] on div "Select Item" at bounding box center [481, 260] width 65 height 16
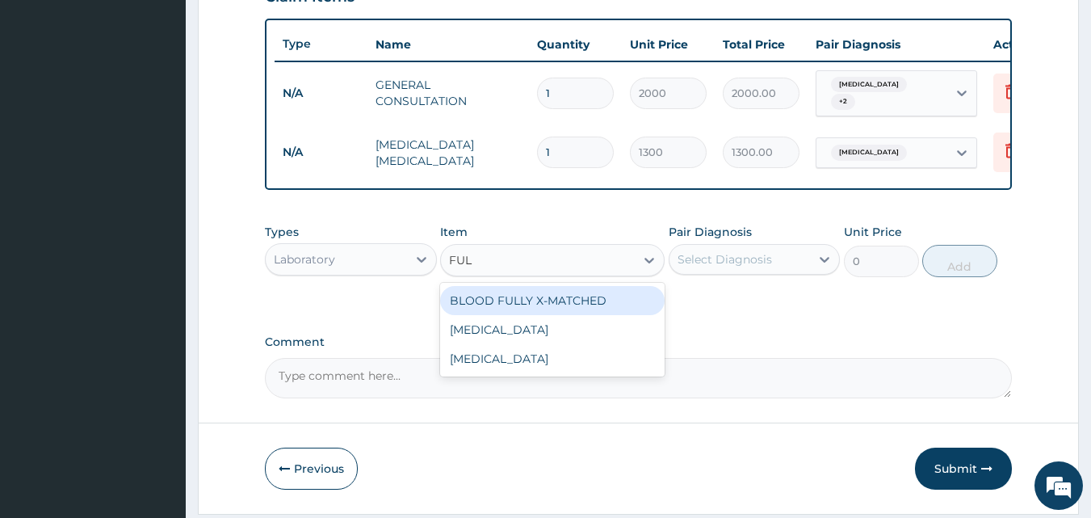
type input "FULL"
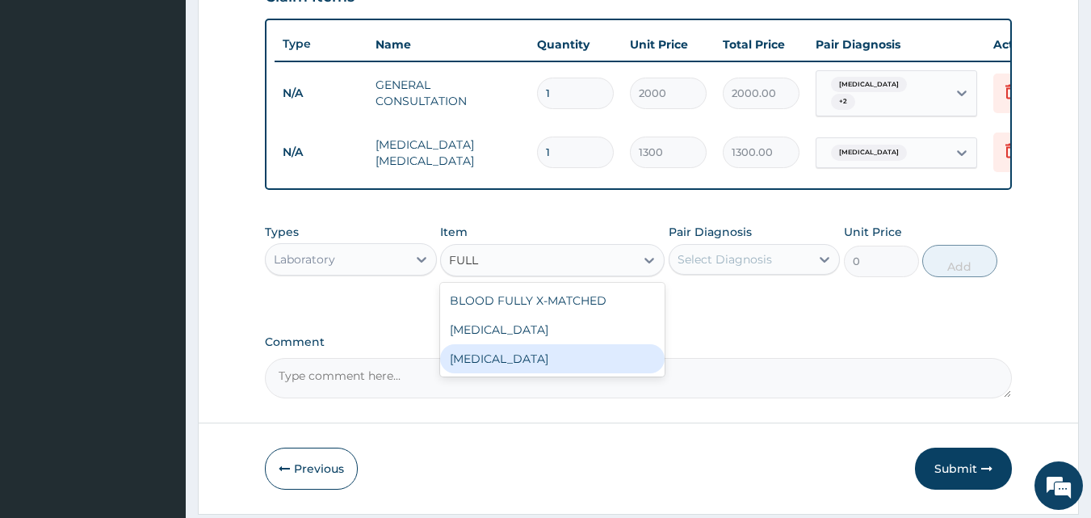
click at [468, 360] on div "[MEDICAL_DATA]" at bounding box center [552, 358] width 225 height 29
type input "4000"
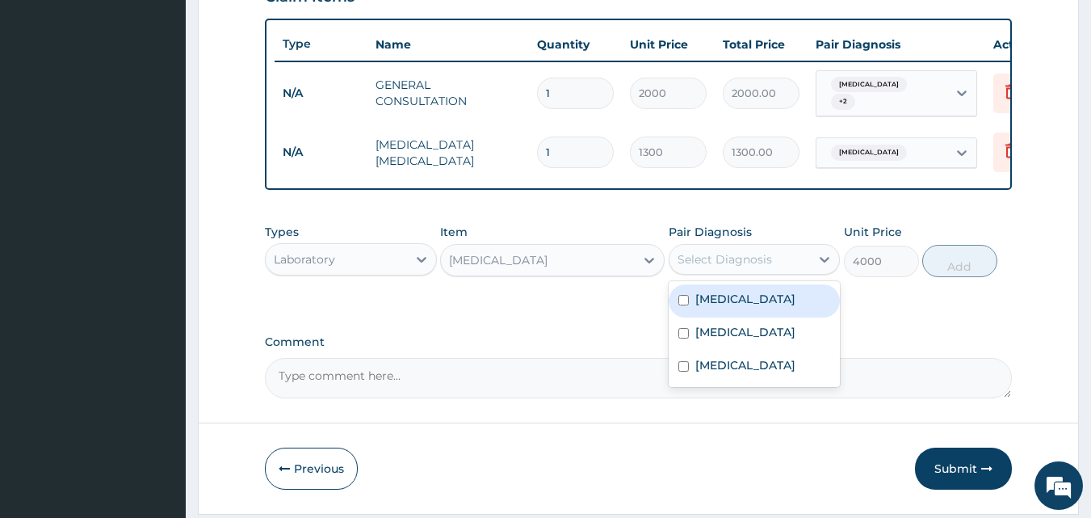
click at [678, 265] on div "Select Diagnosis" at bounding box center [725, 259] width 95 height 16
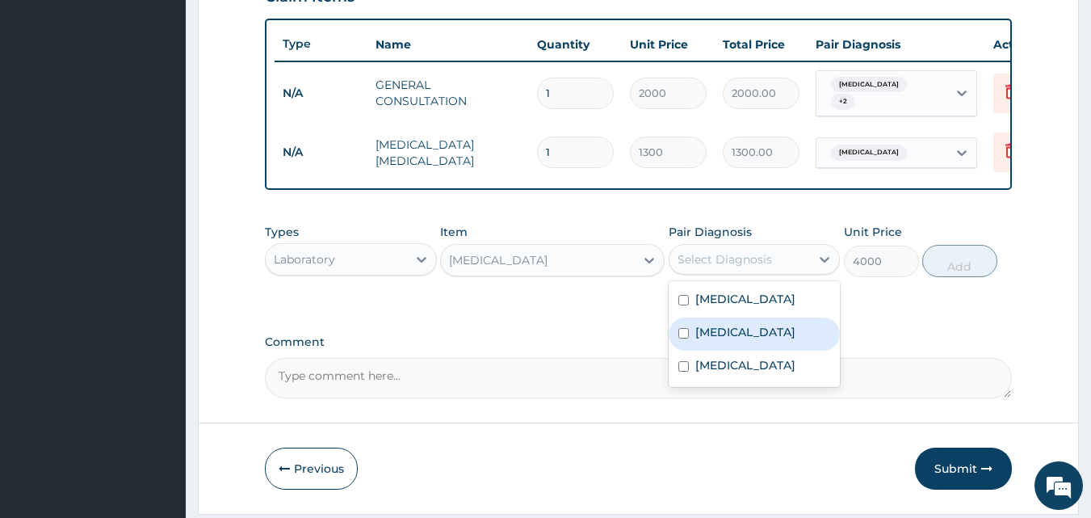
click at [683, 338] on input "checkbox" at bounding box center [684, 333] width 11 height 11
checkbox input "true"
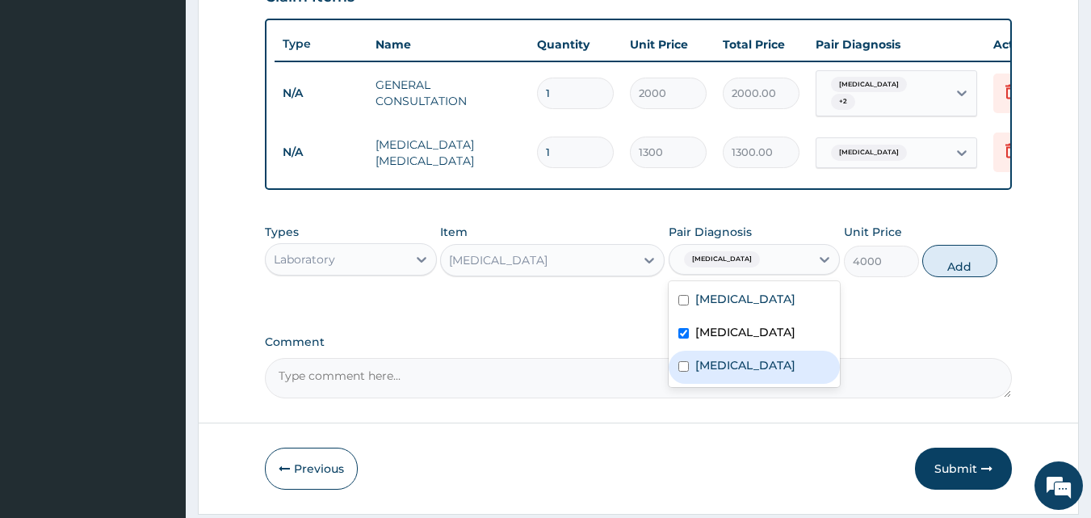
click at [682, 372] on input "checkbox" at bounding box center [684, 366] width 11 height 11
checkbox input "true"
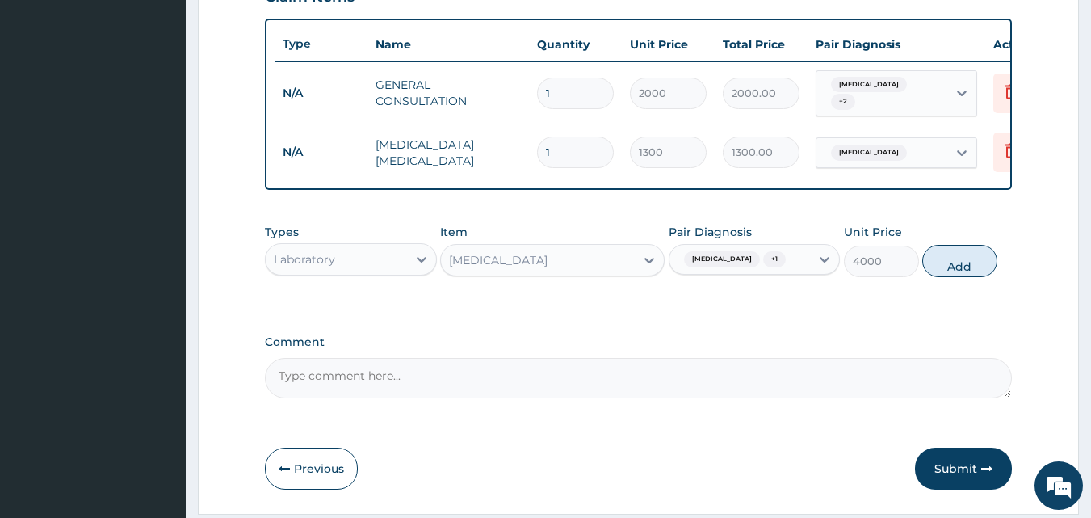
click at [942, 277] on button "Add" at bounding box center [959, 261] width 75 height 32
type input "0"
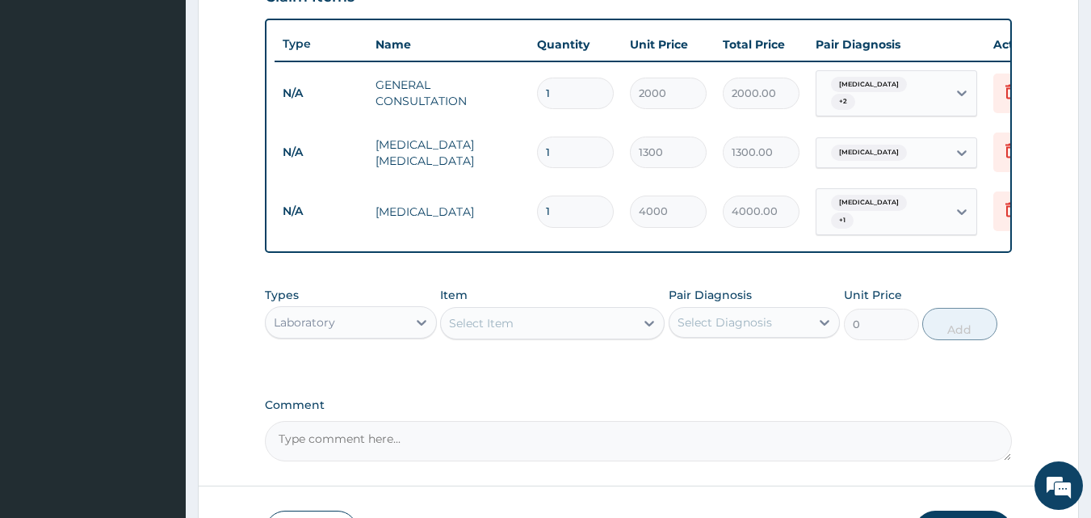
click at [271, 326] on div "Laboratory" at bounding box center [336, 322] width 141 height 26
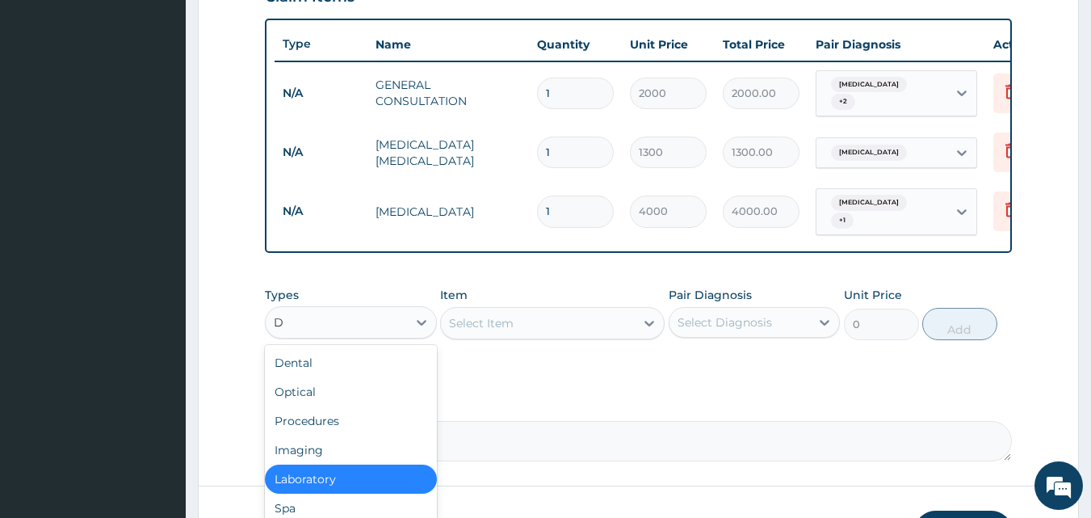
type input "DR"
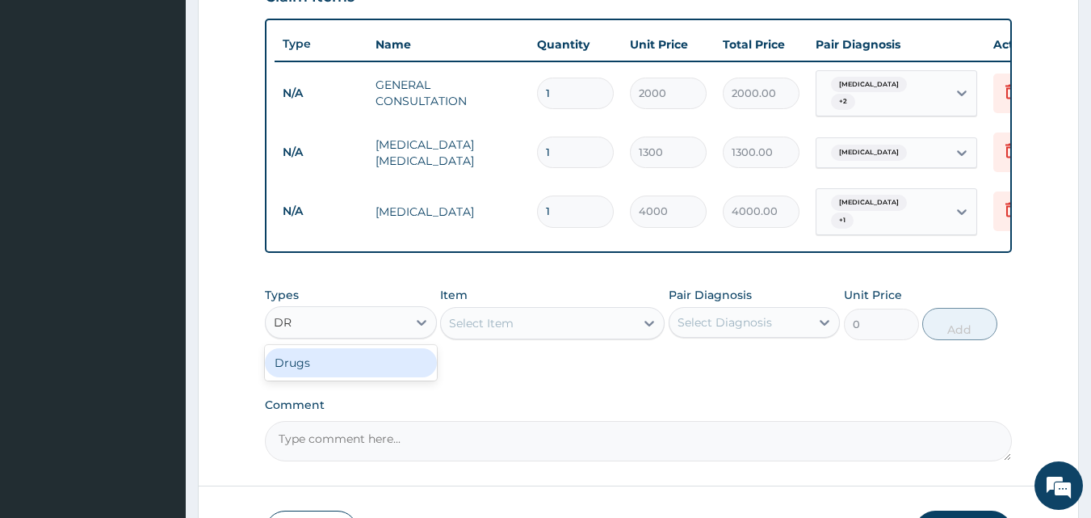
click at [288, 363] on div "Drugs" at bounding box center [351, 362] width 172 height 29
click at [454, 328] on div "Select Item" at bounding box center [552, 323] width 225 height 32
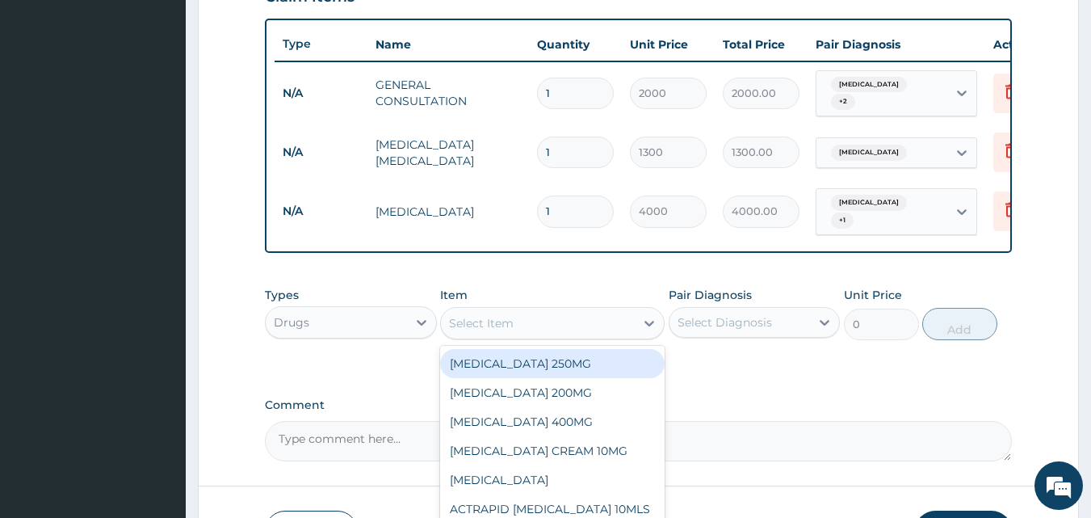
click at [444, 329] on div "Select Item" at bounding box center [538, 323] width 194 height 26
type input "DICLO"
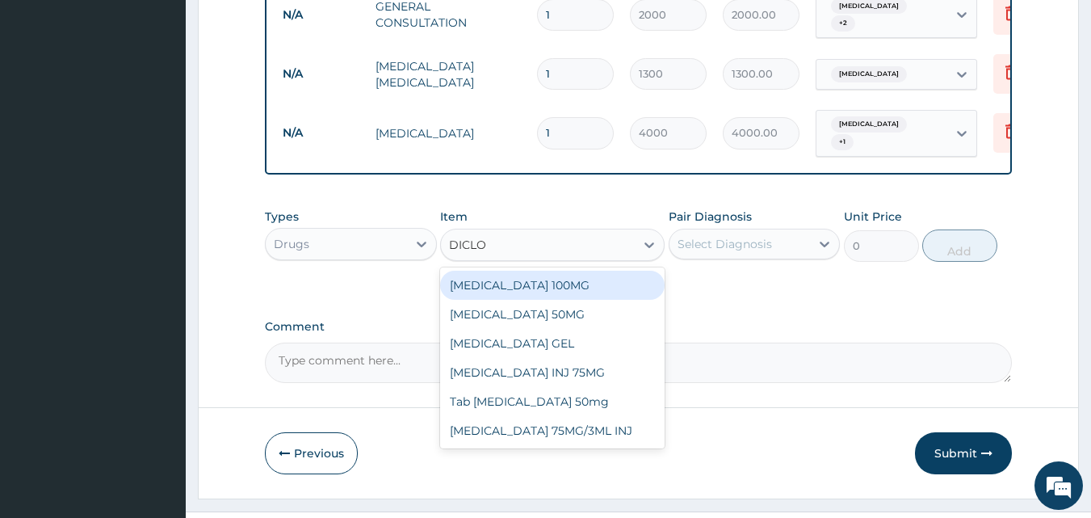
scroll to position [700, 0]
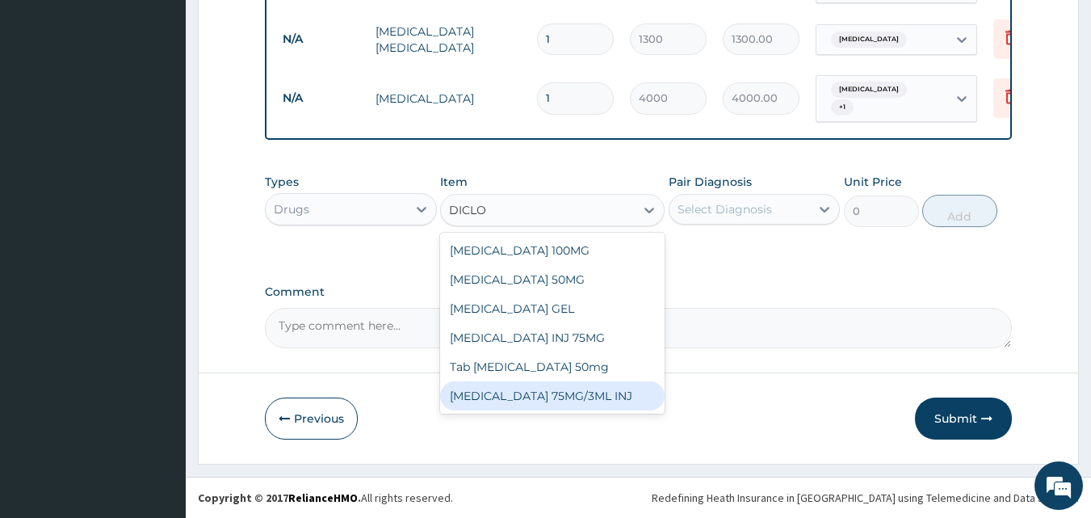
click at [568, 397] on div "DICLOFENAC 75MG/3ML INJ" at bounding box center [552, 395] width 225 height 29
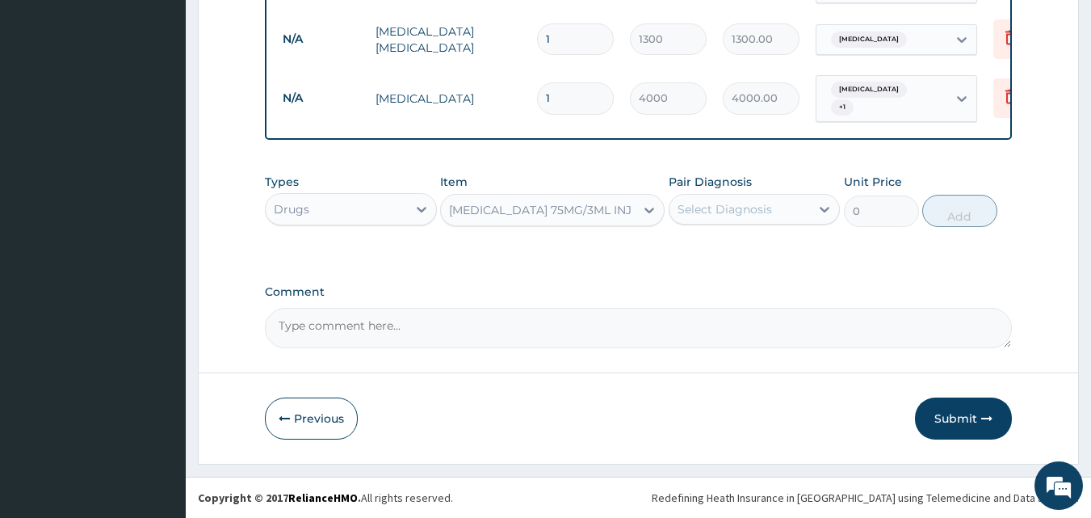
type input "1000"
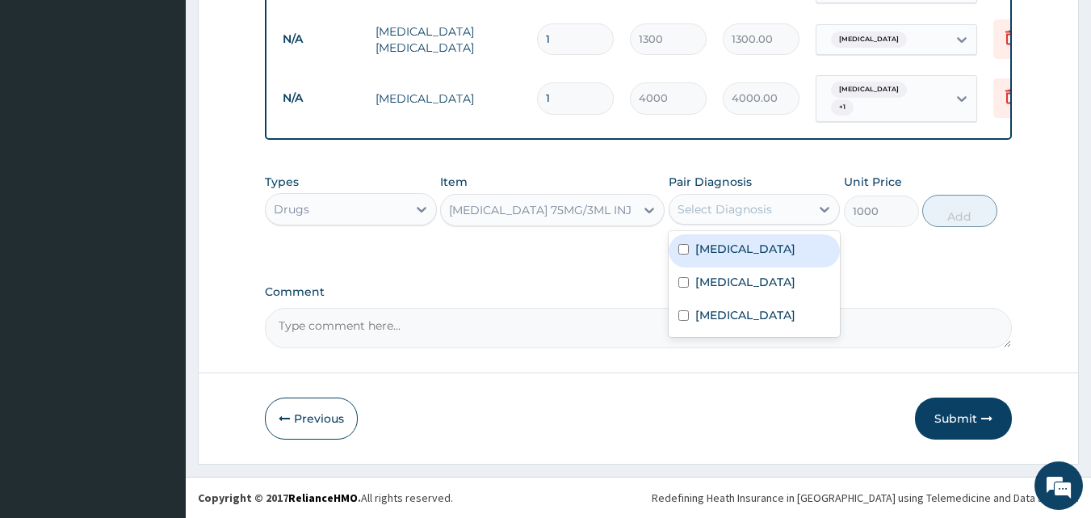
click at [694, 218] on div "Select Diagnosis" at bounding box center [740, 209] width 141 height 26
click at [687, 251] on input "checkbox" at bounding box center [684, 249] width 11 height 11
checkbox input "true"
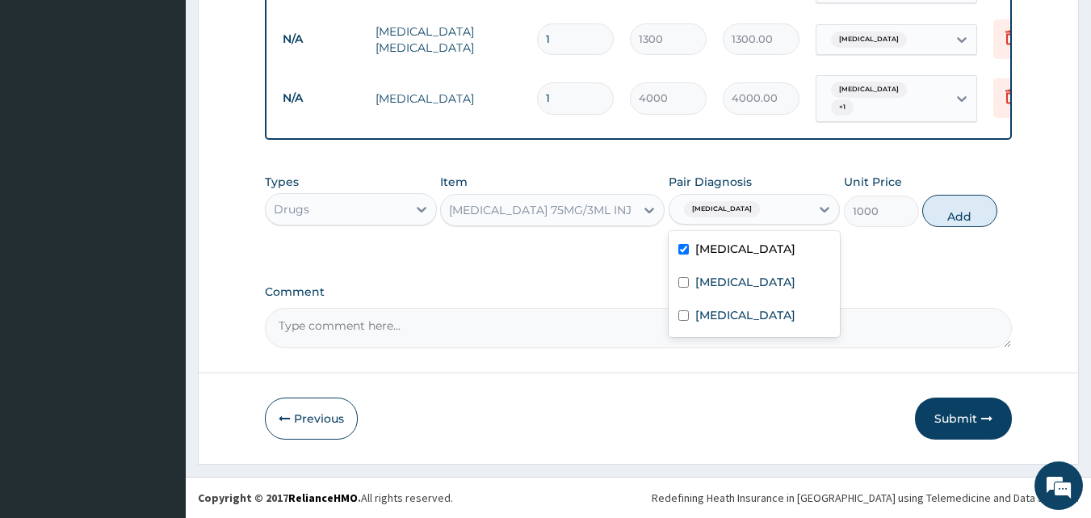
click at [930, 215] on button "Add" at bounding box center [959, 211] width 75 height 32
type input "0"
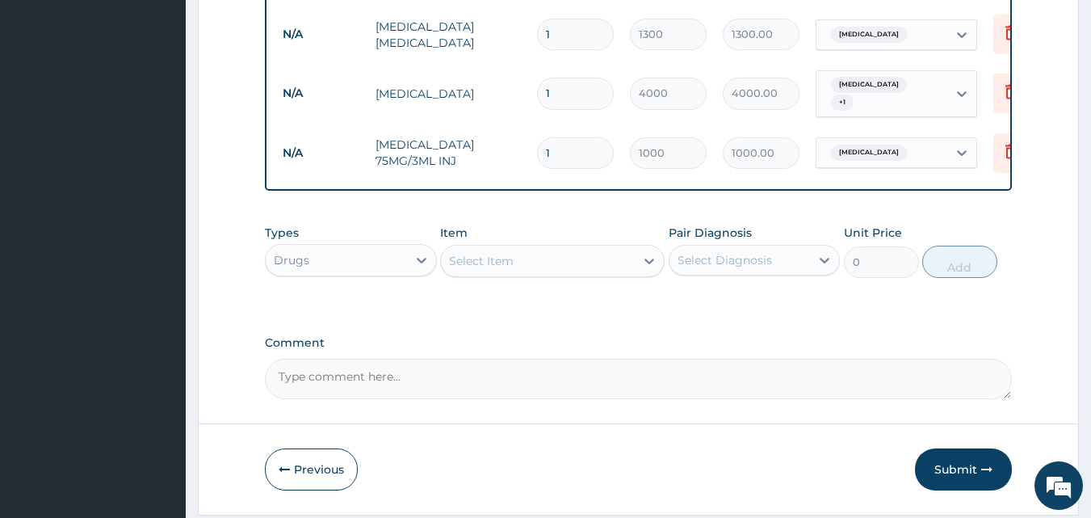
click at [477, 267] on div "Select Item" at bounding box center [481, 261] width 65 height 16
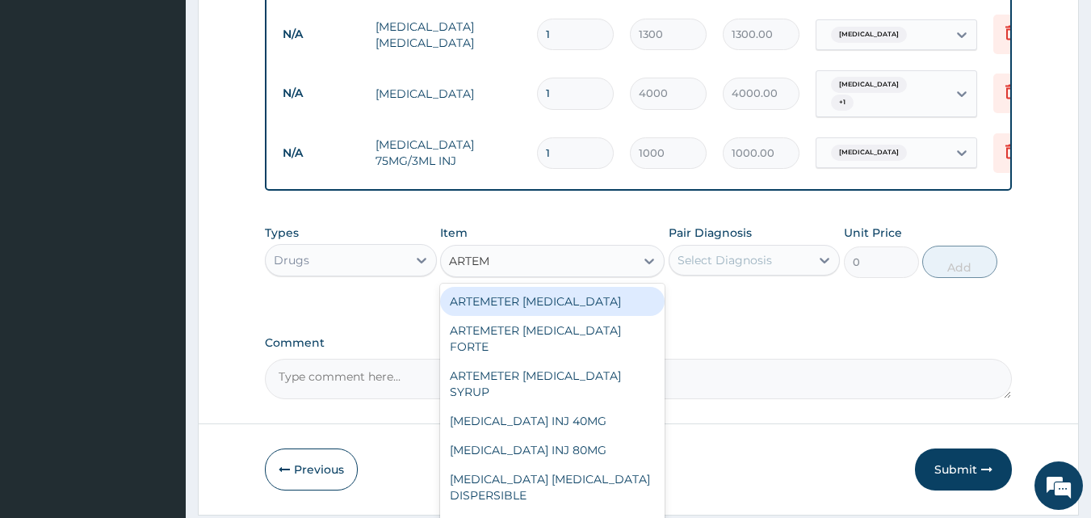
type input "ARTEME"
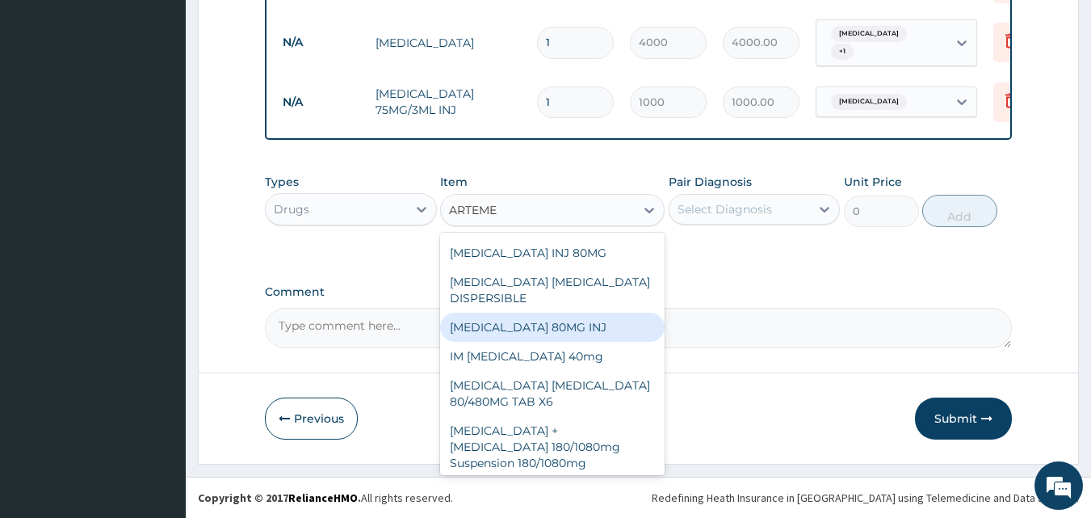
scroll to position [152, 0]
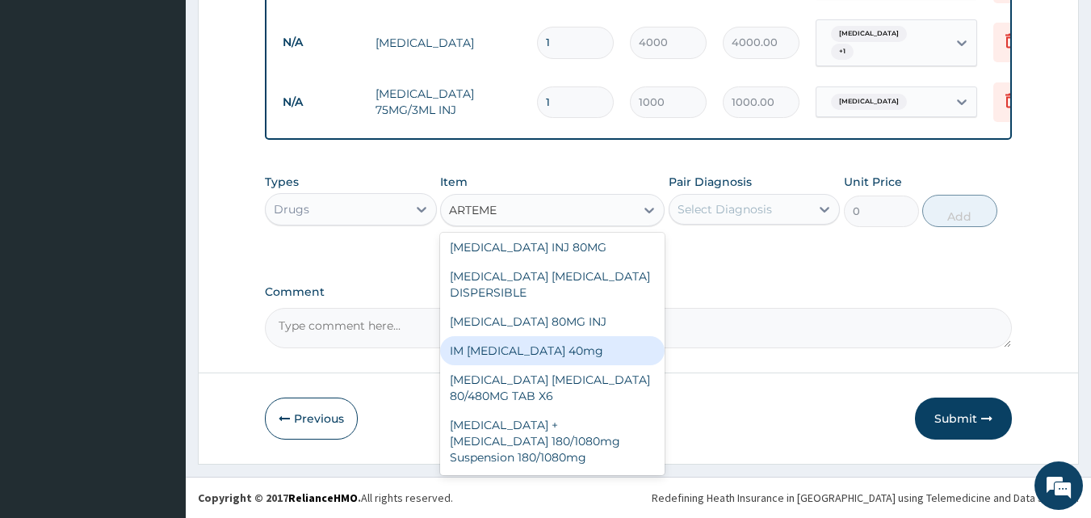
click at [510, 351] on div "IM Artemether 40mg" at bounding box center [552, 350] width 225 height 29
type input "1000"
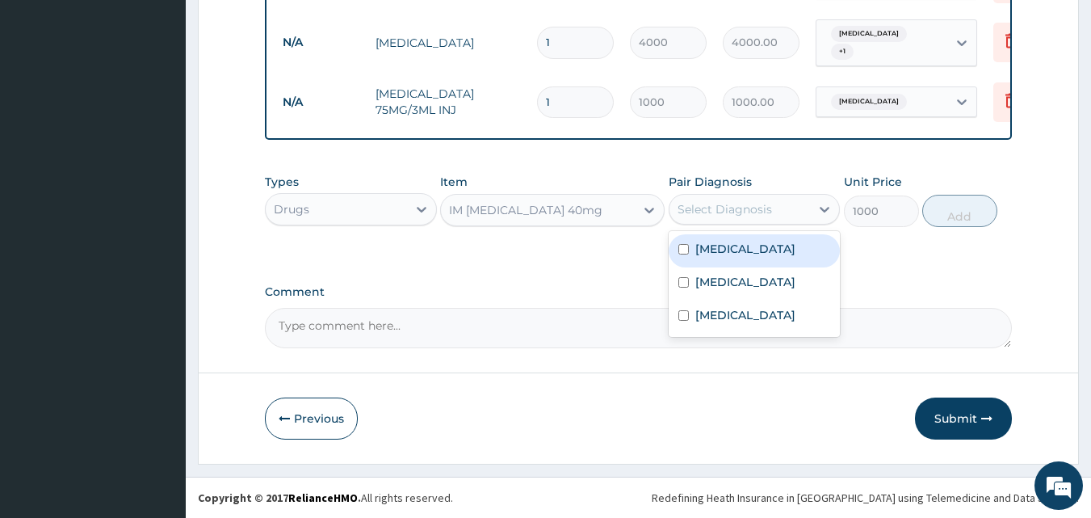
click at [679, 216] on div "Select Diagnosis" at bounding box center [725, 209] width 95 height 16
click at [684, 251] on input "checkbox" at bounding box center [684, 249] width 11 height 11
checkbox input "true"
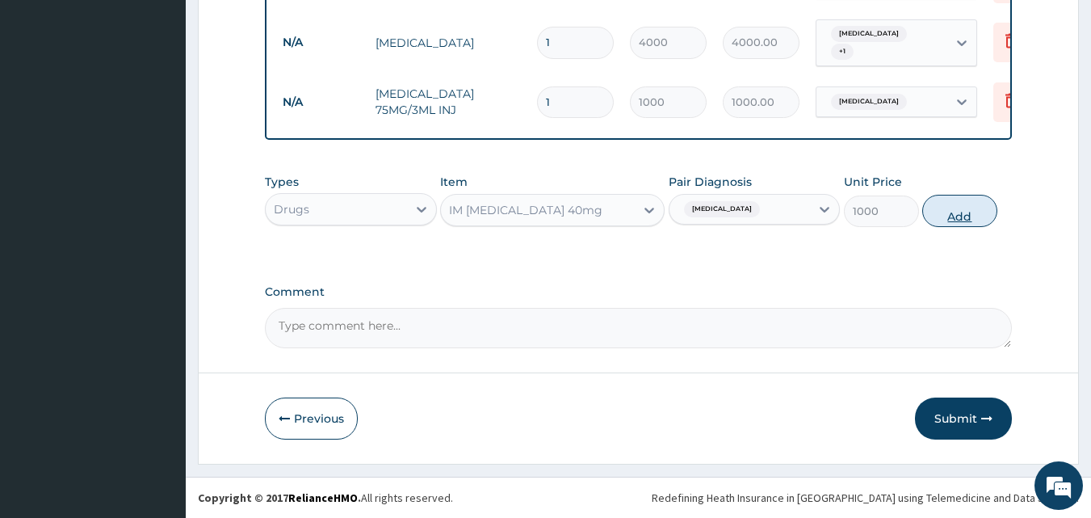
click at [936, 212] on button "Add" at bounding box center [959, 211] width 75 height 32
type input "0"
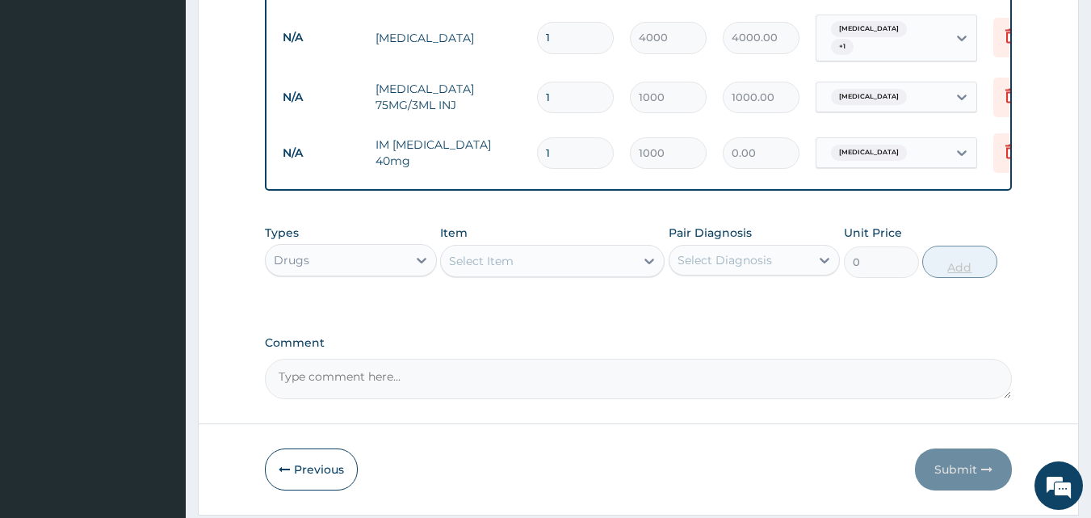
type input "0.00"
type input "3"
type input "3000.00"
type input "3"
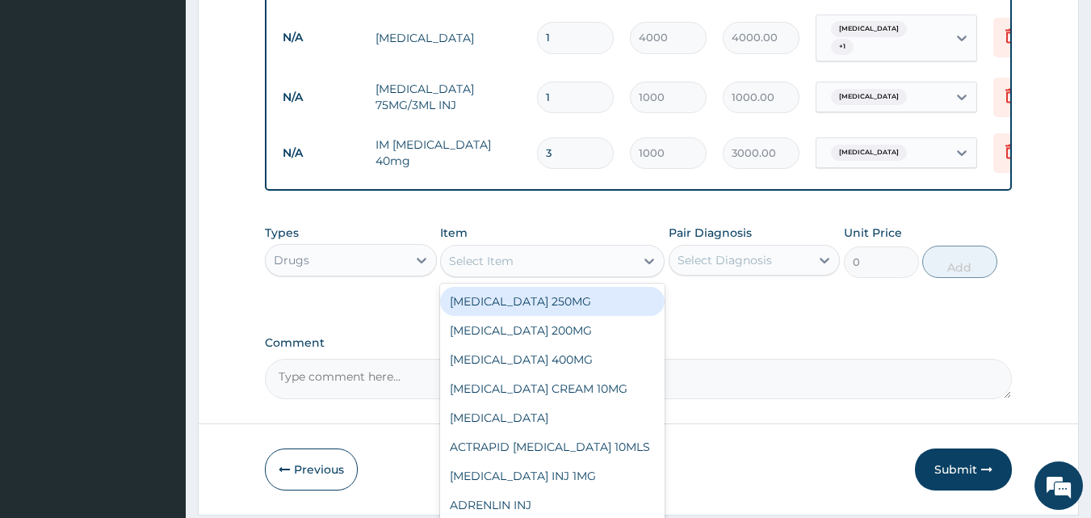
click at [460, 269] on div "Select Item" at bounding box center [481, 261] width 65 height 16
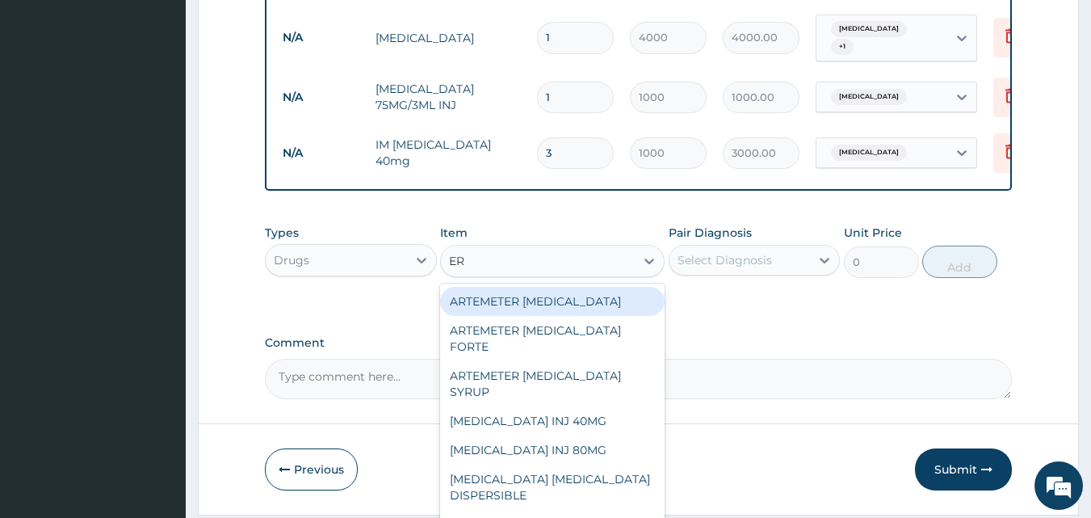
type input "ERY"
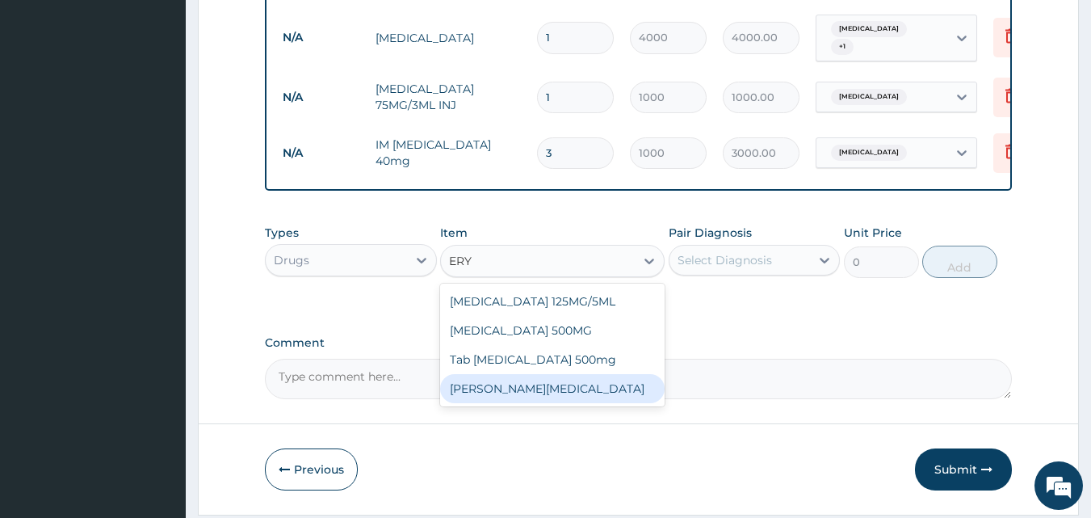
click at [514, 392] on div "[PERSON_NAME][MEDICAL_DATA]" at bounding box center [552, 388] width 225 height 29
type input "2000"
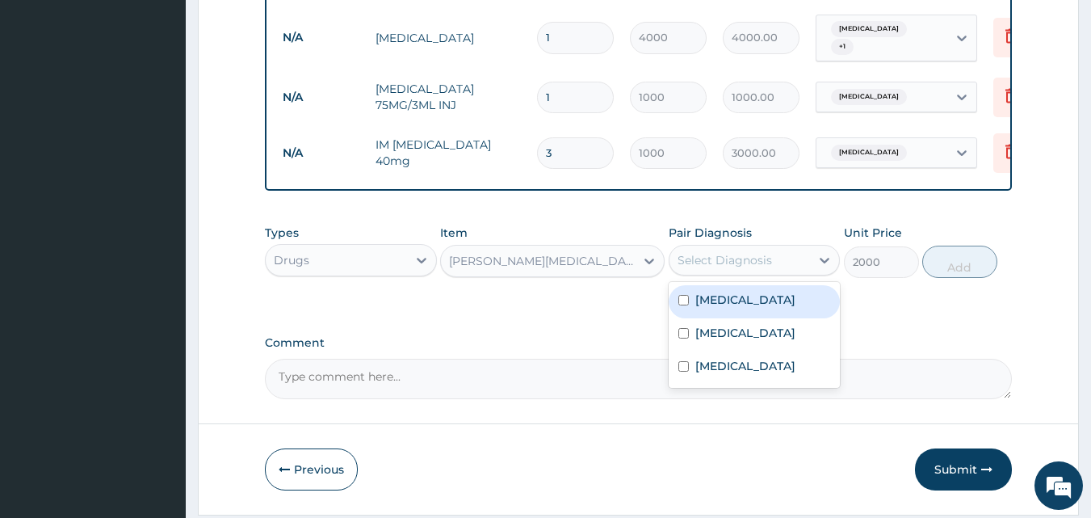
click at [690, 267] on div "Select Diagnosis" at bounding box center [725, 260] width 95 height 16
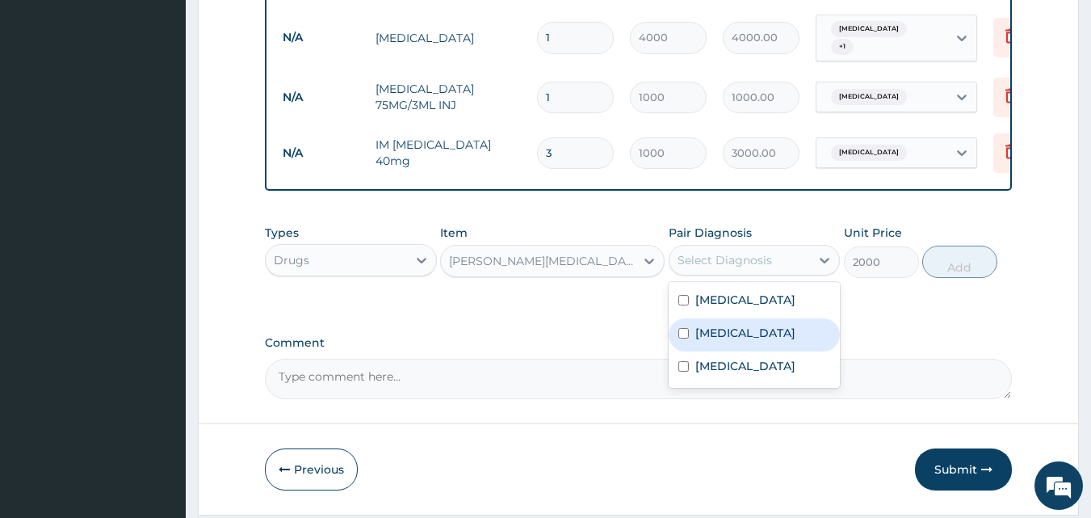
click at [687, 338] on input "checkbox" at bounding box center [684, 333] width 11 height 11
checkbox input "true"
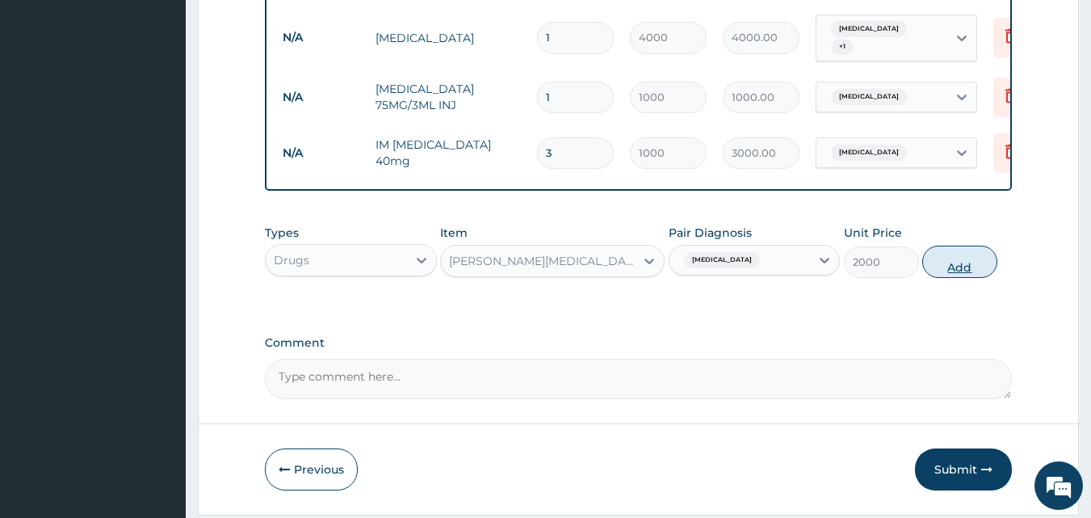
click at [942, 268] on button "Add" at bounding box center [959, 262] width 75 height 32
type input "0"
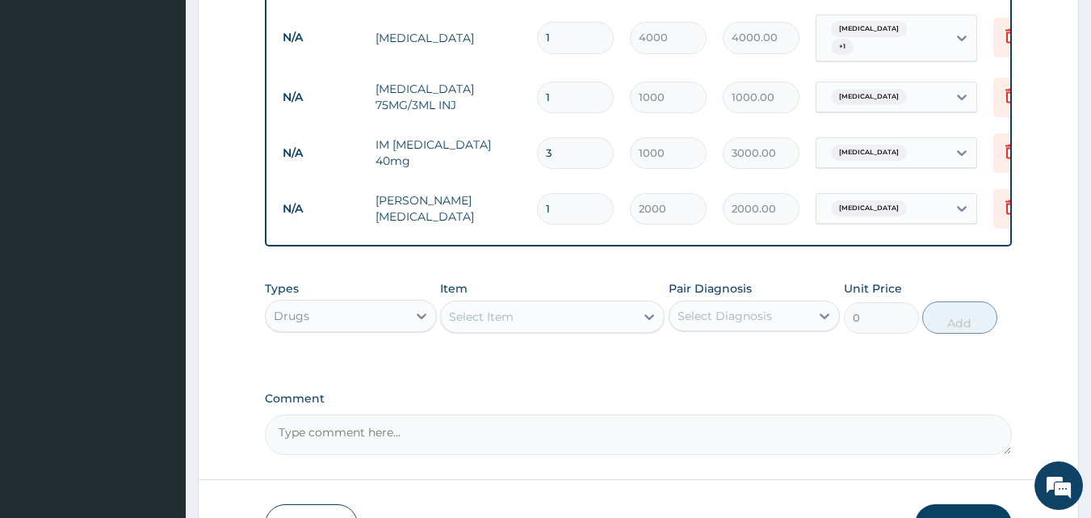
click at [478, 323] on div "Select Item" at bounding box center [481, 317] width 65 height 16
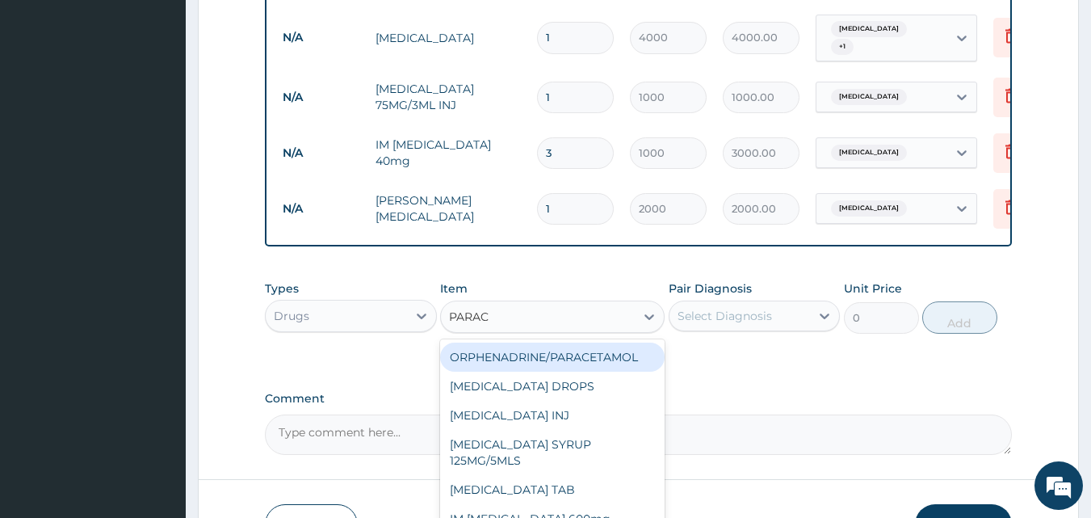
type input "PARACE"
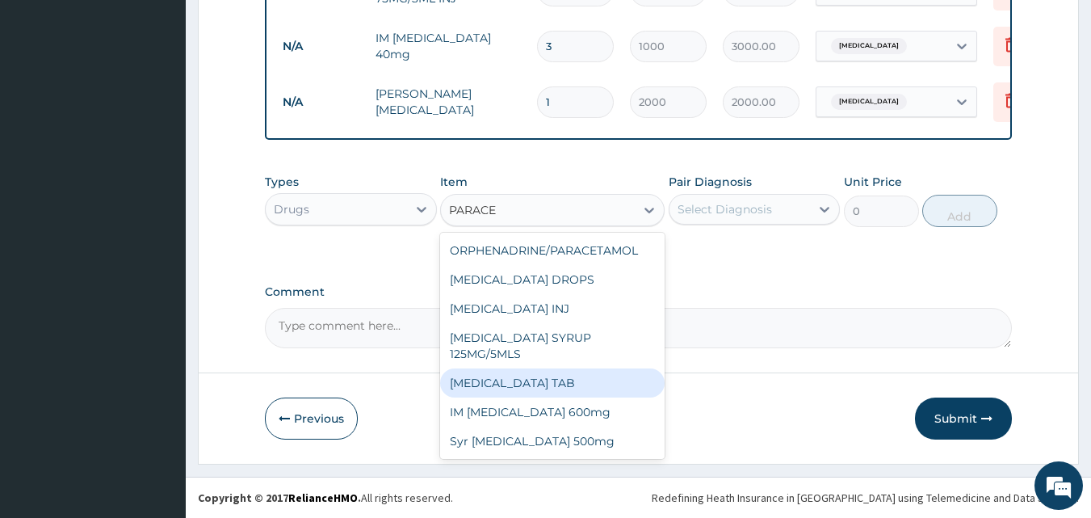
scroll to position [868, 0]
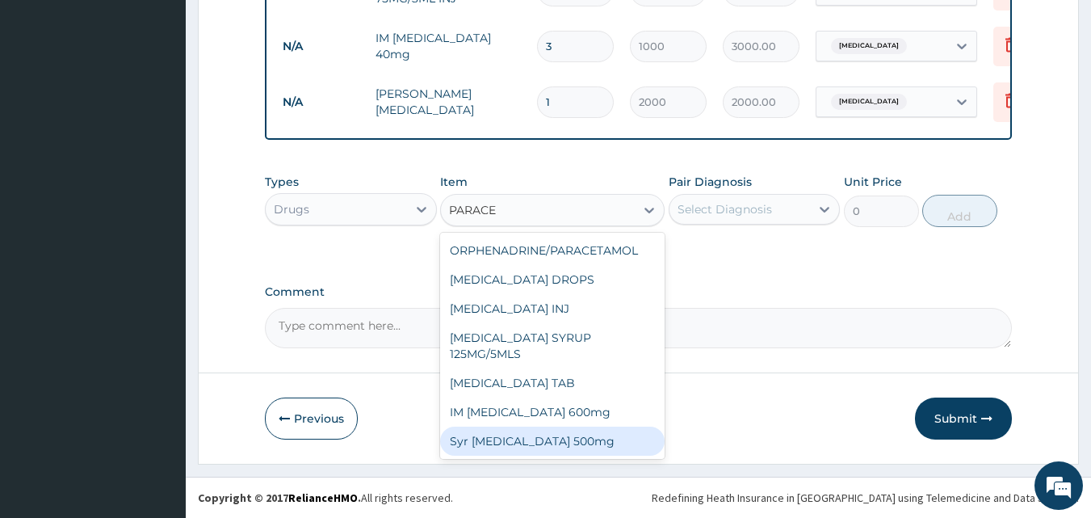
click at [505, 426] on div "Syr [MEDICAL_DATA] 500mg" at bounding box center [552, 440] width 225 height 29
type input "1000"
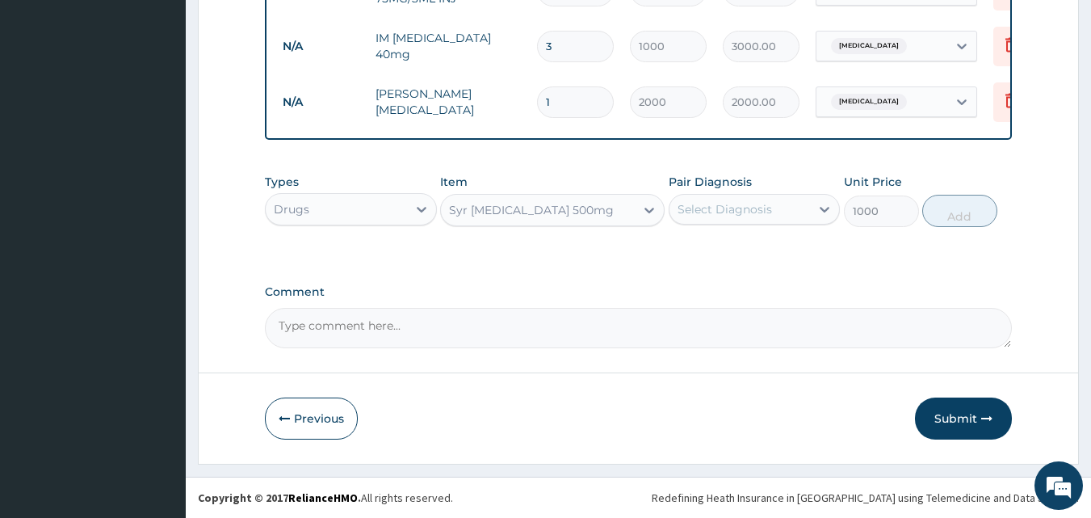
click at [685, 214] on div "Select Diagnosis" at bounding box center [725, 209] width 95 height 16
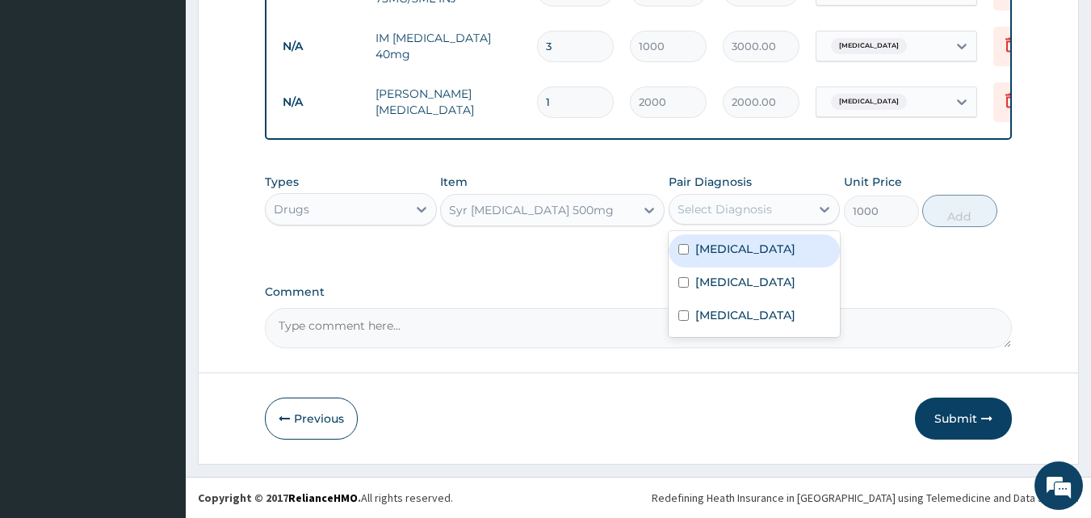
click at [685, 250] on input "checkbox" at bounding box center [684, 249] width 11 height 11
checkbox input "true"
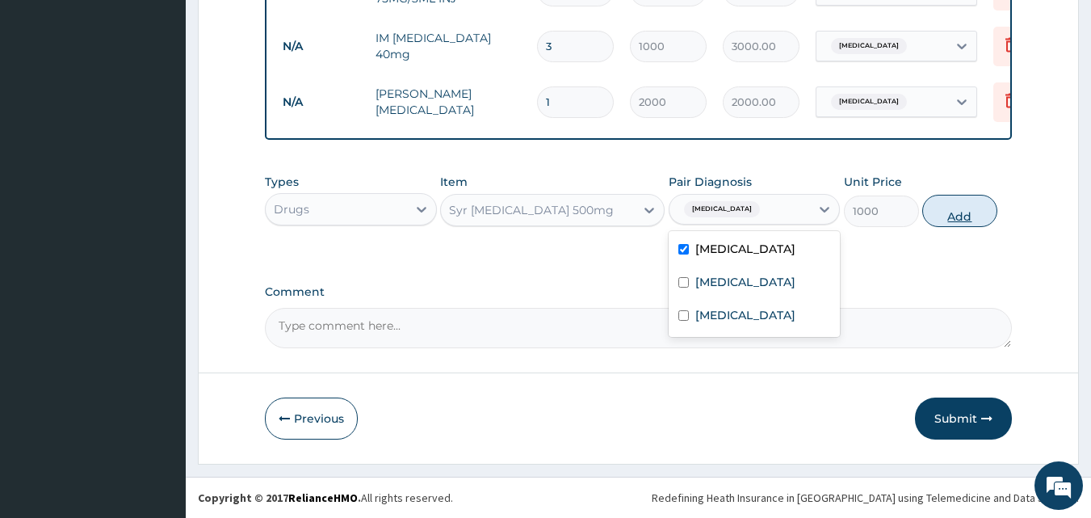
click at [933, 212] on button "Add" at bounding box center [959, 211] width 75 height 32
type input "0"
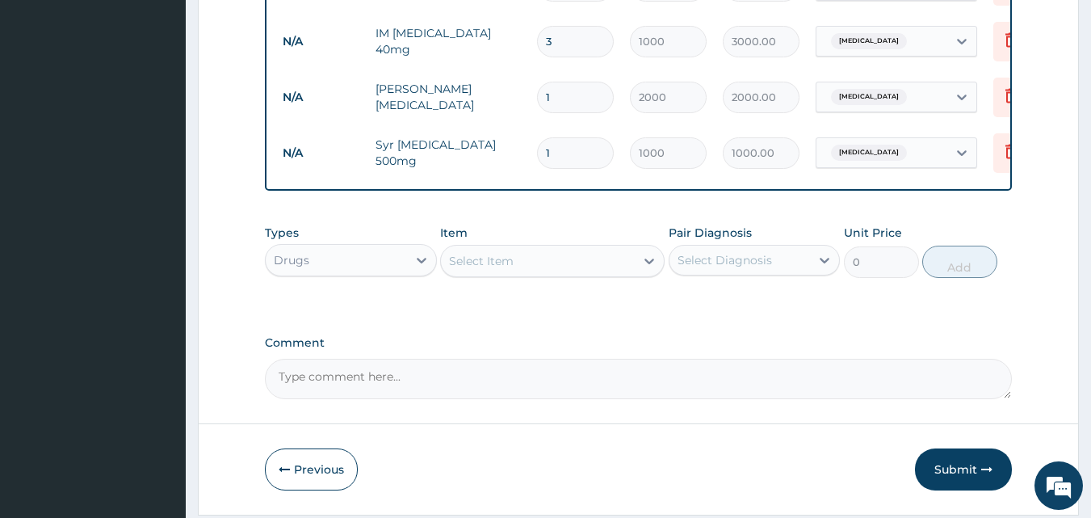
click at [519, 272] on div "Select Item" at bounding box center [538, 261] width 194 height 26
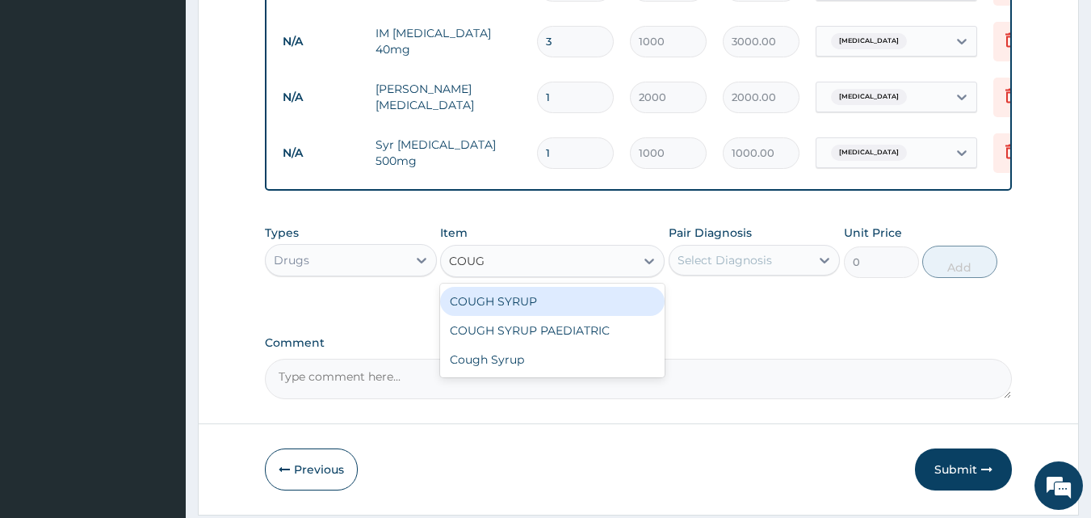
type input "COUGH"
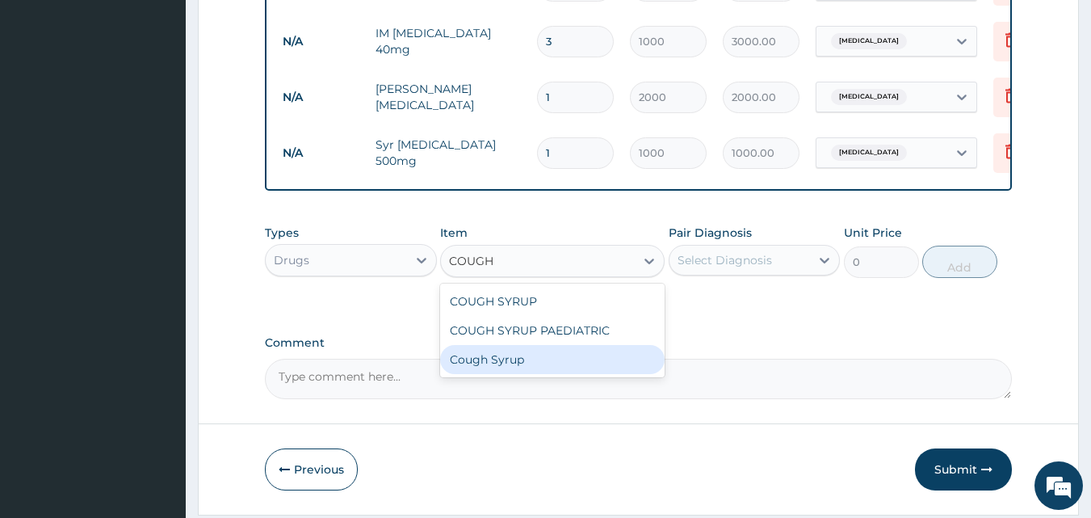
click at [510, 363] on div "Cough Syrup" at bounding box center [552, 359] width 225 height 29
type input "1000"
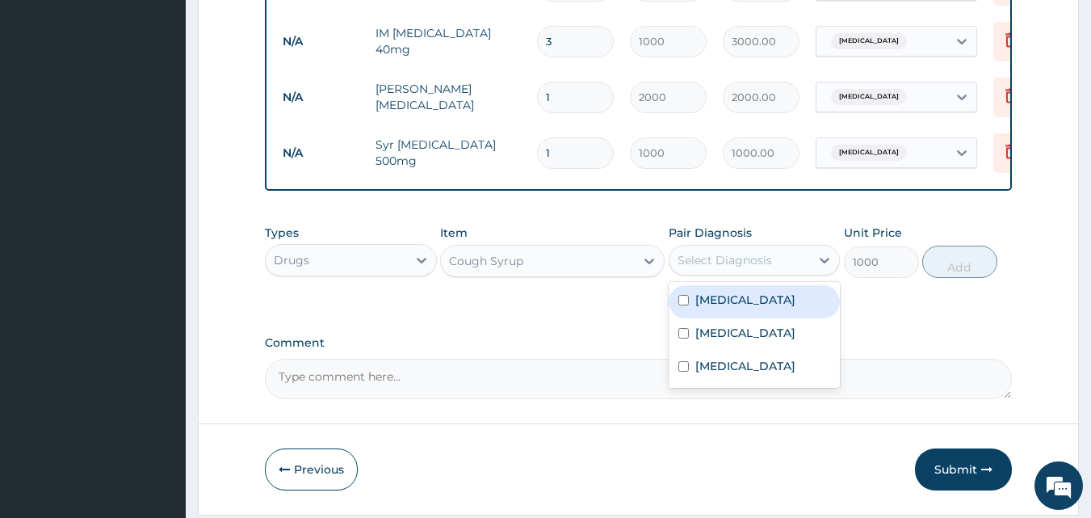
click at [682, 268] on div "Select Diagnosis" at bounding box center [725, 260] width 95 height 16
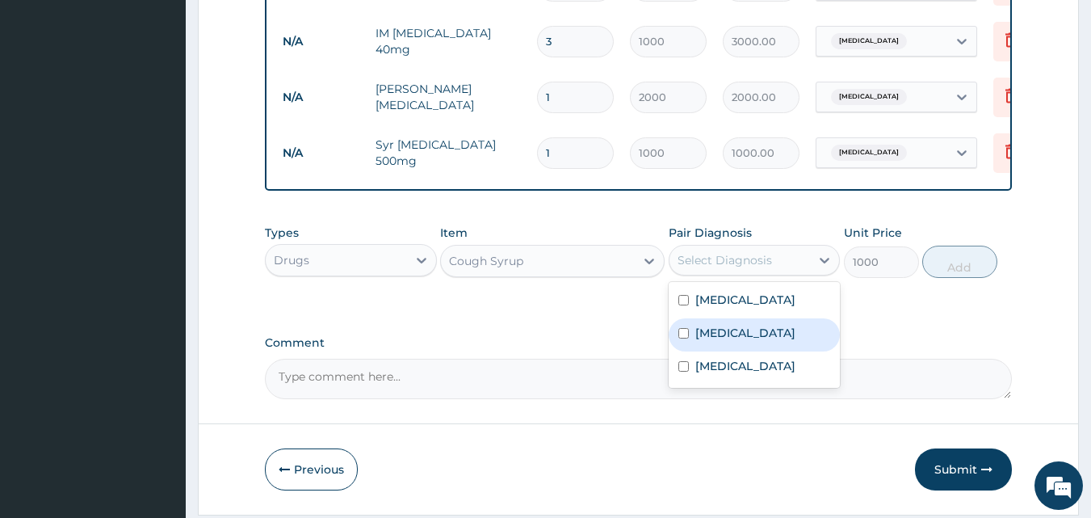
click at [682, 338] on input "checkbox" at bounding box center [684, 333] width 11 height 11
checkbox input "true"
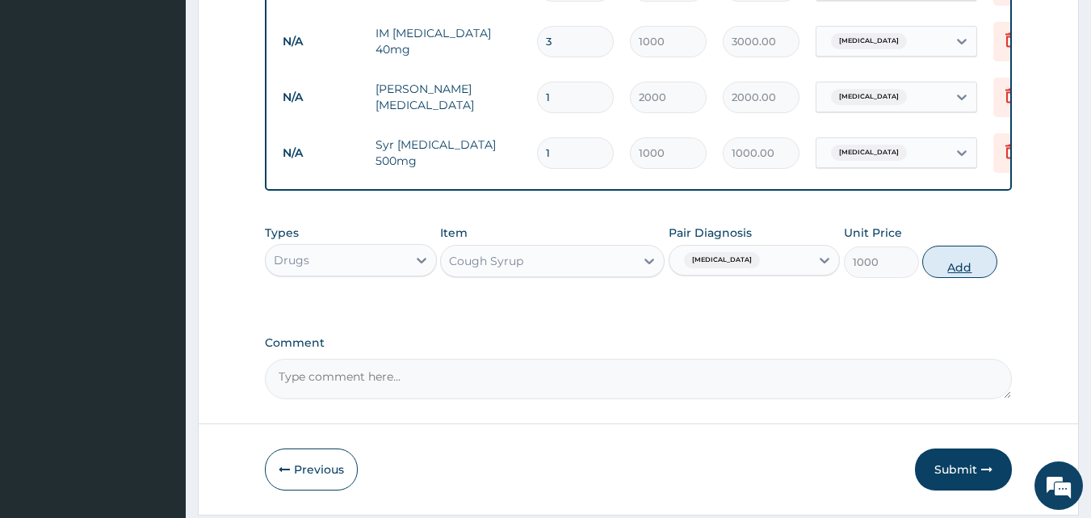
click at [939, 270] on button "Add" at bounding box center [959, 262] width 75 height 32
type input "0"
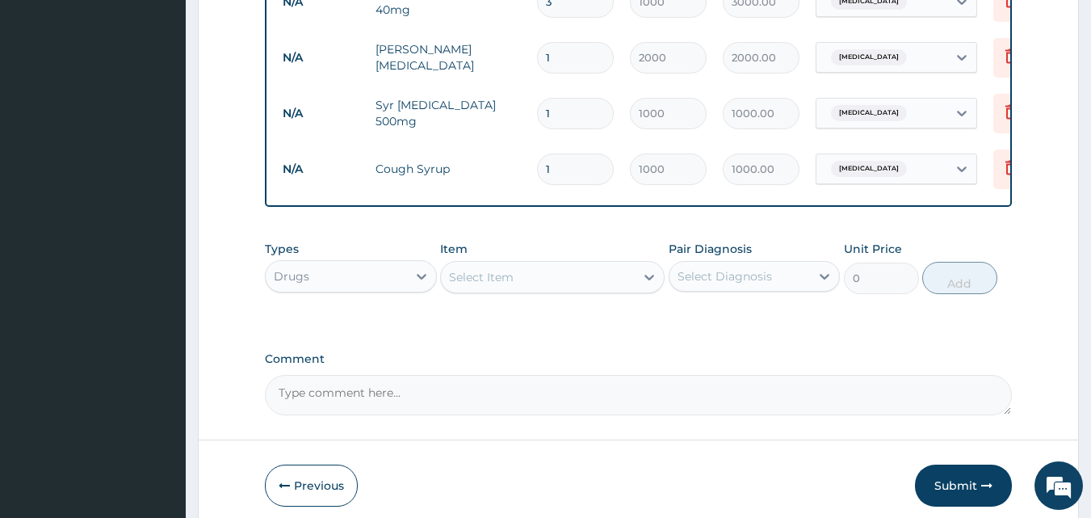
scroll to position [979, 0]
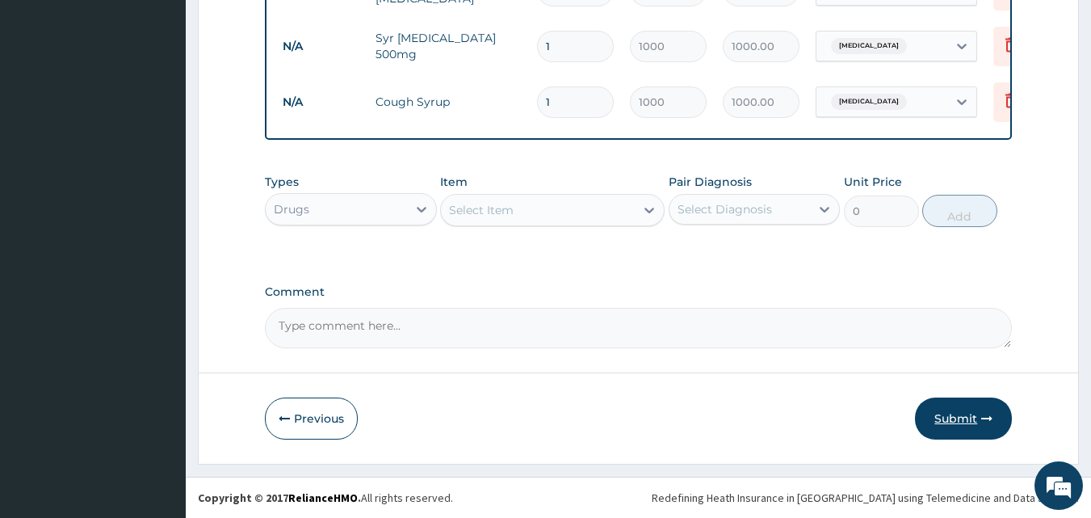
click at [963, 412] on button "Submit" at bounding box center [963, 418] width 97 height 42
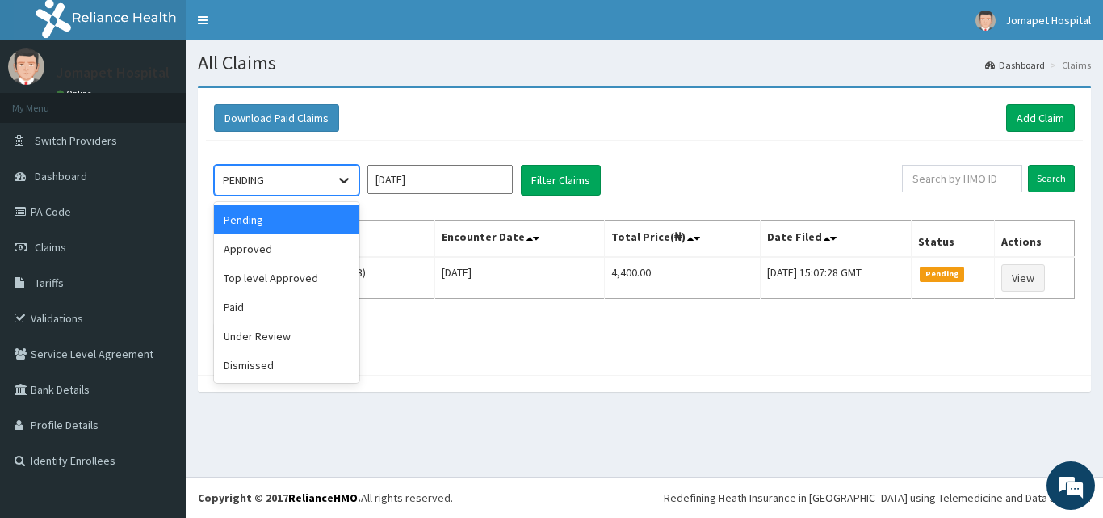
click at [344, 180] on icon at bounding box center [344, 180] width 16 height 16
click at [306, 250] on div "Approved" at bounding box center [286, 248] width 145 height 29
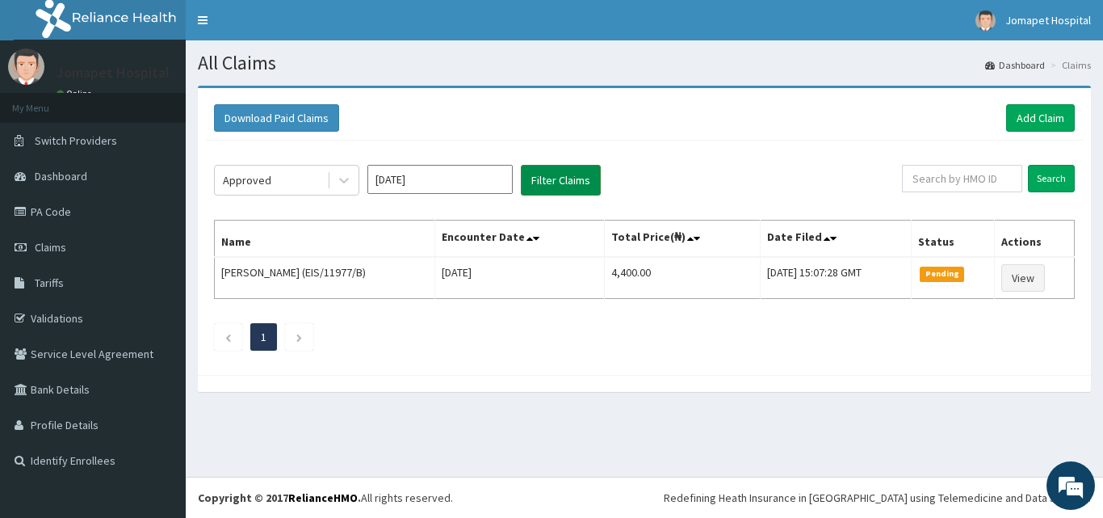
click at [542, 171] on button "Filter Claims" at bounding box center [561, 180] width 80 height 31
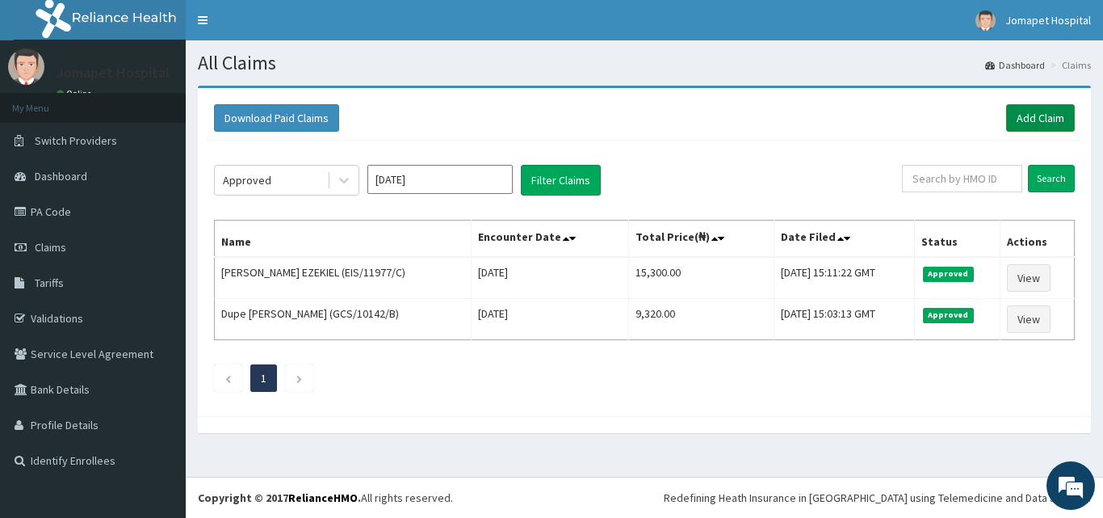
click at [1040, 111] on link "Add Claim" at bounding box center [1040, 117] width 69 height 27
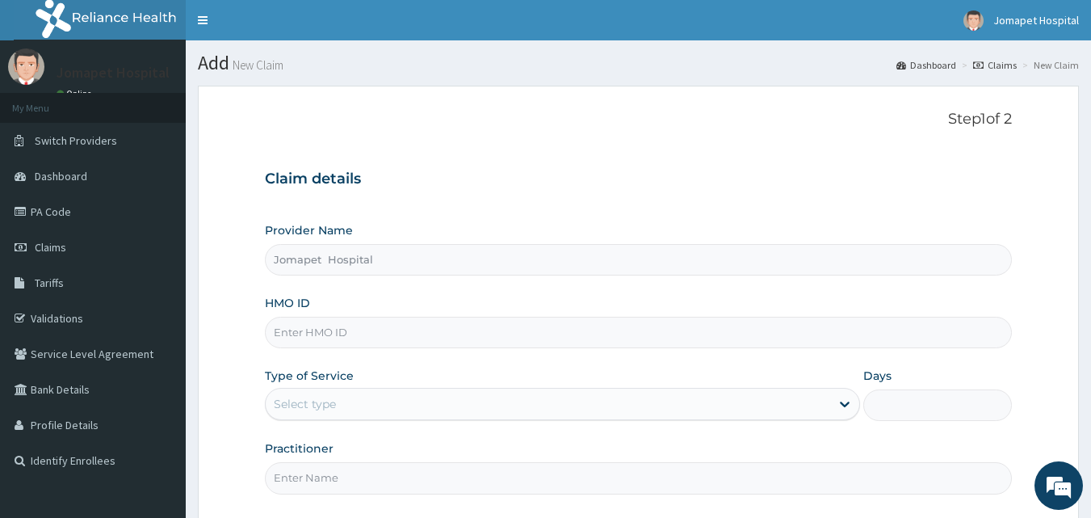
type input "Jomapet Hospital"
click at [291, 339] on input "HMO ID" at bounding box center [639, 333] width 748 height 32
type input "EIS/11977/D"
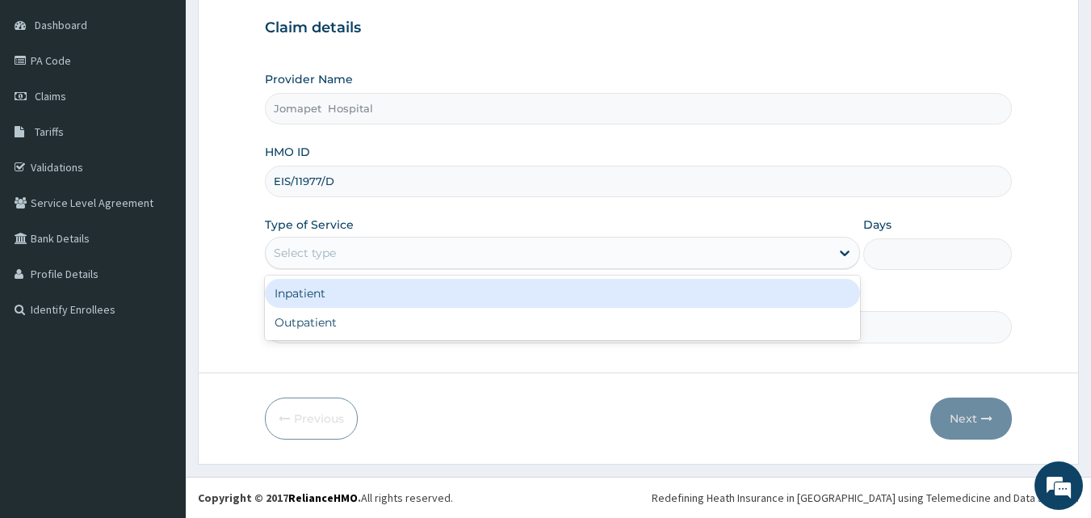
click at [325, 247] on div "Select type" at bounding box center [305, 253] width 62 height 16
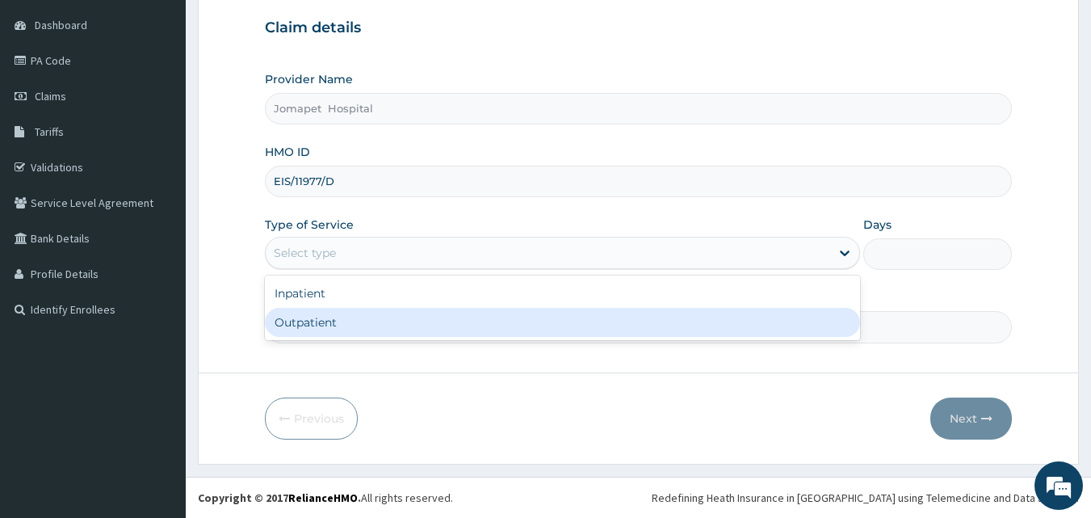
click at [310, 317] on div "Outpatient" at bounding box center [562, 322] width 595 height 29
type input "1"
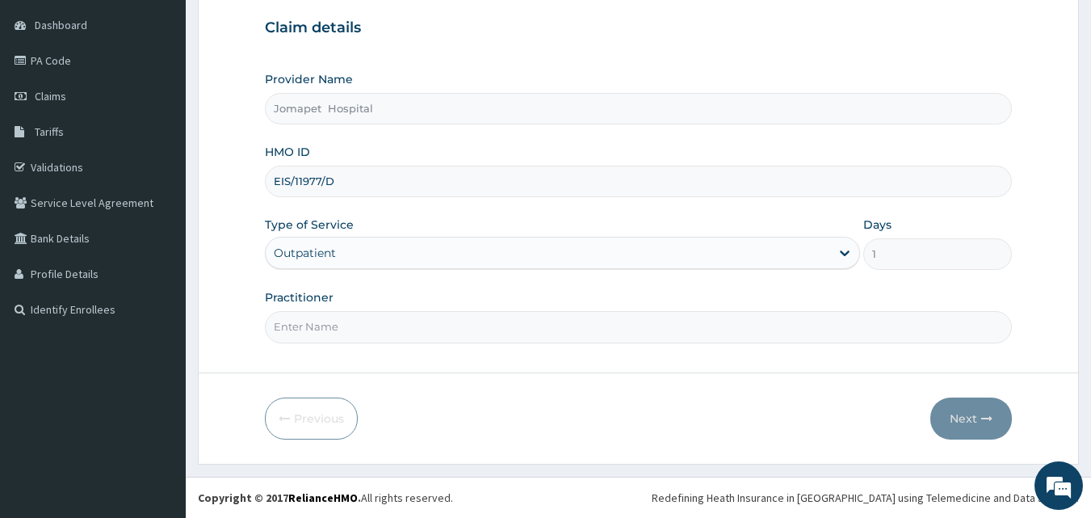
click at [305, 339] on input "Practitioner" at bounding box center [639, 327] width 748 height 32
type input "[PERSON_NAME]"
click at [965, 416] on button "Next" at bounding box center [972, 418] width 82 height 42
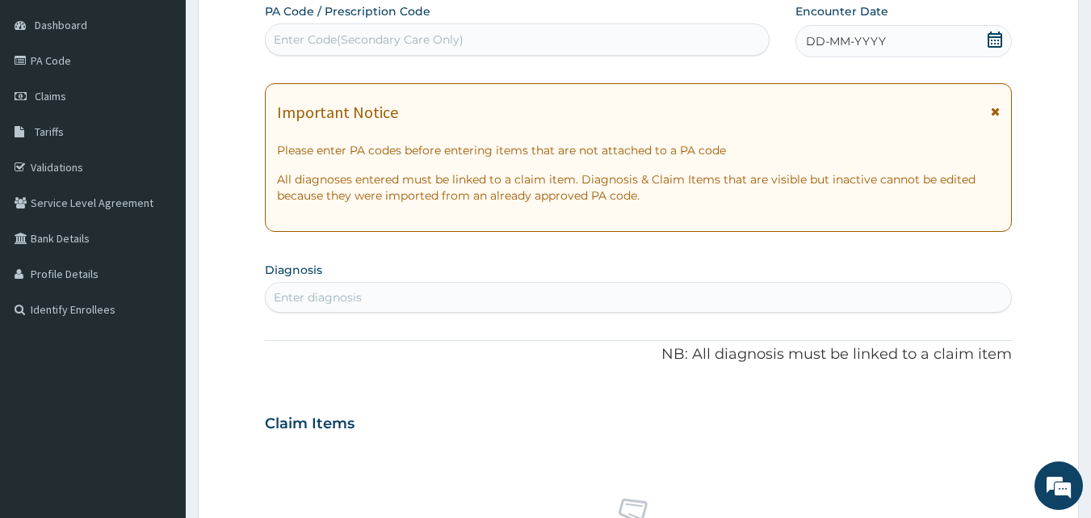
click at [818, 48] on span "DD-MM-YYYY" at bounding box center [846, 41] width 80 height 16
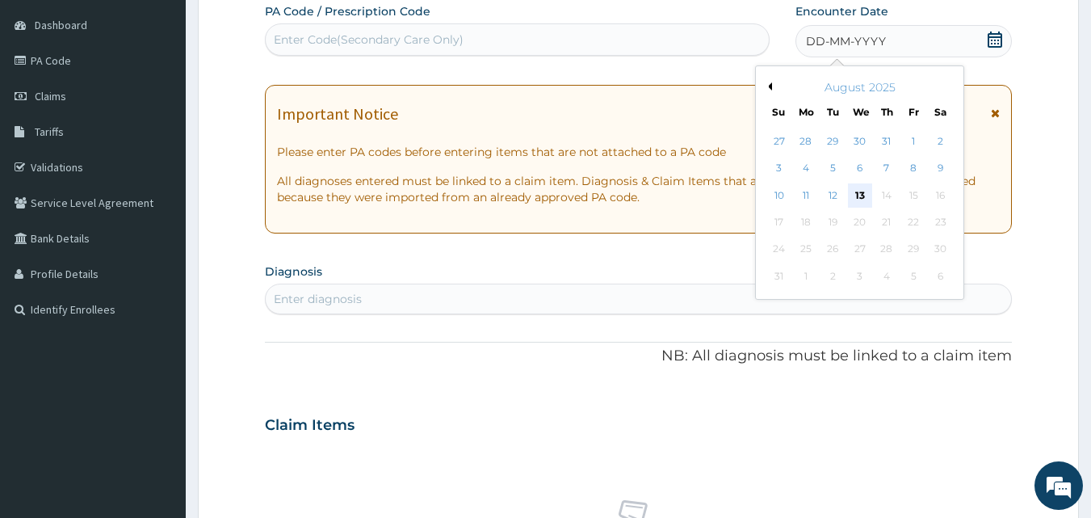
click at [858, 199] on div "13" at bounding box center [860, 195] width 24 height 24
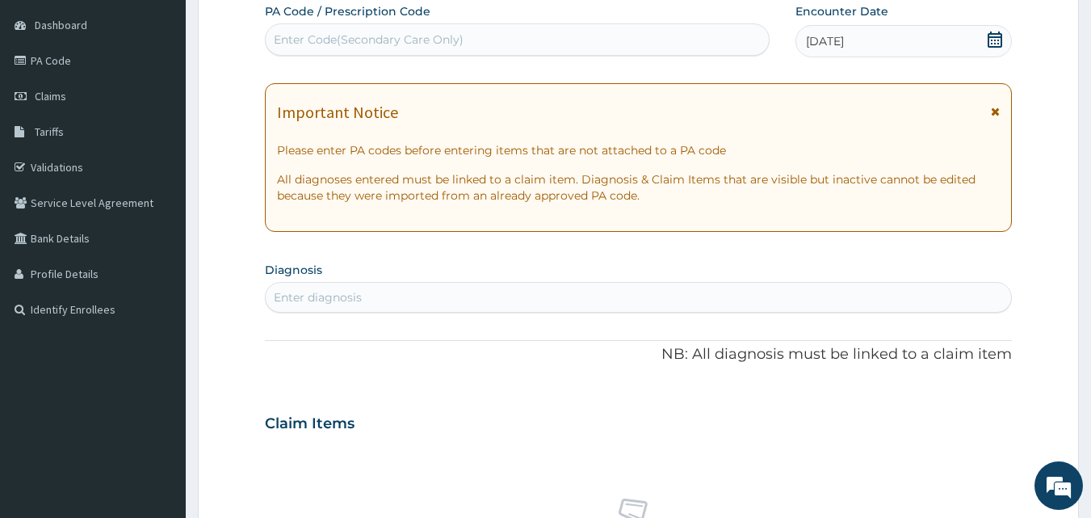
click at [314, 295] on div "Enter diagnosis" at bounding box center [318, 297] width 88 height 16
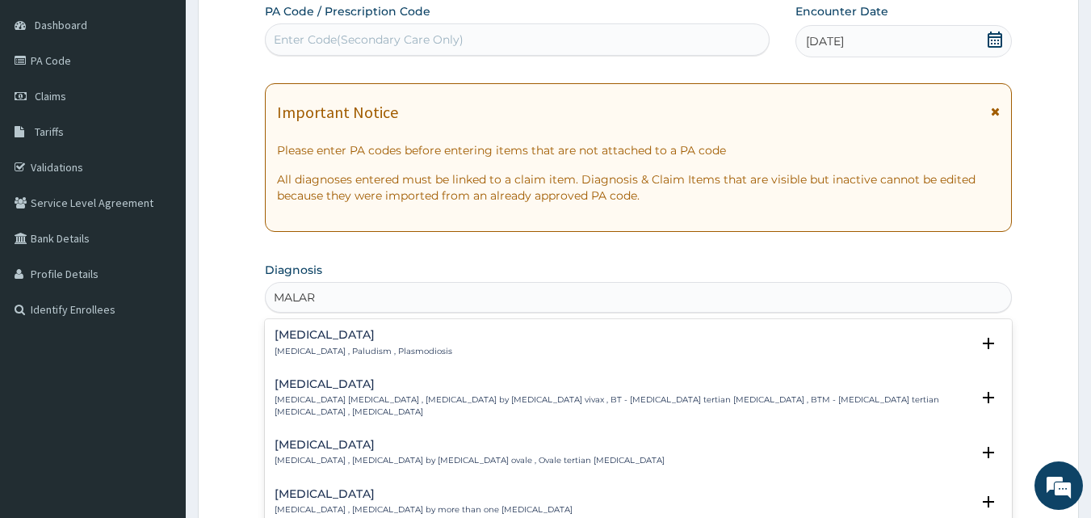
type input "MALARI"
click at [306, 336] on h4 "[MEDICAL_DATA]" at bounding box center [364, 335] width 178 height 12
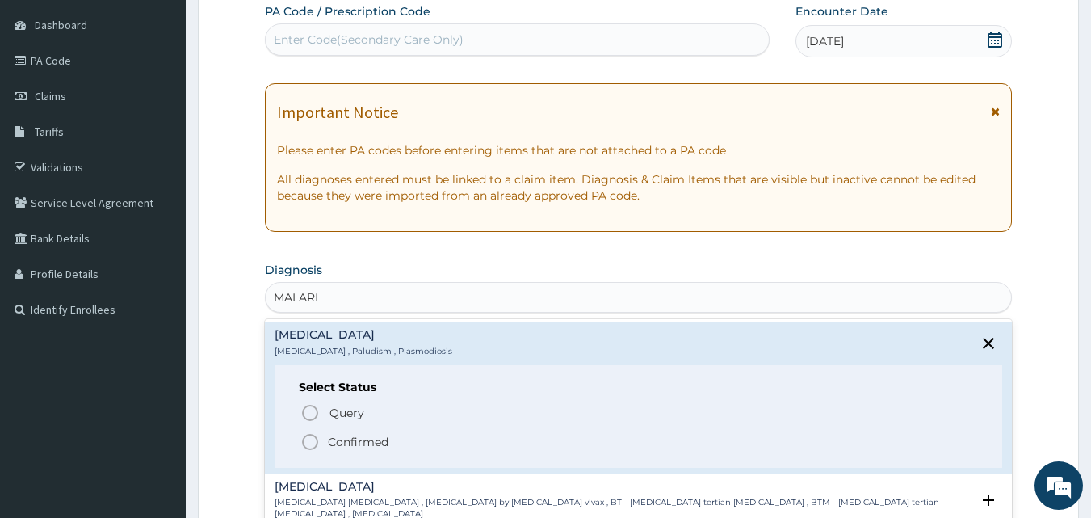
click at [314, 437] on icon "status option filled" at bounding box center [309, 441] width 19 height 19
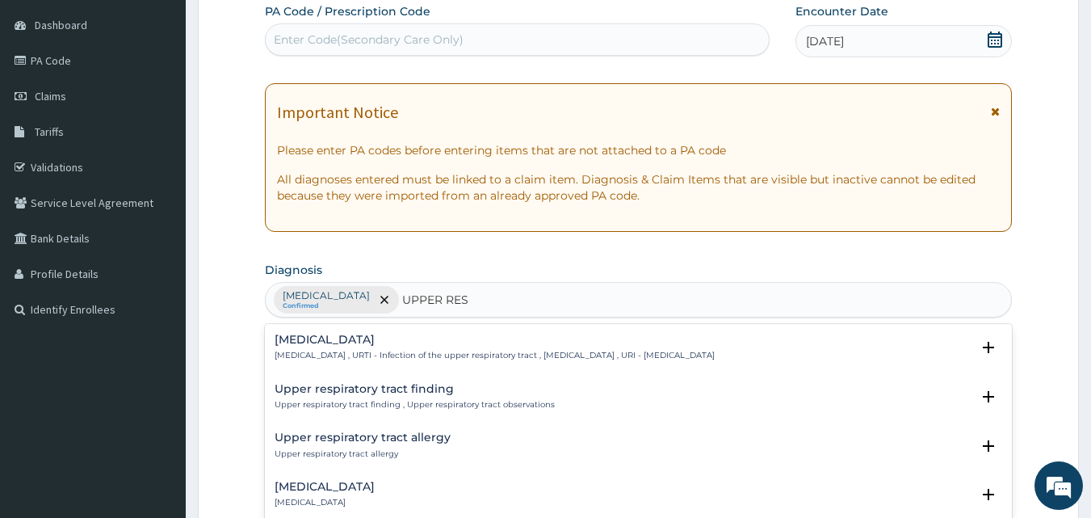
type input "UPPER RESP"
click at [332, 344] on h4 "[MEDICAL_DATA]" at bounding box center [495, 340] width 440 height 12
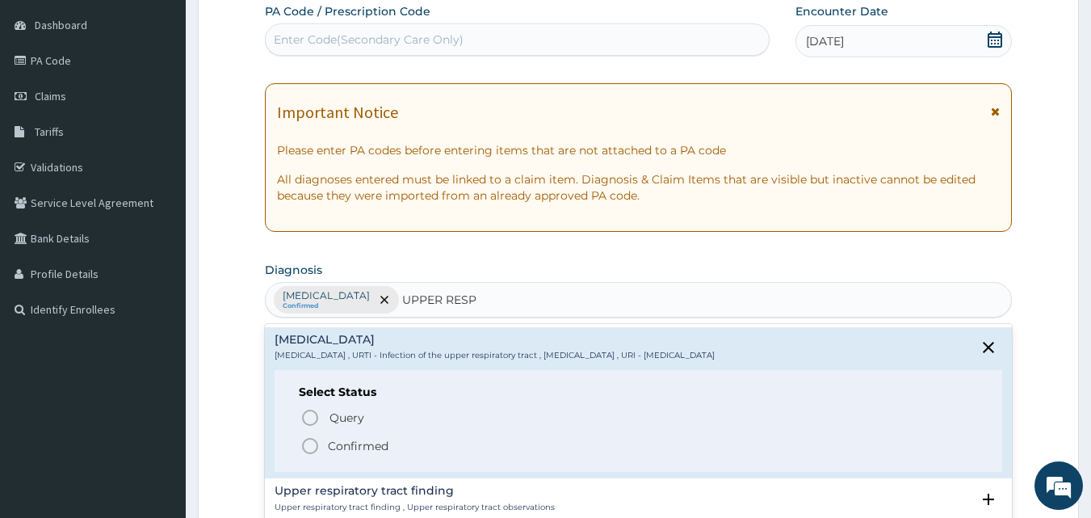
click at [308, 447] on icon "status option filled" at bounding box center [309, 445] width 19 height 19
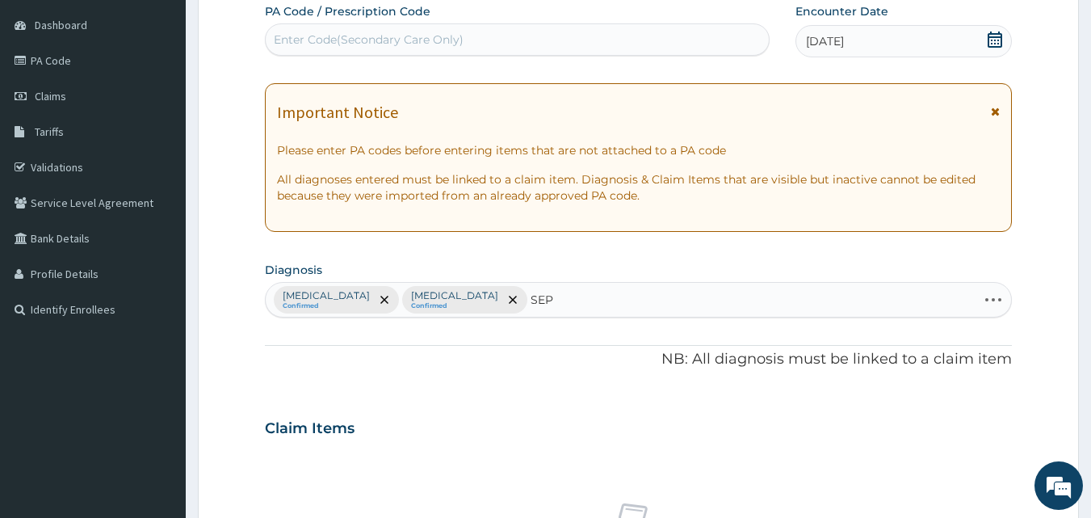
type input "SEPS"
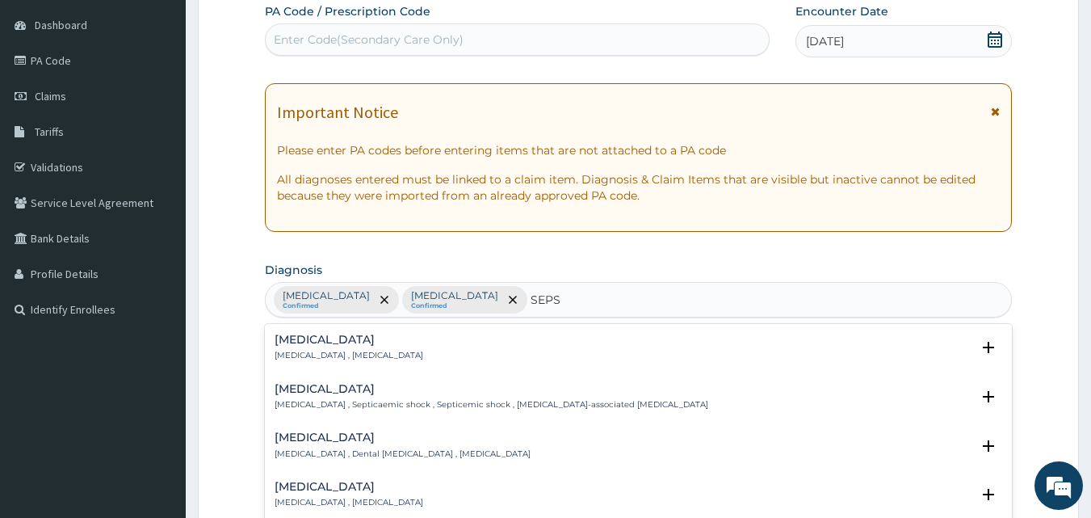
click at [317, 355] on p "[MEDICAL_DATA] , [MEDICAL_DATA]" at bounding box center [349, 355] width 149 height 11
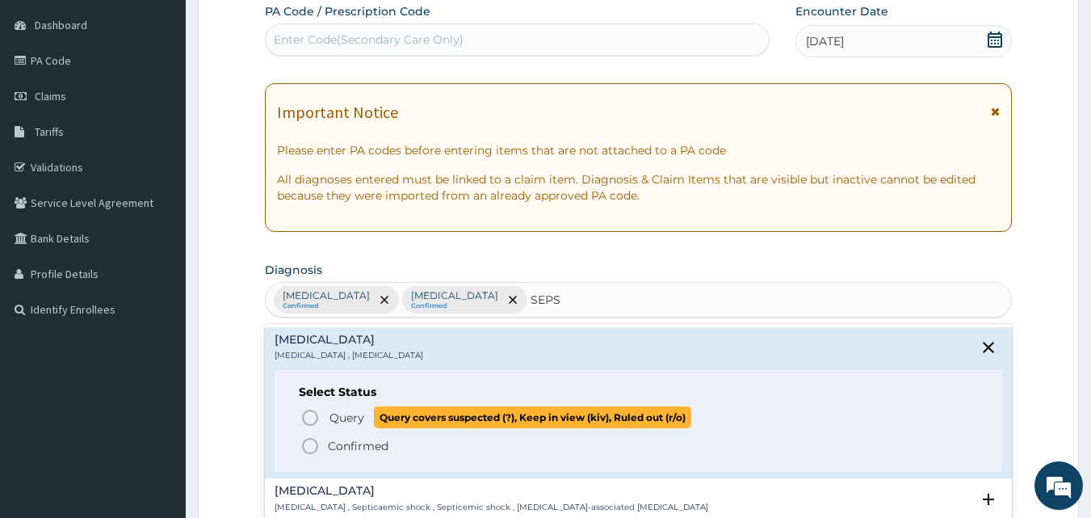
click at [311, 418] on icon "status option query" at bounding box center [309, 417] width 19 height 19
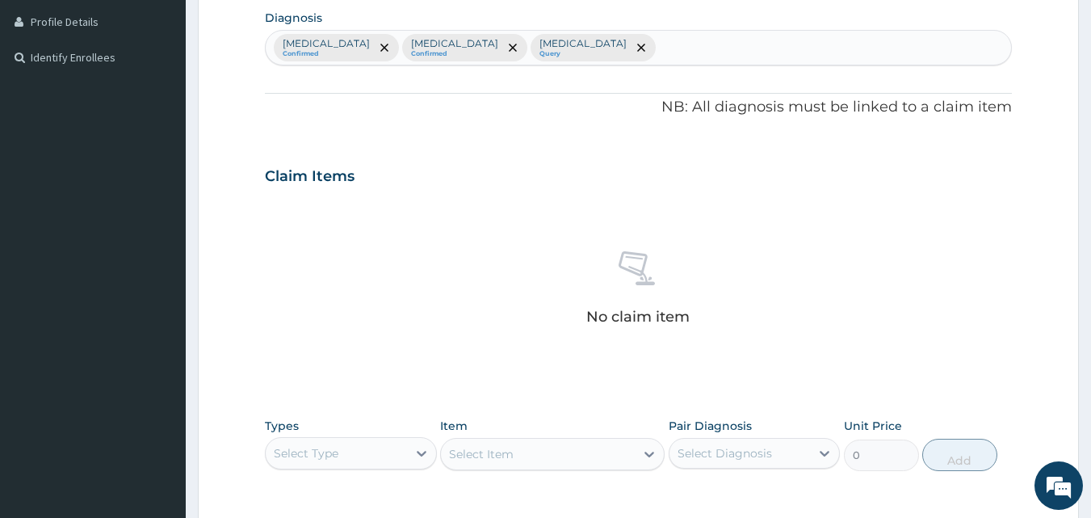
scroll to position [565, 0]
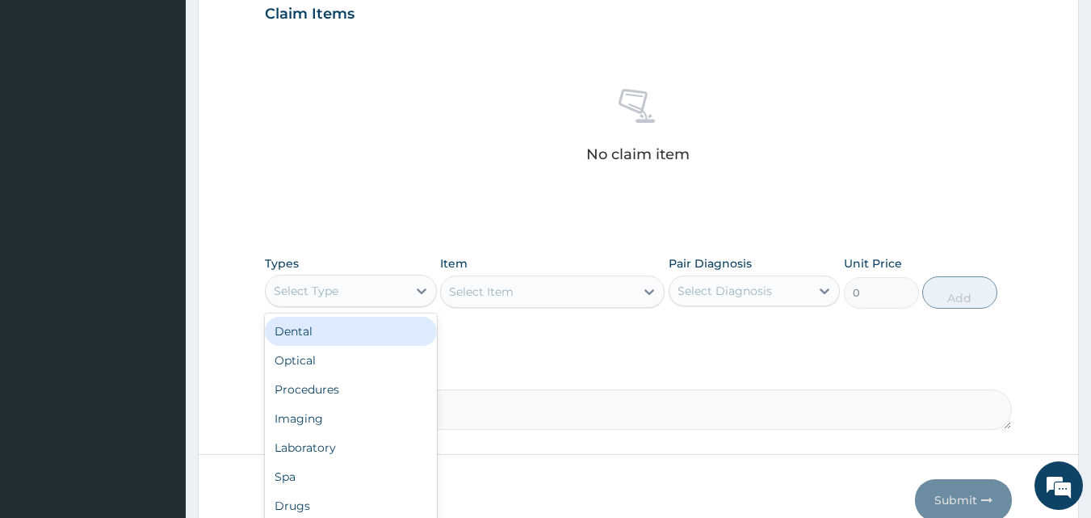
click at [354, 293] on div "Select Type" at bounding box center [336, 291] width 141 height 26
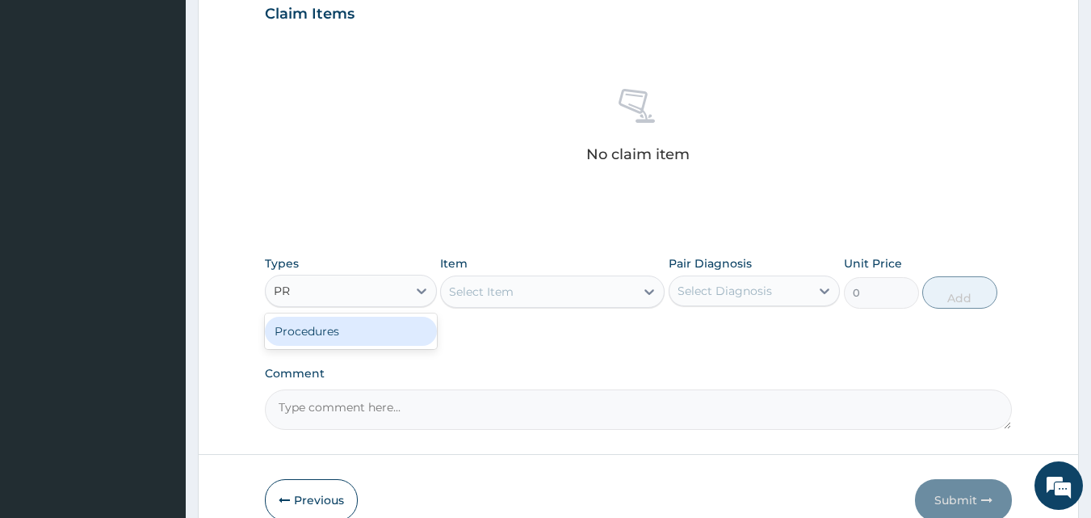
type input "PRO"
click at [340, 333] on div "Procedures" at bounding box center [351, 331] width 172 height 29
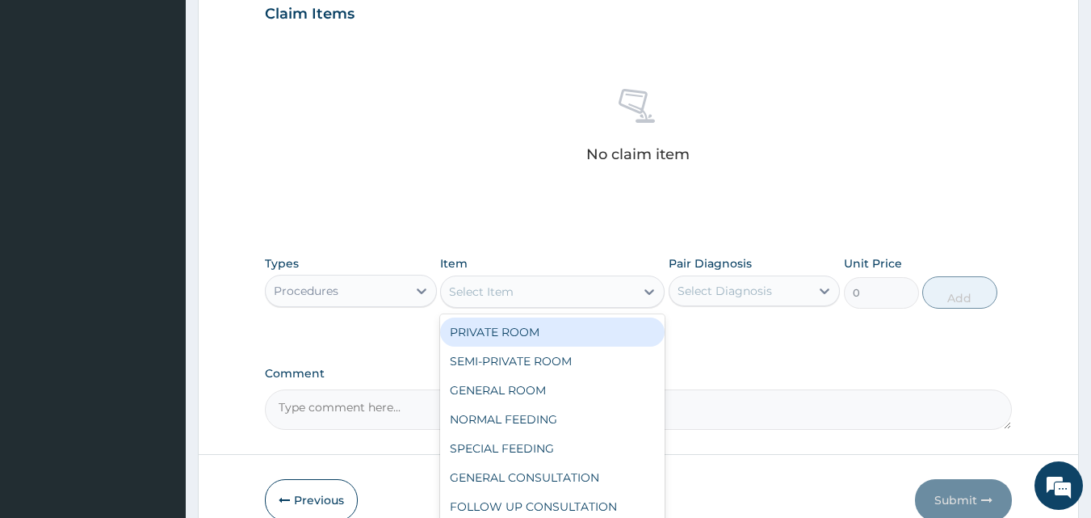
click at [458, 287] on div "Select Item" at bounding box center [481, 292] width 65 height 16
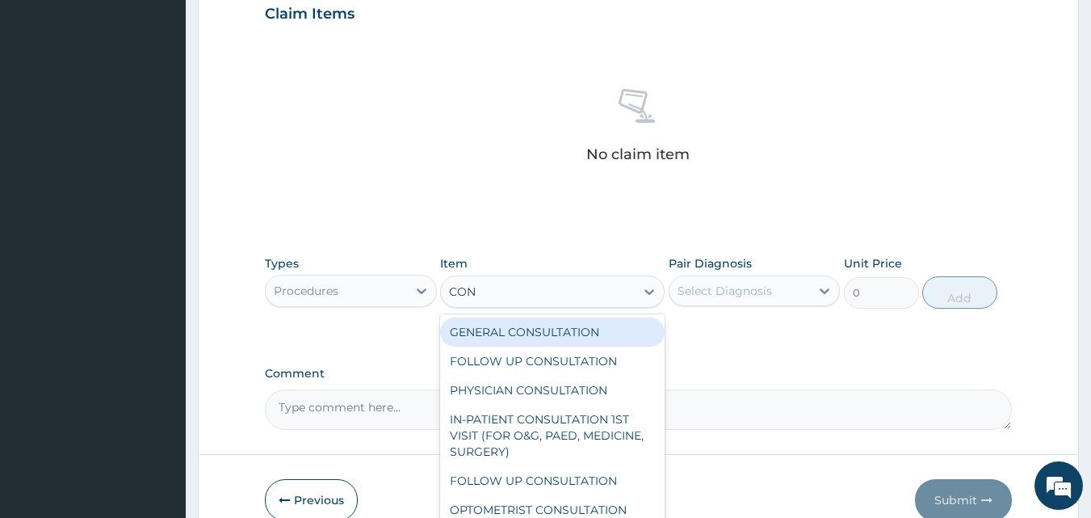
type input "CONS"
click at [485, 328] on div "GENERAL CONSULTATION" at bounding box center [552, 331] width 225 height 29
type input "2000"
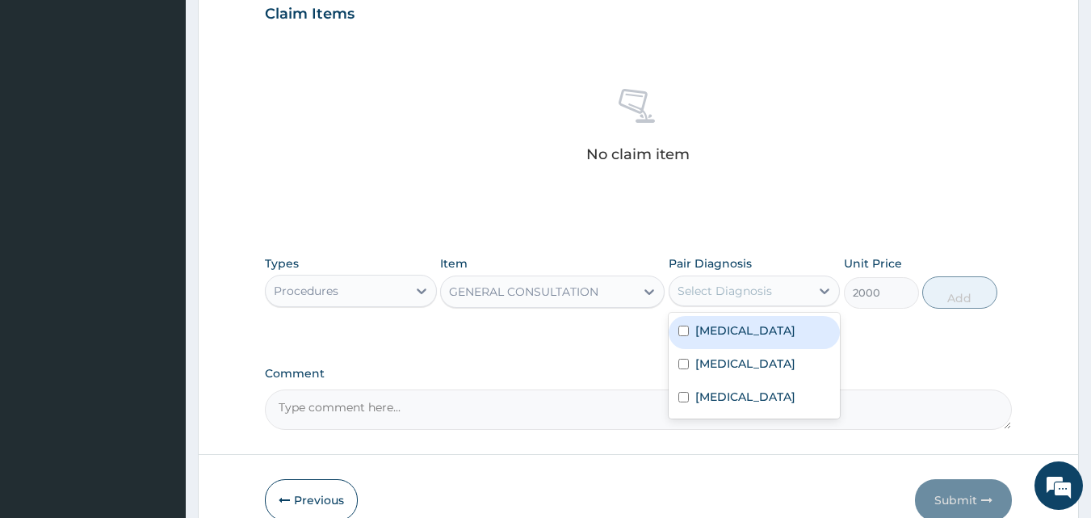
click at [679, 289] on div "Select Diagnosis" at bounding box center [725, 291] width 95 height 16
click at [679, 330] on input "checkbox" at bounding box center [684, 331] width 11 height 11
checkbox input "true"
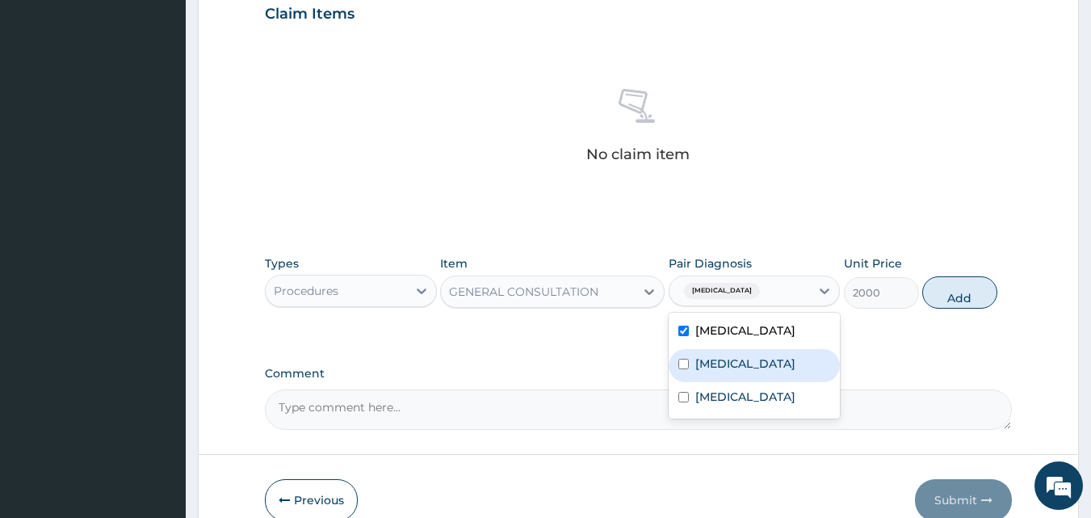
click at [682, 369] on input "checkbox" at bounding box center [684, 364] width 11 height 11
checkbox input "true"
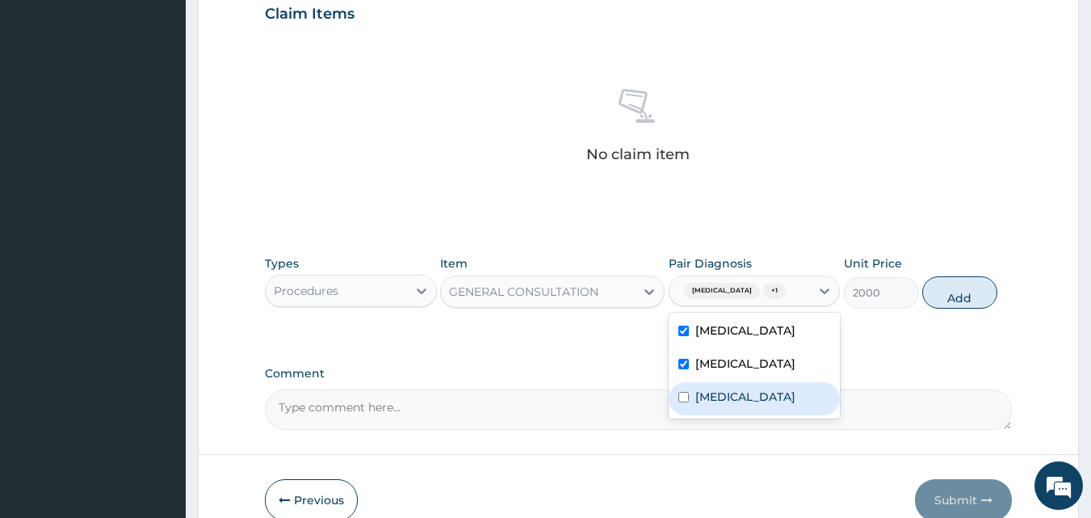
click at [684, 402] on input "checkbox" at bounding box center [684, 397] width 11 height 11
checkbox input "true"
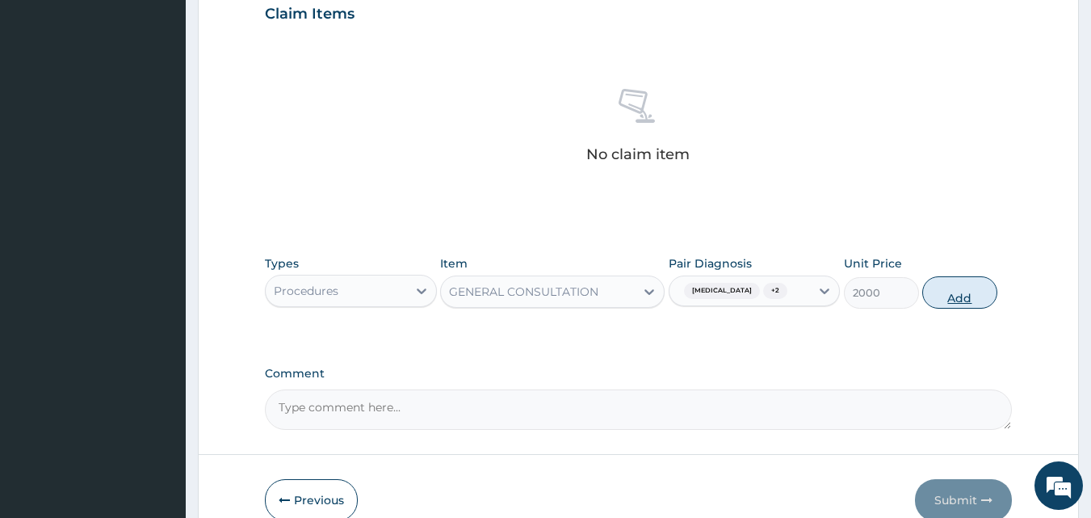
click at [950, 291] on button "Add" at bounding box center [959, 292] width 75 height 32
type input "0"
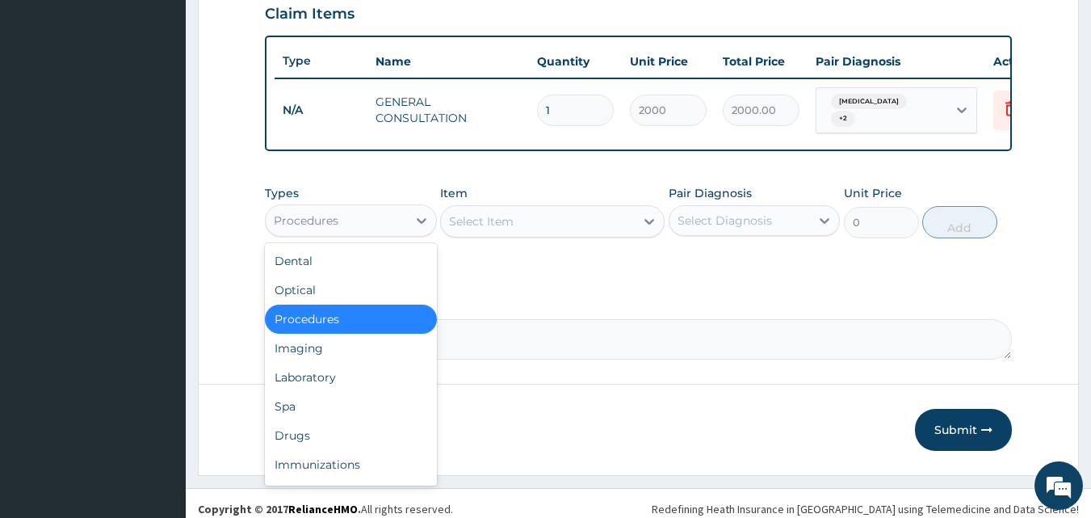
click at [372, 229] on div "Procedures" at bounding box center [336, 221] width 141 height 26
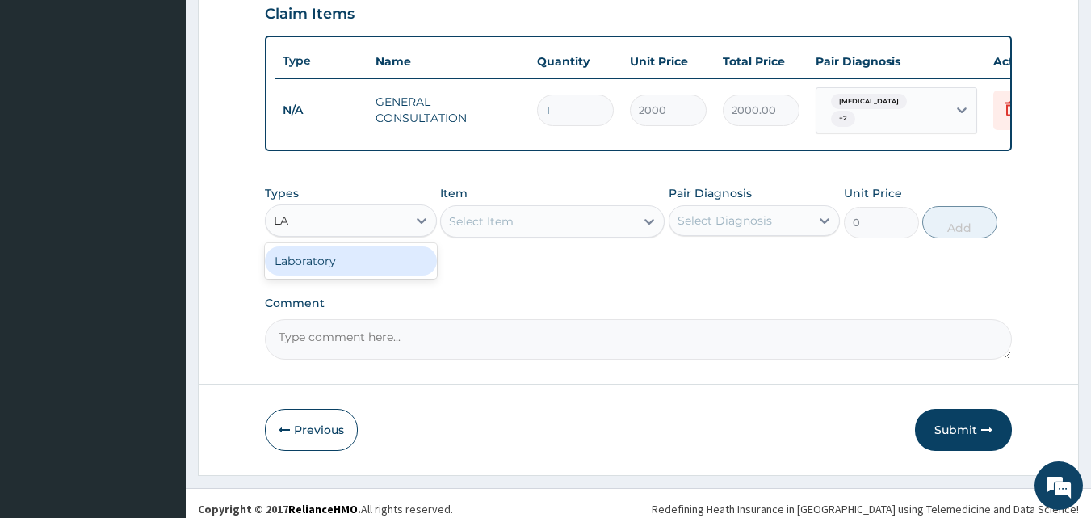
type input "LAB"
click at [359, 265] on div "Laboratory" at bounding box center [351, 260] width 172 height 29
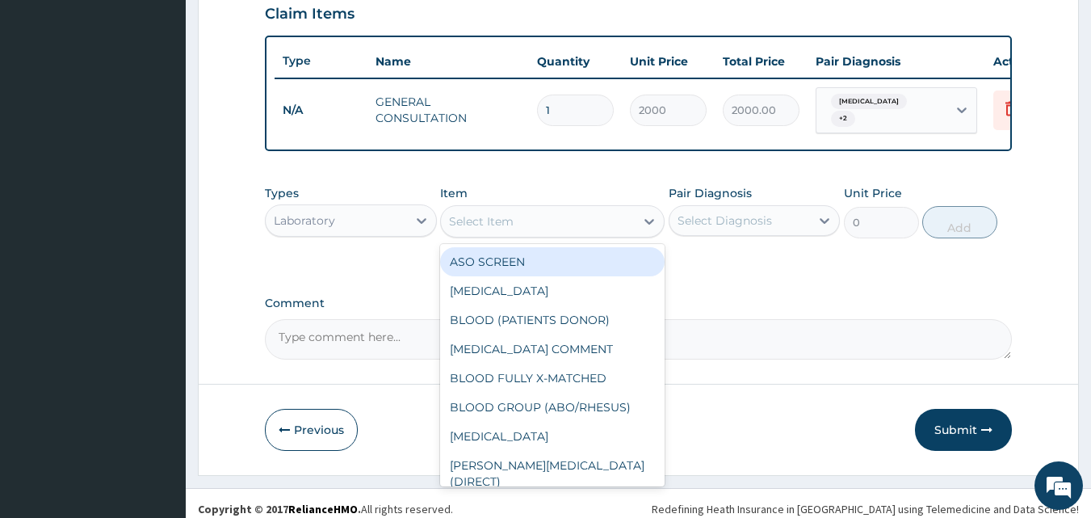
click at [452, 229] on div "Select Item" at bounding box center [481, 221] width 65 height 16
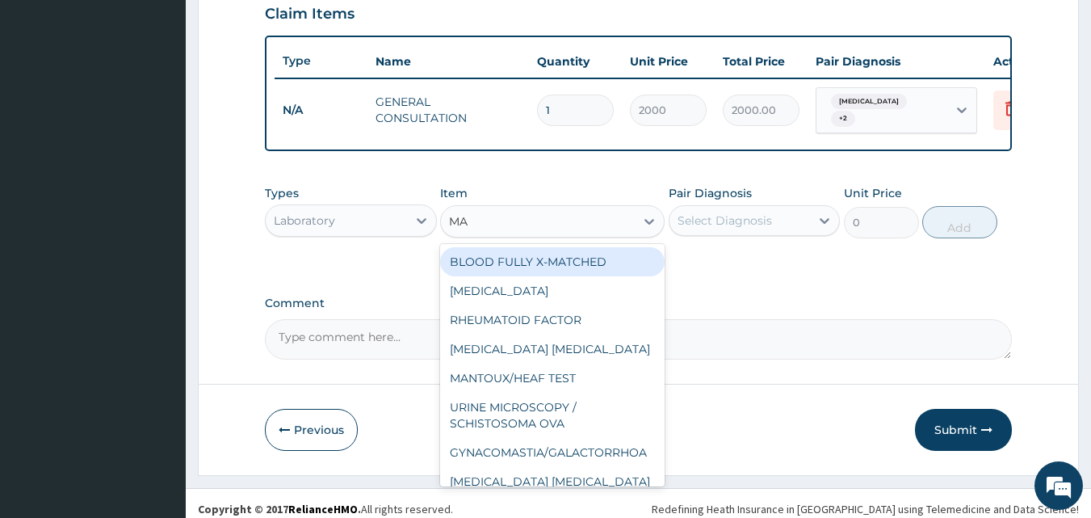
type input "MAL"
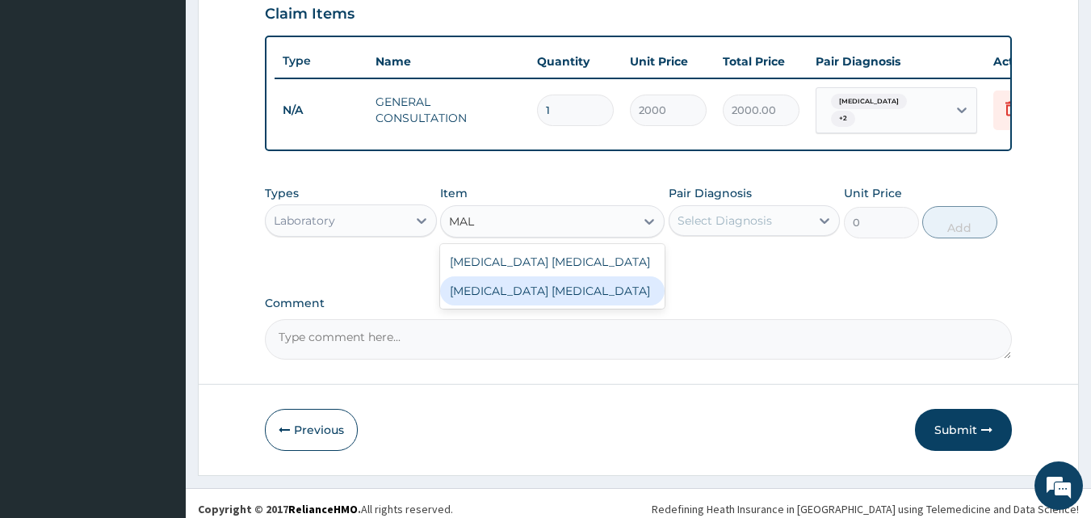
click at [471, 292] on div "Malaria parasite" at bounding box center [552, 290] width 225 height 29
type input "1300"
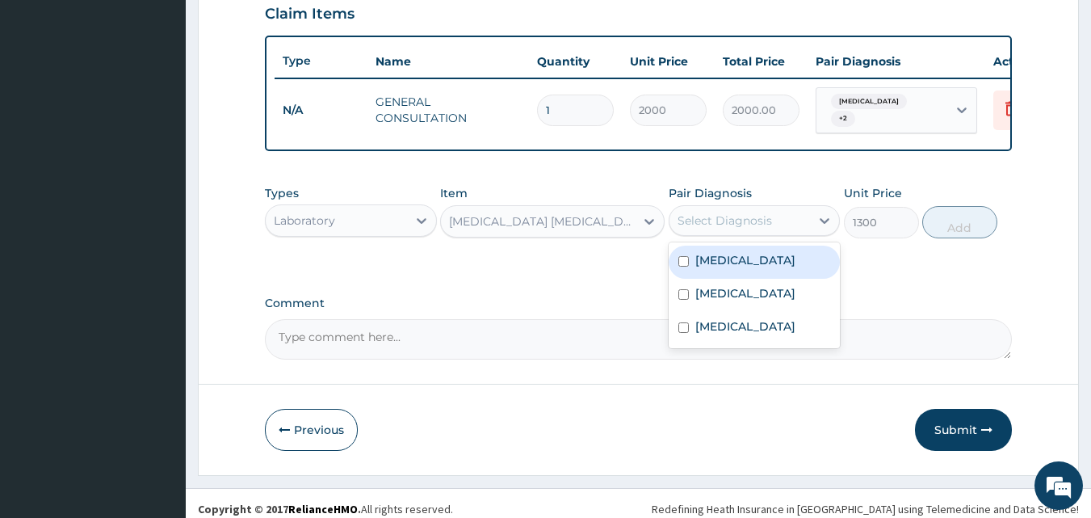
click at [679, 227] on div "Select Diagnosis" at bounding box center [725, 220] width 95 height 16
click at [681, 266] on input "checkbox" at bounding box center [684, 261] width 11 height 11
checkbox input "true"
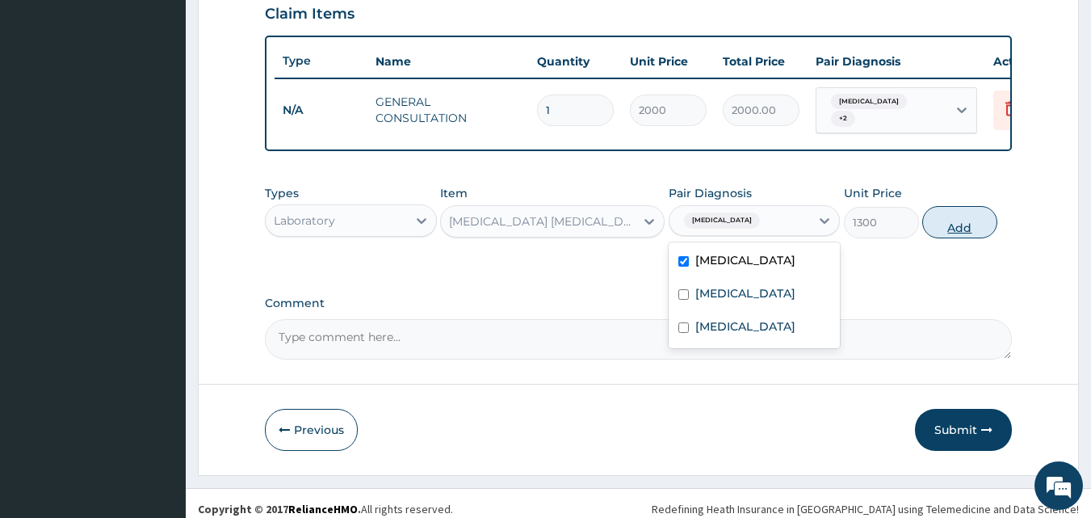
click at [936, 229] on button "Add" at bounding box center [959, 222] width 75 height 32
type input "0"
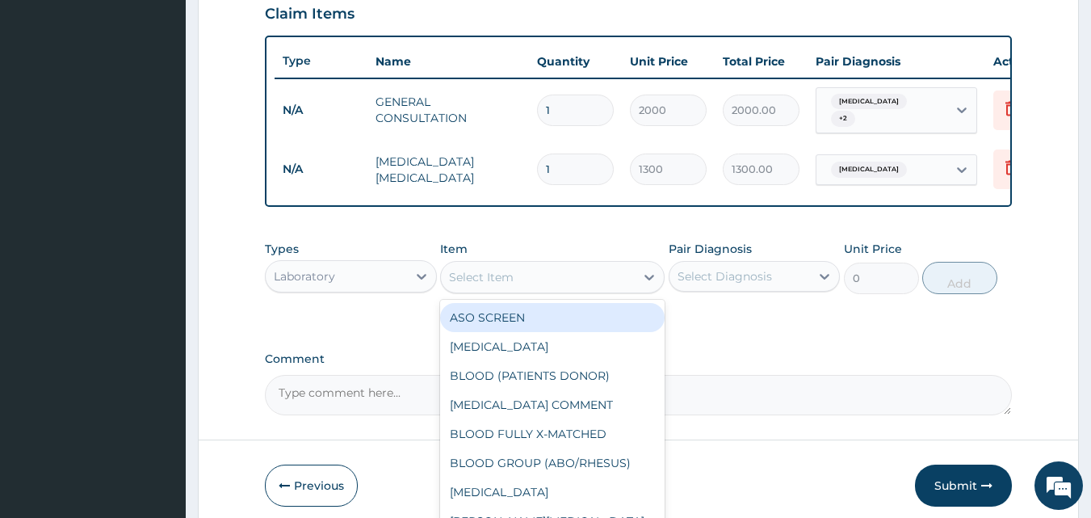
click at [463, 285] on div "Select Item" at bounding box center [481, 277] width 65 height 16
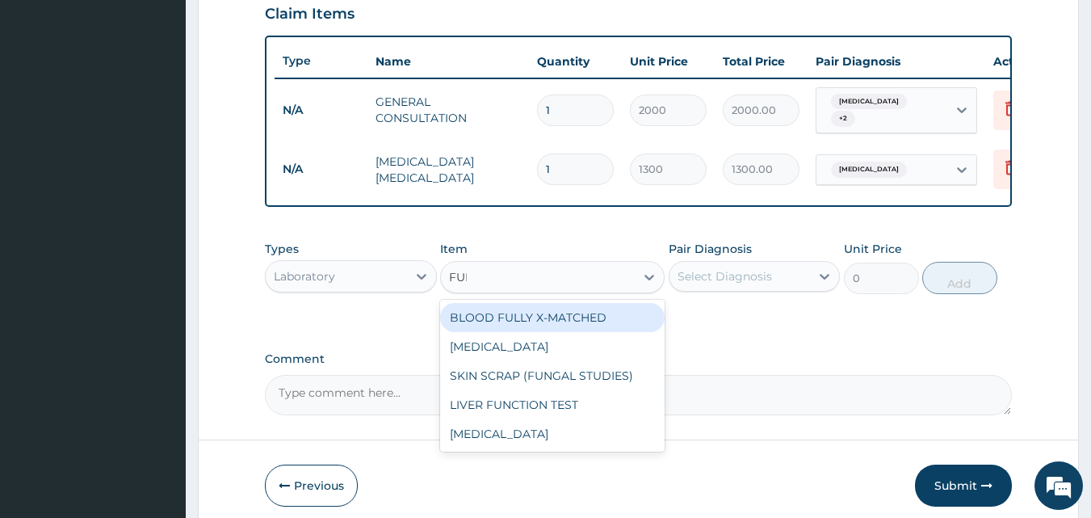
type input "FULL"
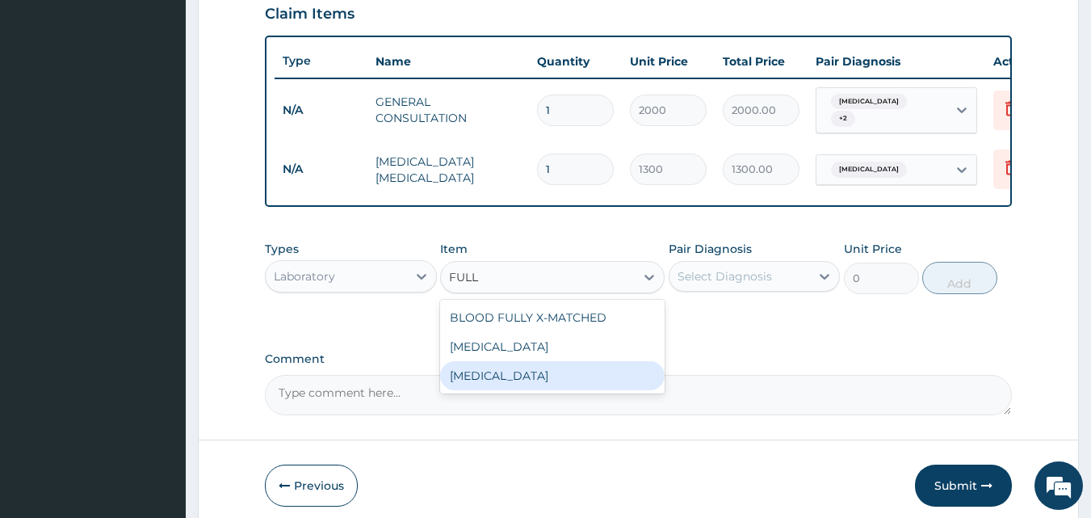
click at [487, 375] on div "FULL BLOOD COUNT" at bounding box center [552, 375] width 225 height 29
type input "4000"
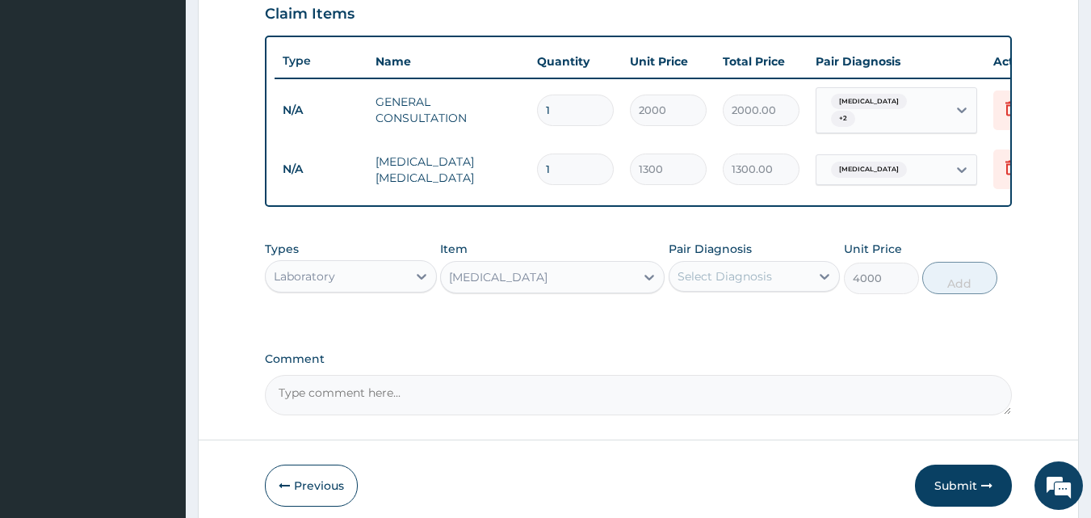
click at [674, 284] on div "Select Diagnosis" at bounding box center [740, 276] width 141 height 26
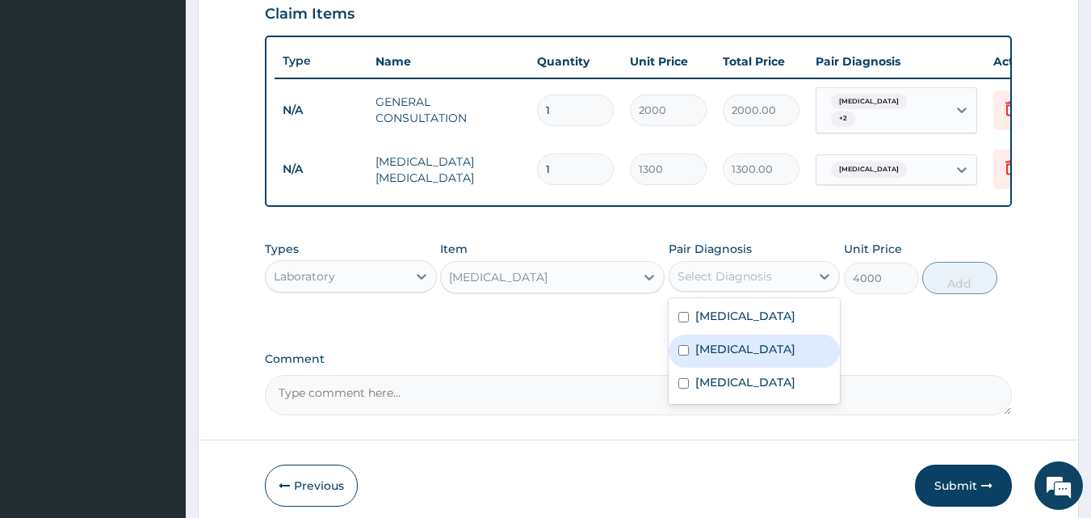
click at [681, 355] on input "checkbox" at bounding box center [684, 350] width 11 height 11
checkbox input "true"
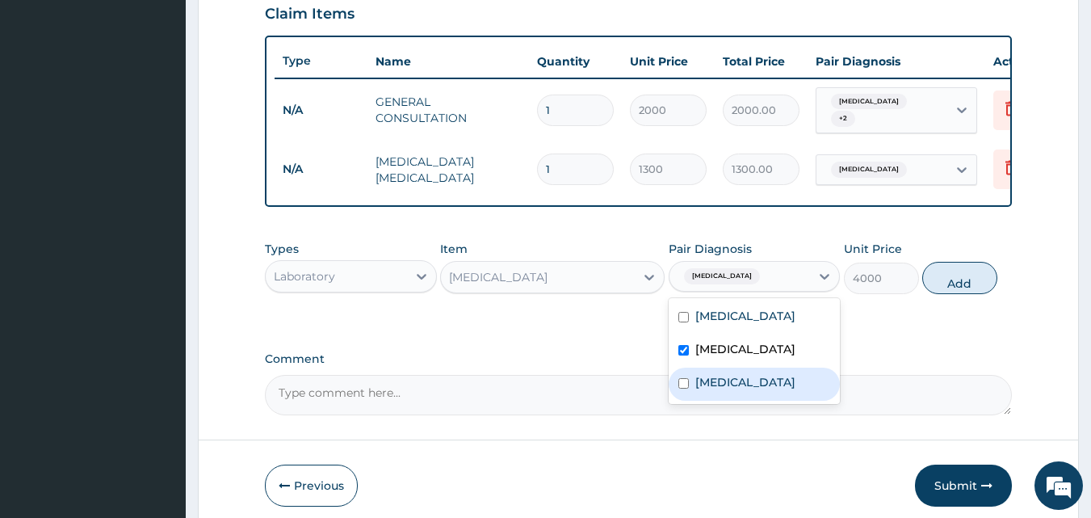
click at [683, 389] on input "checkbox" at bounding box center [684, 383] width 11 height 11
checkbox input "true"
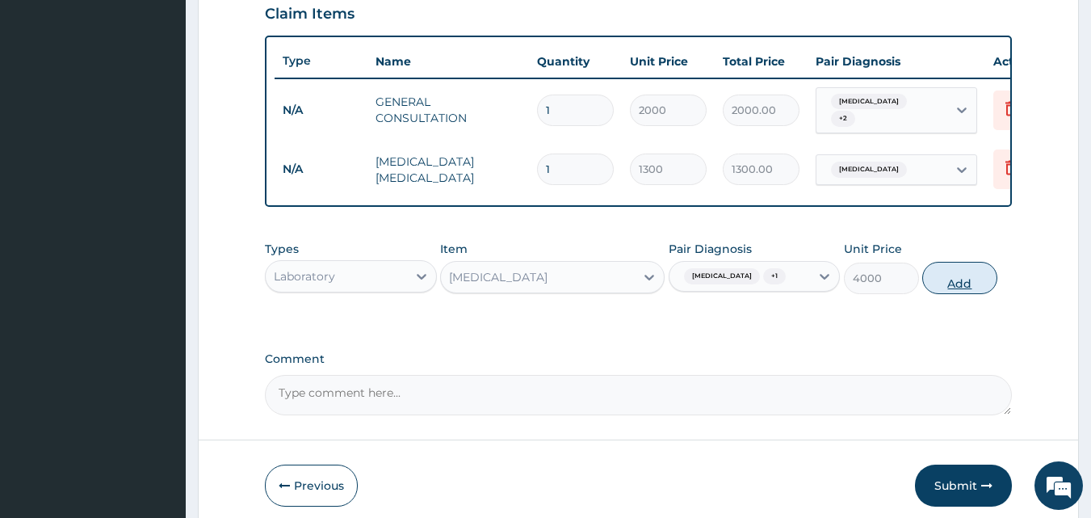
click at [944, 289] on button "Add" at bounding box center [959, 278] width 75 height 32
type input "0"
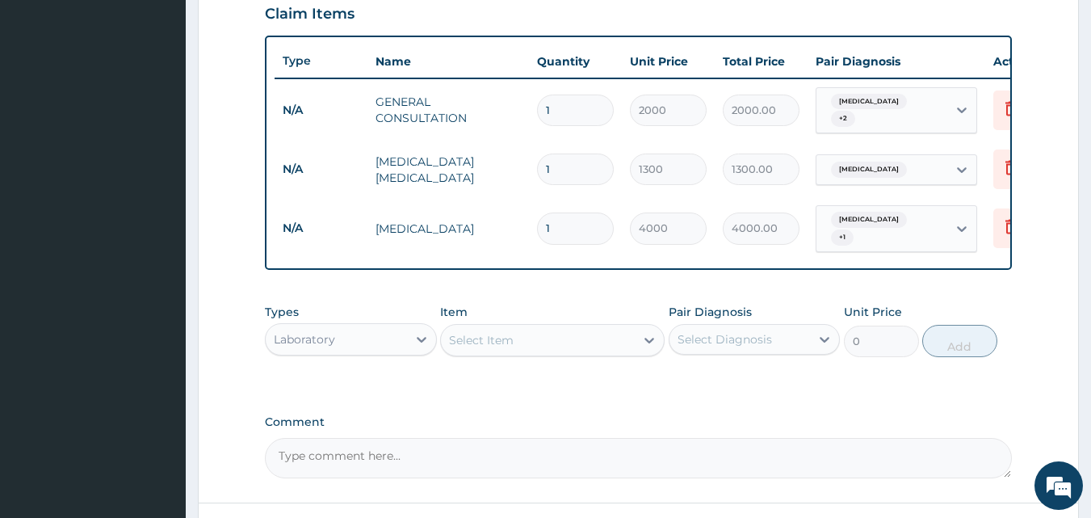
click at [290, 344] on div "Laboratory" at bounding box center [304, 339] width 61 height 16
type input "DRU"
click at [290, 384] on div "Drugs" at bounding box center [351, 379] width 172 height 29
click at [450, 346] on div "Select Item" at bounding box center [552, 340] width 225 height 32
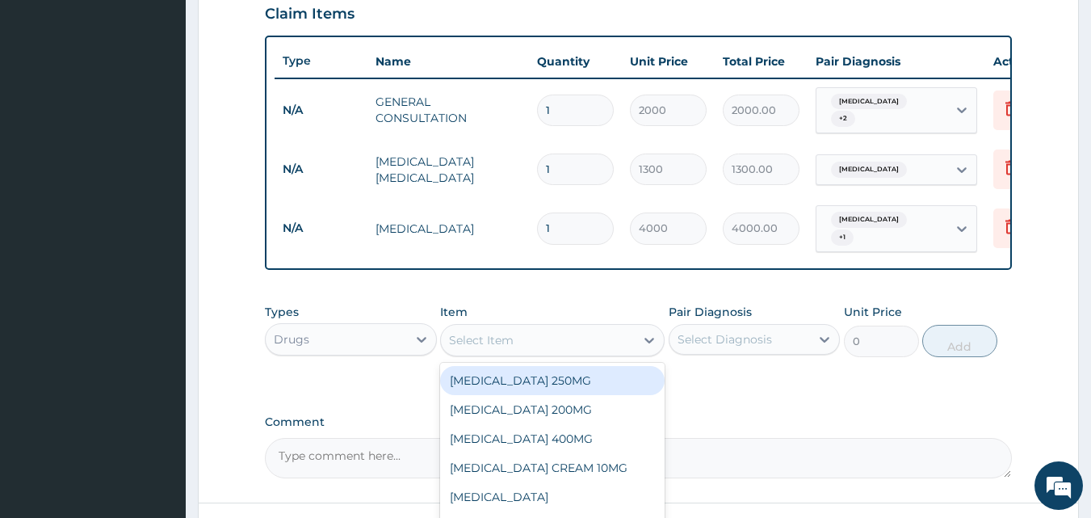
click at [450, 346] on div "Select Item" at bounding box center [538, 340] width 194 height 26
type input "DICLO"
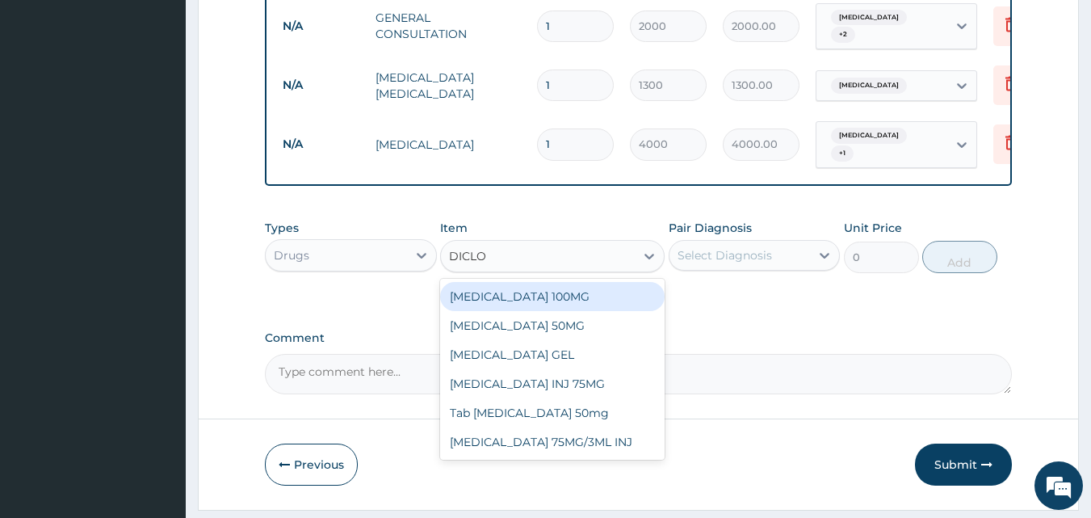
scroll to position [700, 0]
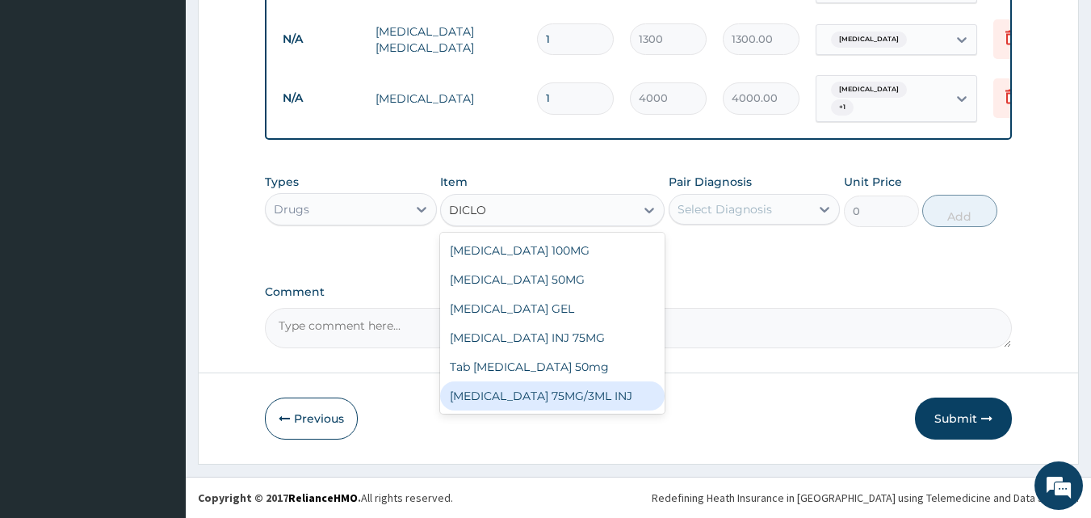
click at [502, 394] on div "DICLOFENAC 75MG/3ML INJ" at bounding box center [552, 395] width 225 height 29
type input "1000"
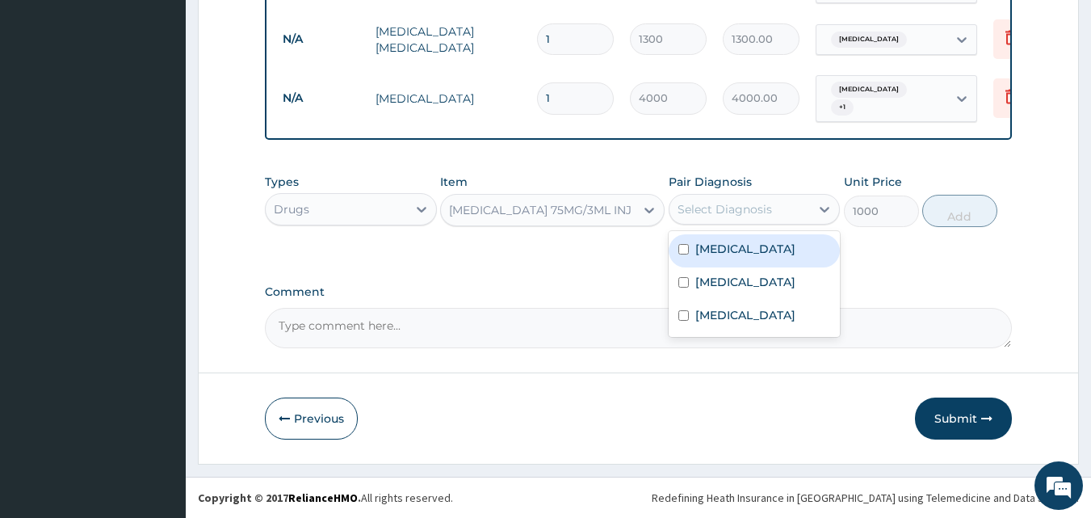
click at [703, 204] on div "Select Diagnosis" at bounding box center [725, 209] width 95 height 16
click at [684, 252] on input "checkbox" at bounding box center [684, 249] width 11 height 11
checkbox input "true"
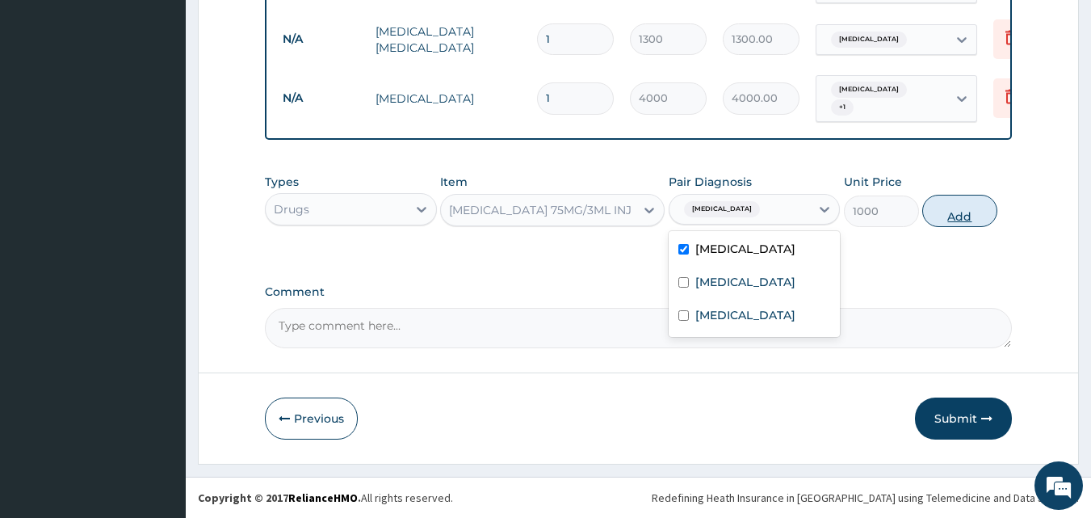
click at [957, 209] on button "Add" at bounding box center [959, 211] width 75 height 32
type input "0"
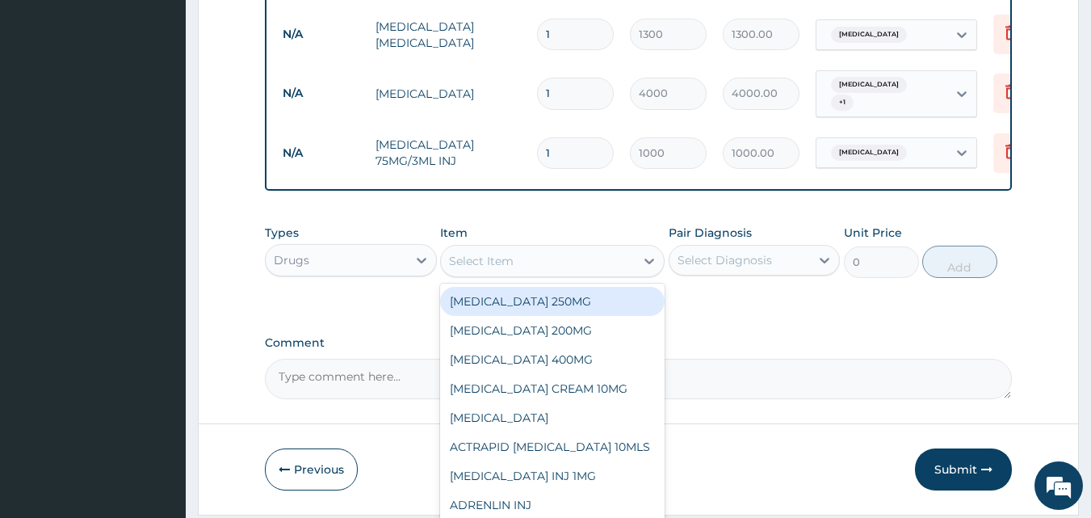
click at [458, 263] on div "Select Item" at bounding box center [481, 261] width 65 height 16
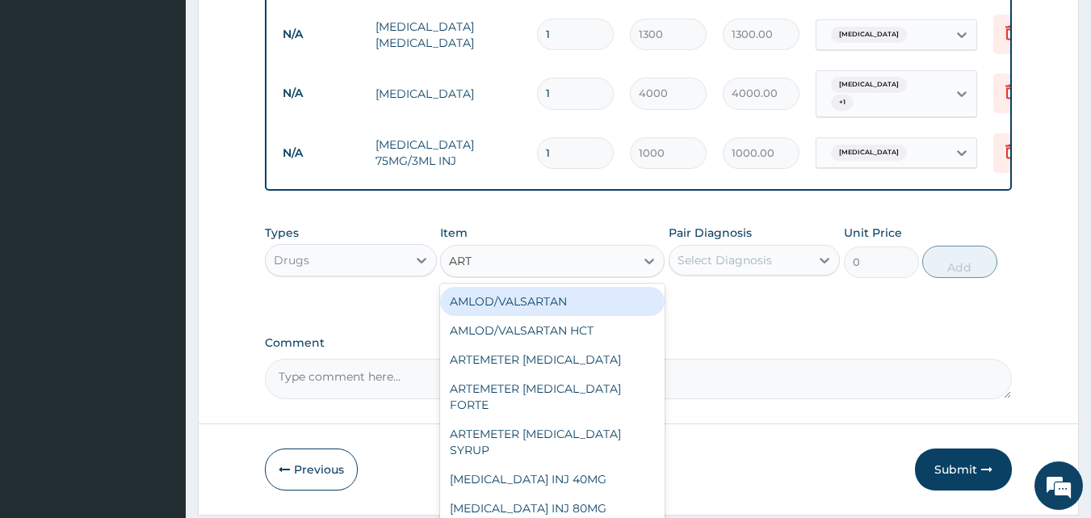
type input "ARTE"
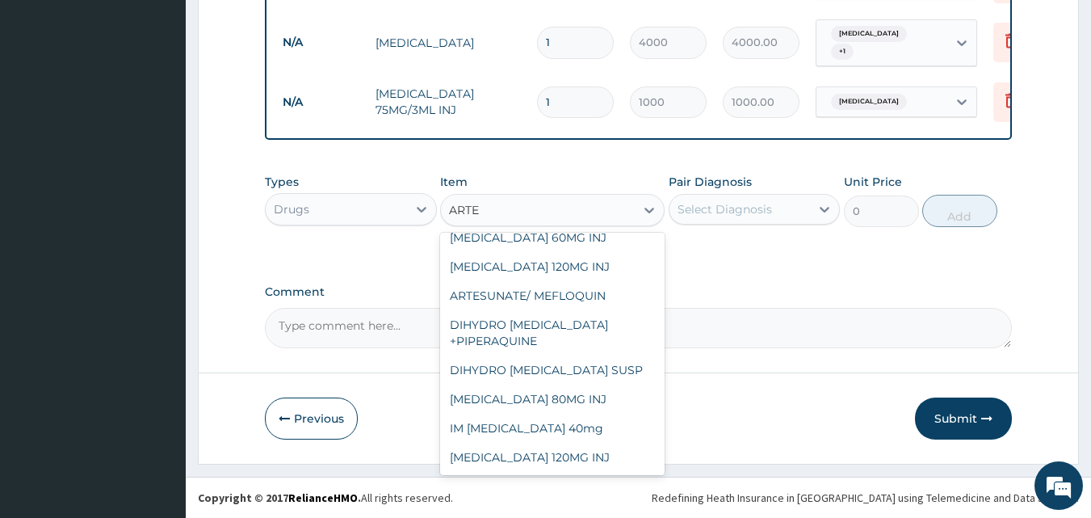
scroll to position [355, 0]
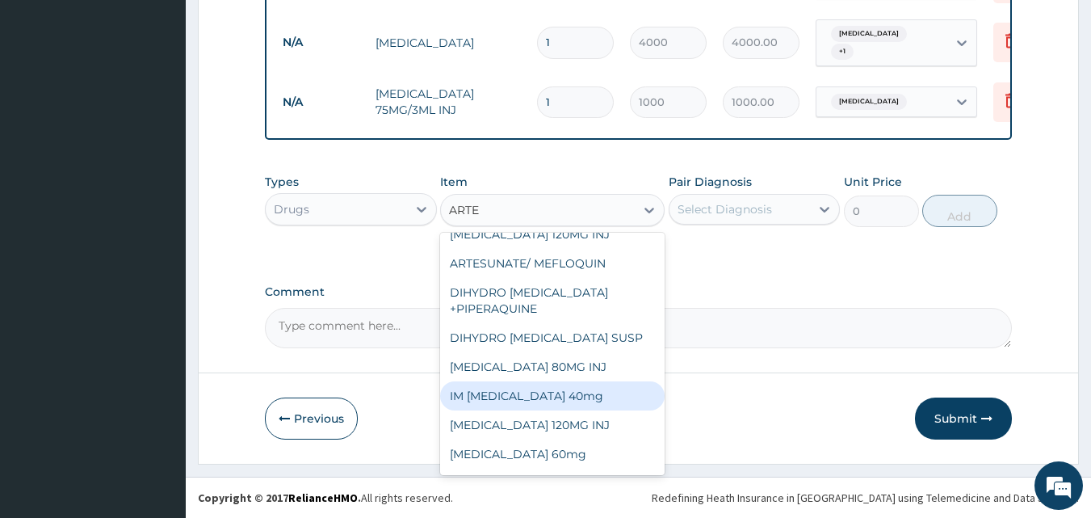
click at [551, 393] on div "IM Artemether 40mg" at bounding box center [552, 395] width 225 height 29
type input "1000"
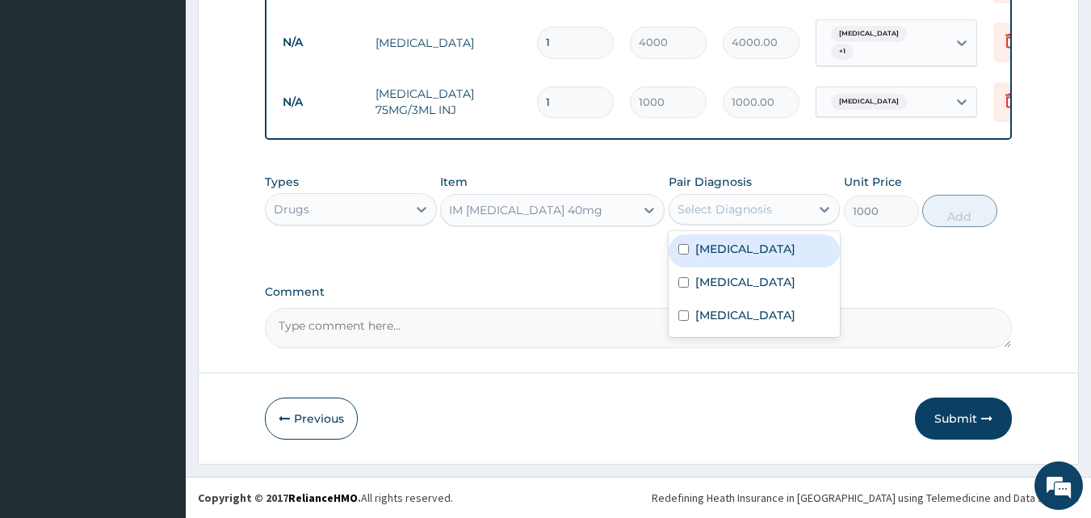
click at [689, 213] on div "Select Diagnosis" at bounding box center [725, 209] width 95 height 16
click at [680, 250] on input "checkbox" at bounding box center [684, 249] width 11 height 11
checkbox input "true"
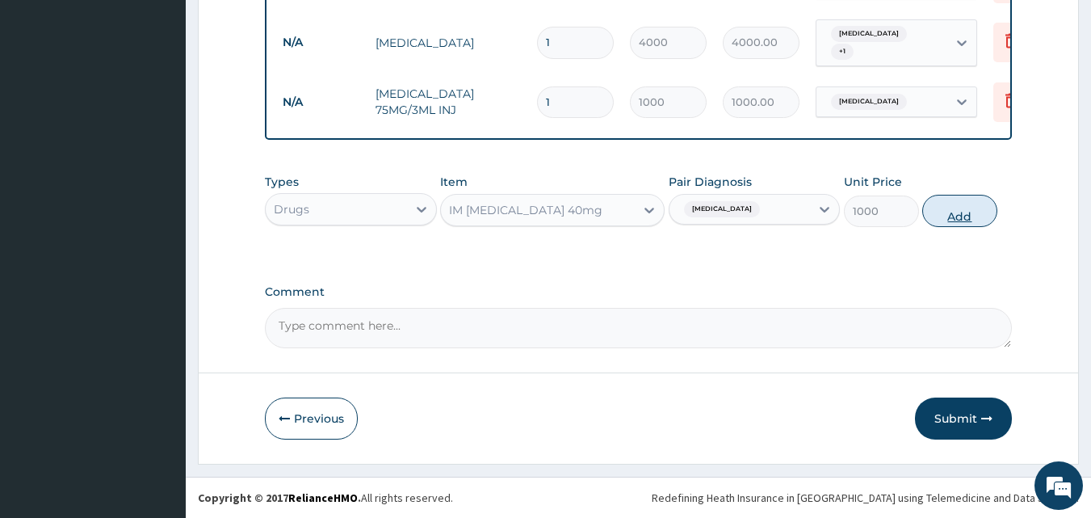
click at [945, 218] on button "Add" at bounding box center [959, 211] width 75 height 32
type input "0"
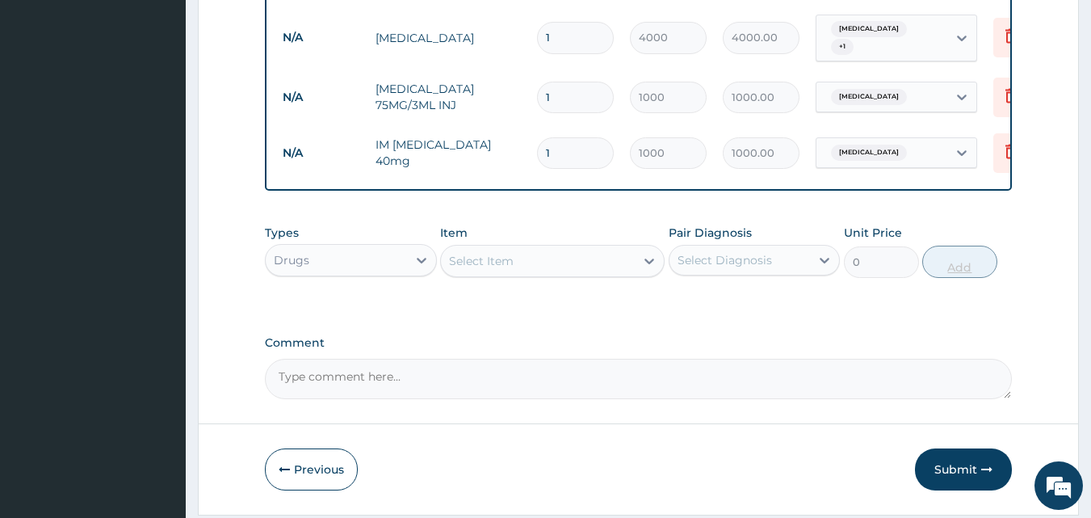
type input "0.00"
type input "3"
type input "3000.00"
type input "3"
click at [460, 269] on div "Select Item" at bounding box center [481, 261] width 65 height 16
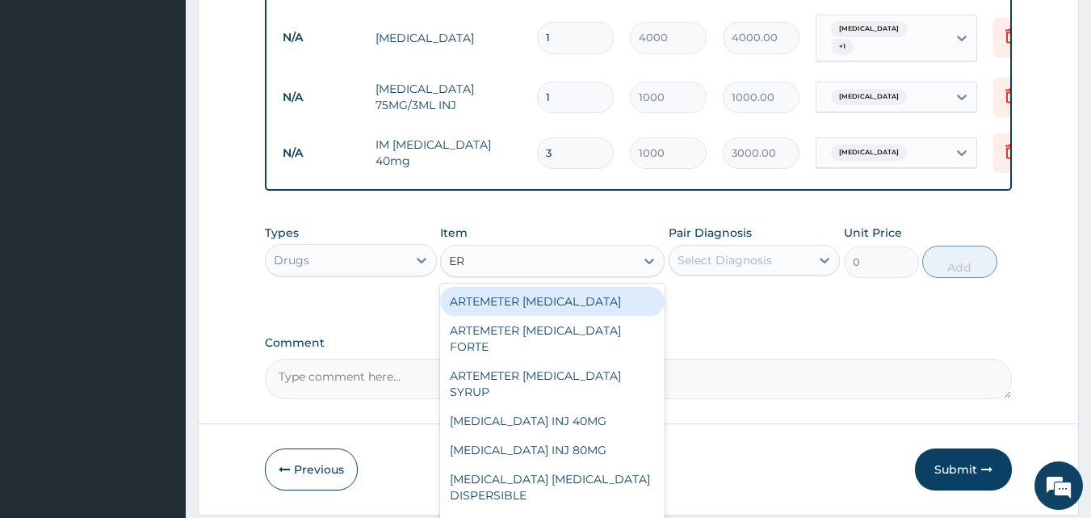
type input "ERY"
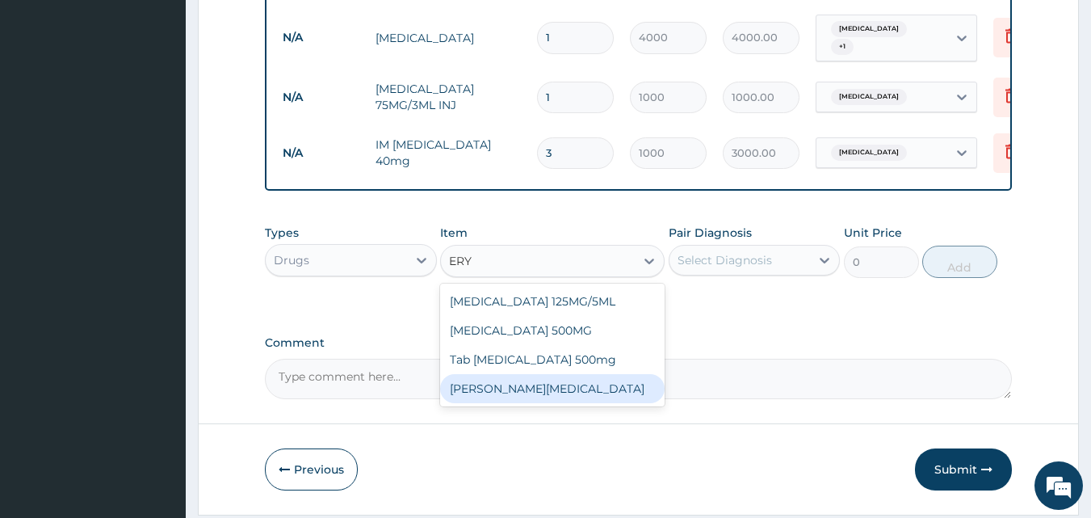
click at [505, 393] on div "Syr Erythromycin" at bounding box center [552, 388] width 225 height 29
type input "2000"
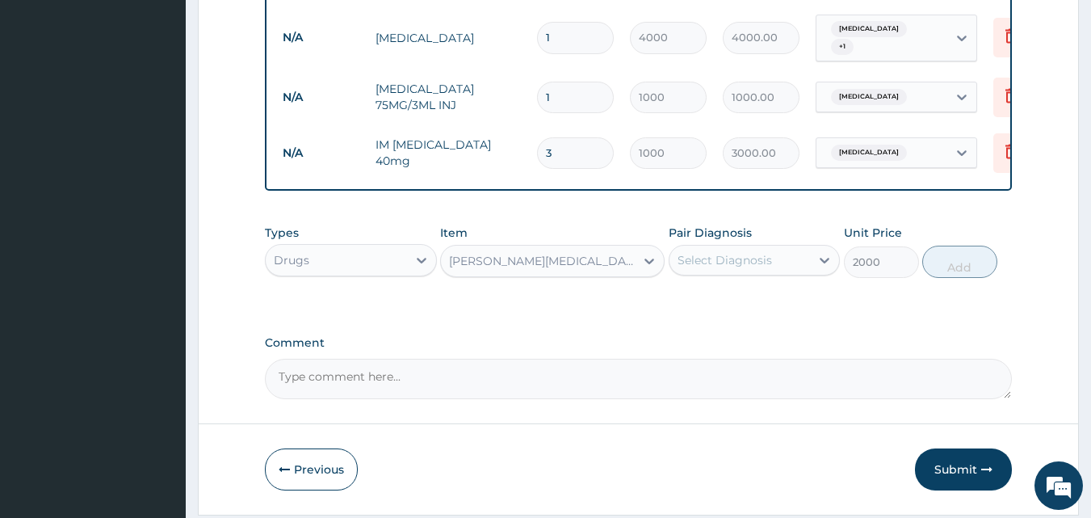
click at [693, 263] on div "Select Diagnosis" at bounding box center [725, 260] width 95 height 16
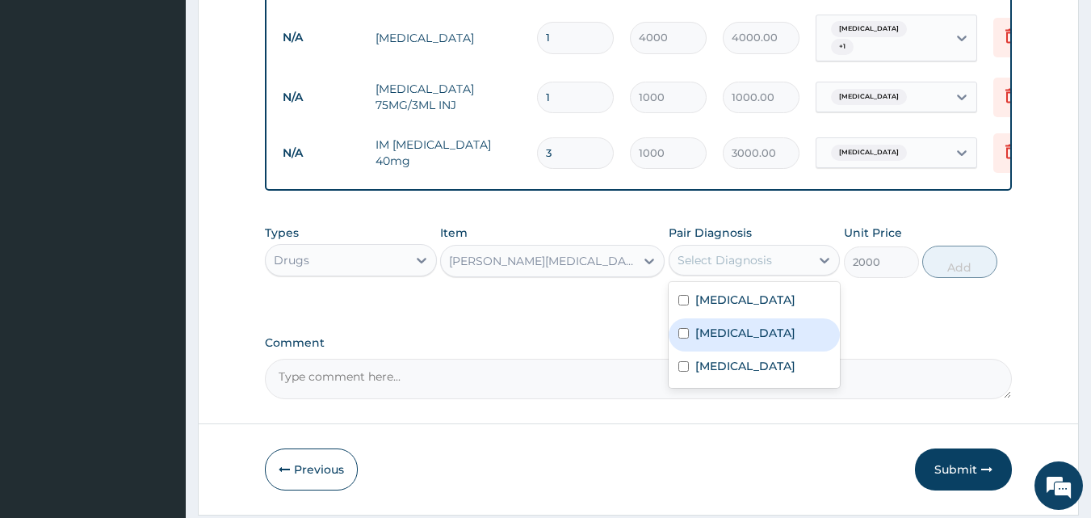
click at [686, 338] on input "checkbox" at bounding box center [684, 333] width 11 height 11
checkbox input "true"
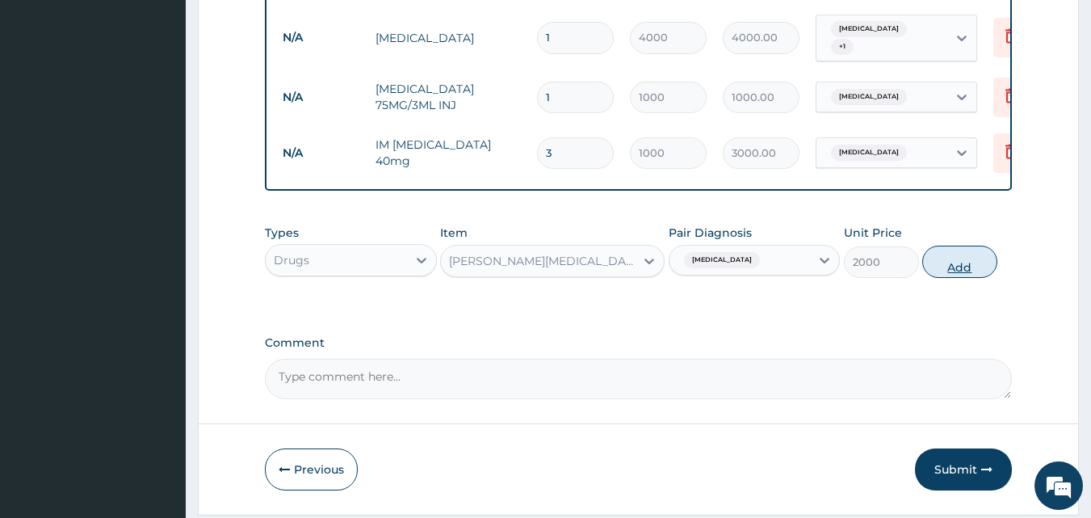
click at [932, 271] on button "Add" at bounding box center [959, 262] width 75 height 32
type input "0"
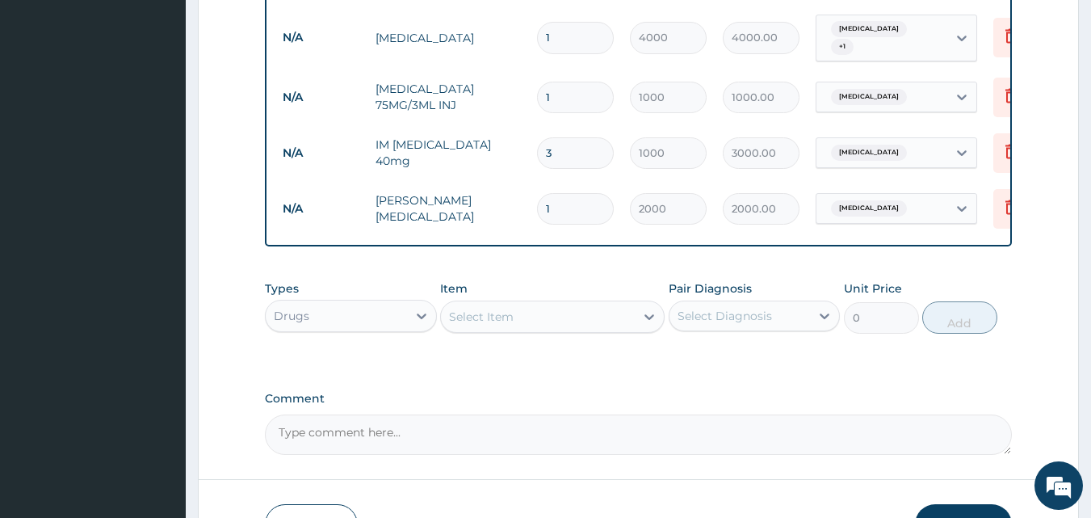
click at [473, 325] on div "Select Item" at bounding box center [481, 317] width 65 height 16
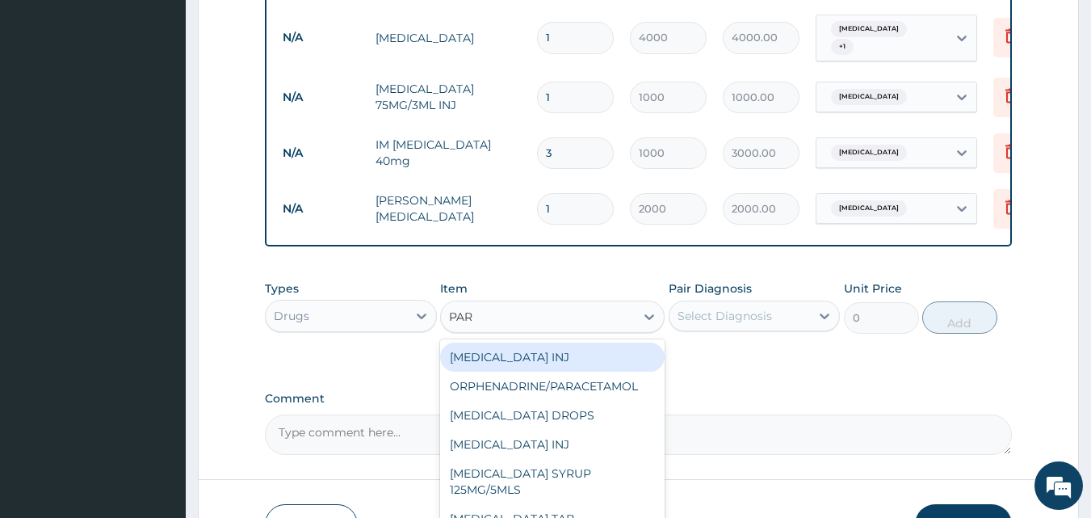
type input "PARA"
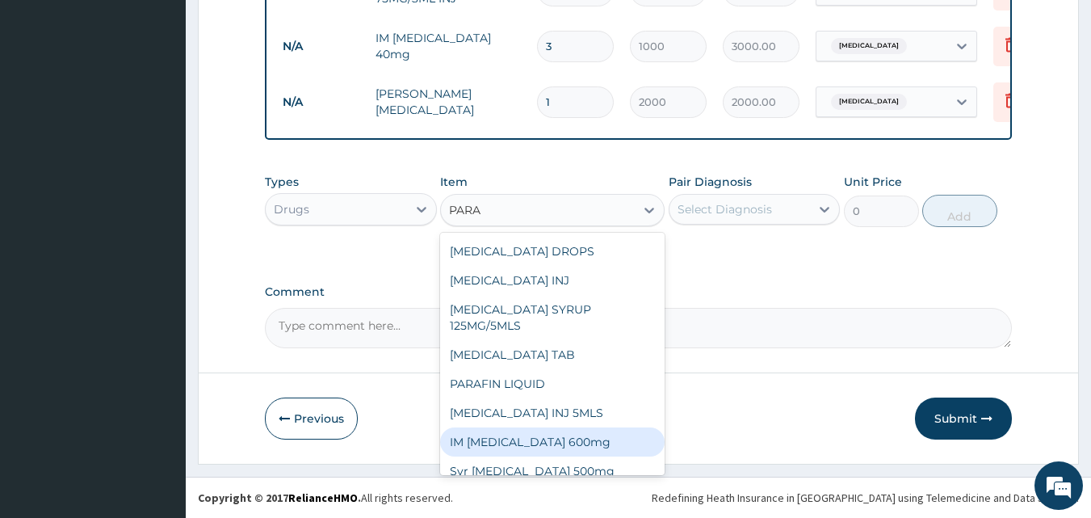
scroll to position [42, 0]
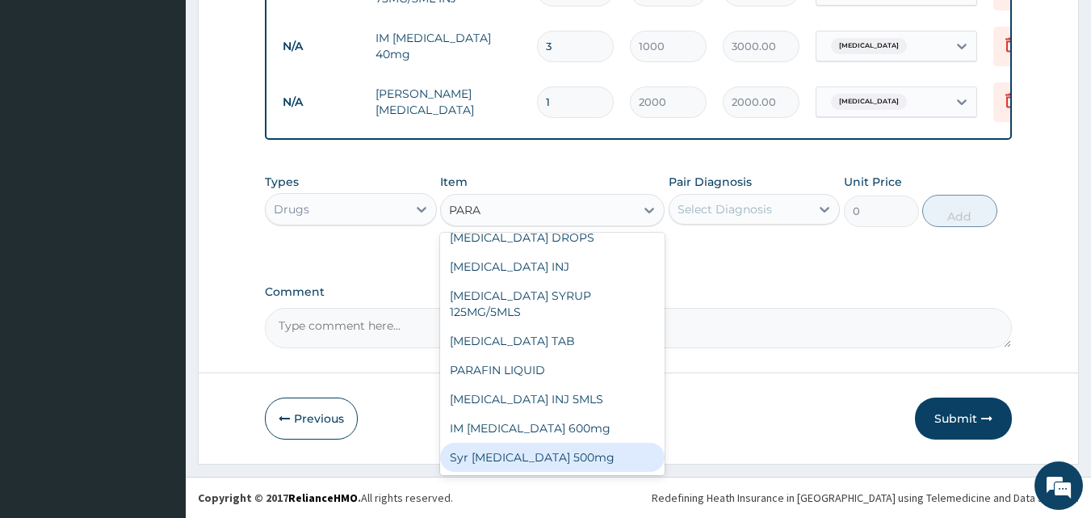
click at [573, 461] on div "Syr Paracetamol 500mg" at bounding box center [552, 457] width 225 height 29
type input "1000"
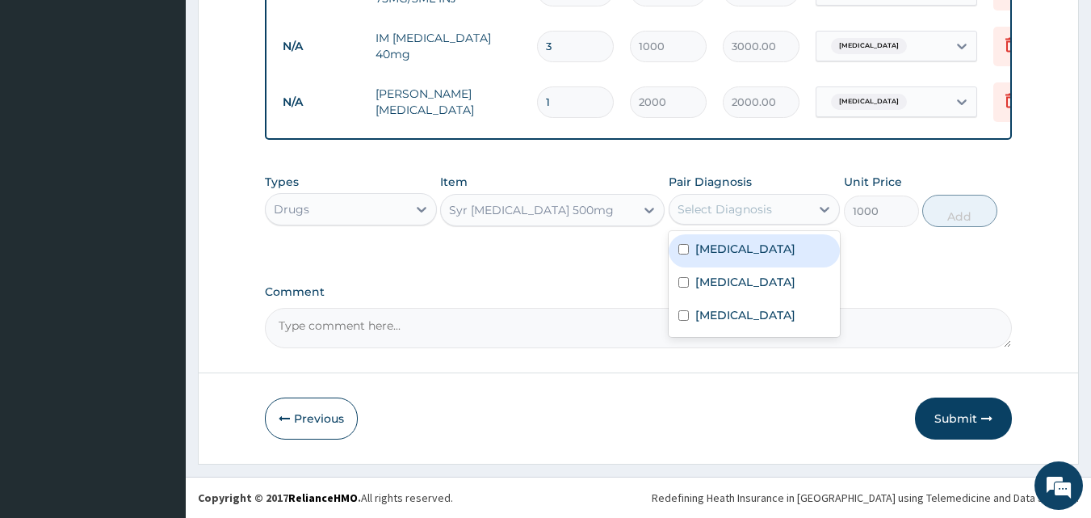
click at [700, 219] on div "Select Diagnosis" at bounding box center [740, 209] width 141 height 26
click at [683, 250] on input "checkbox" at bounding box center [684, 249] width 11 height 11
checkbox input "true"
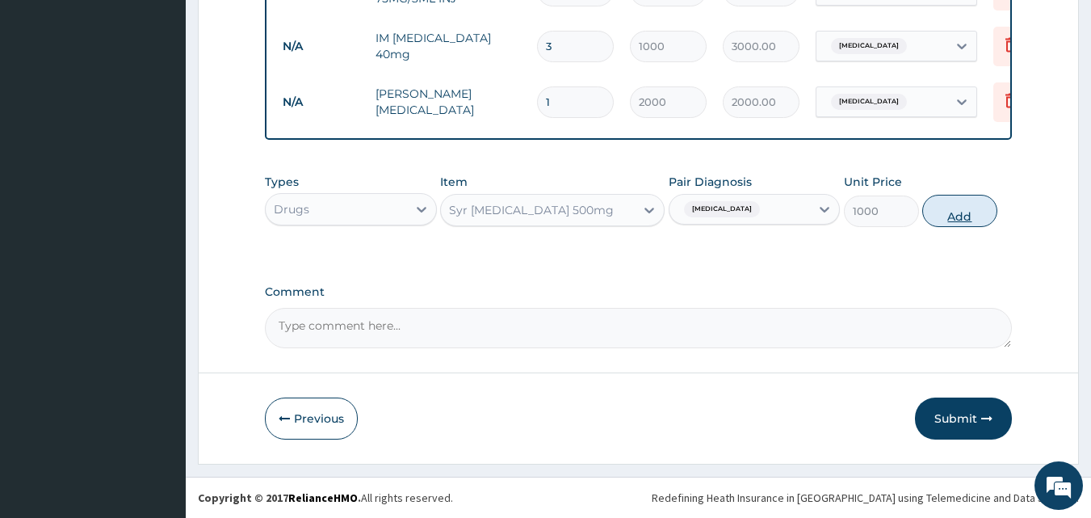
click at [937, 207] on button "Add" at bounding box center [959, 211] width 75 height 32
type input "0"
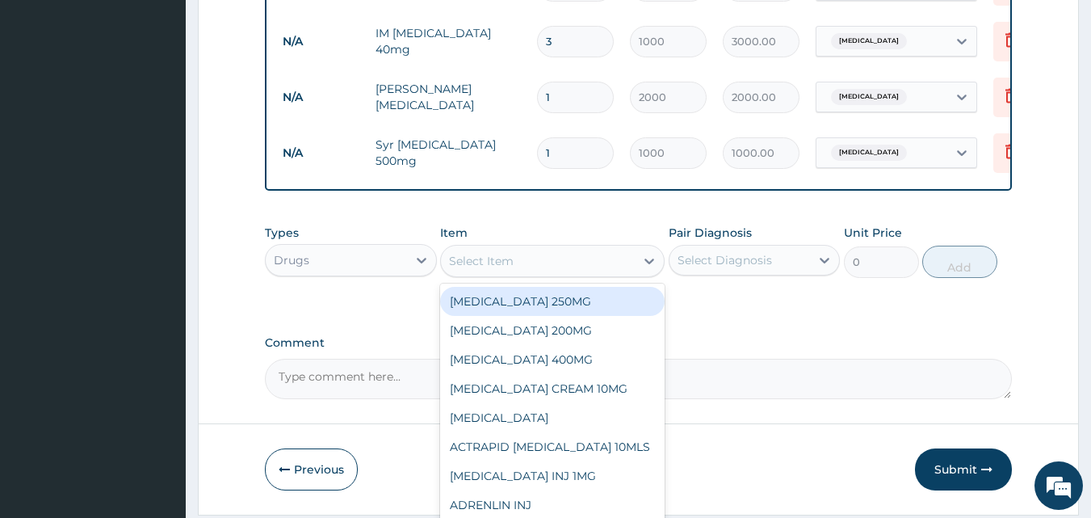
click at [461, 268] on div "Select Item" at bounding box center [481, 261] width 65 height 16
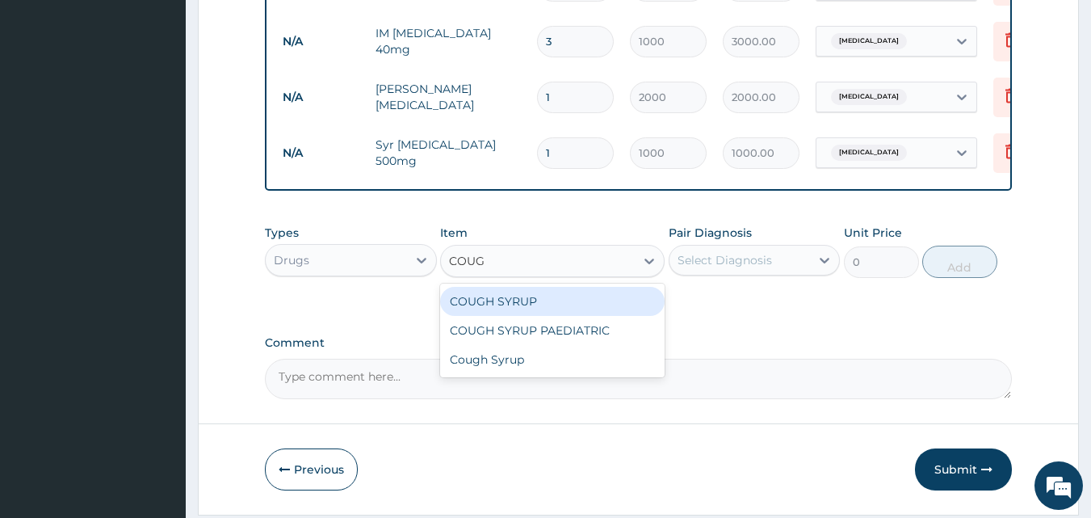
type input "COUGH"
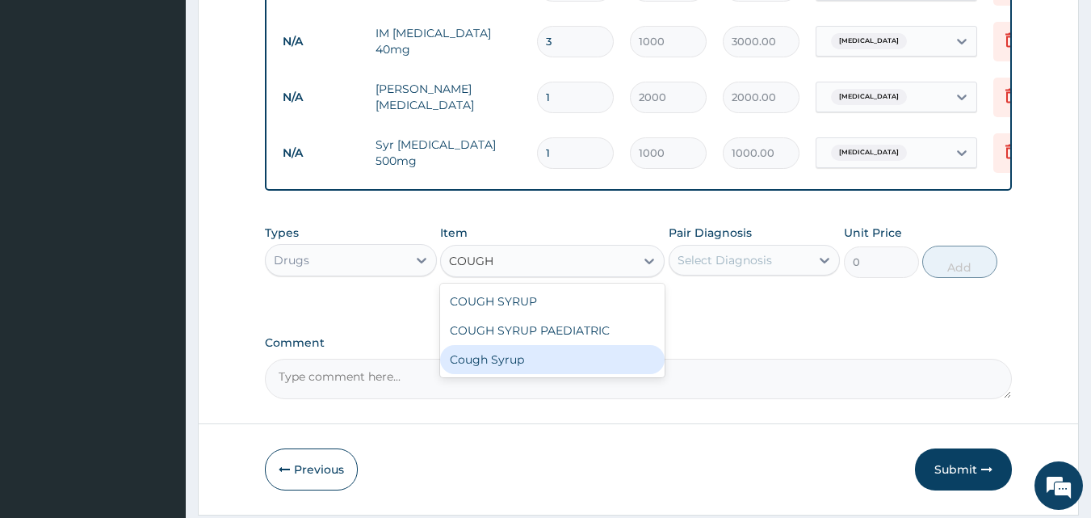
click at [473, 360] on div "Cough Syrup" at bounding box center [552, 359] width 225 height 29
type input "1000"
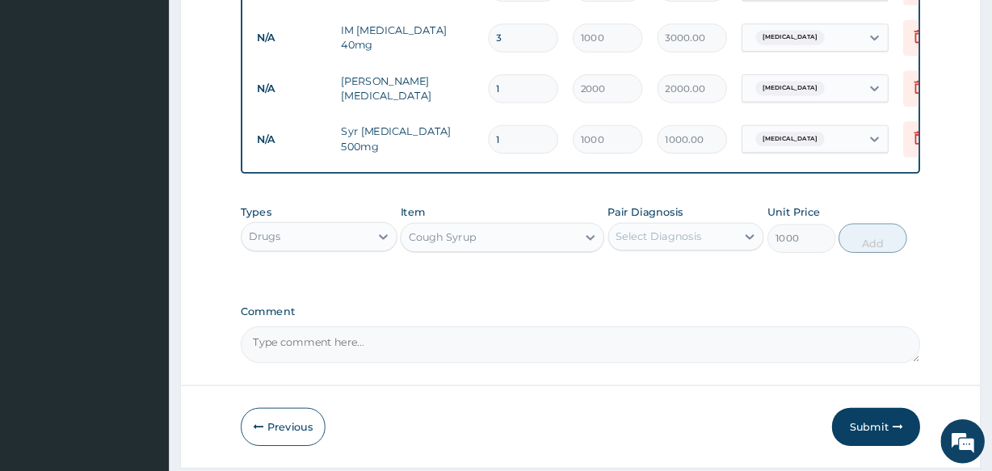
scroll to position [867, 0]
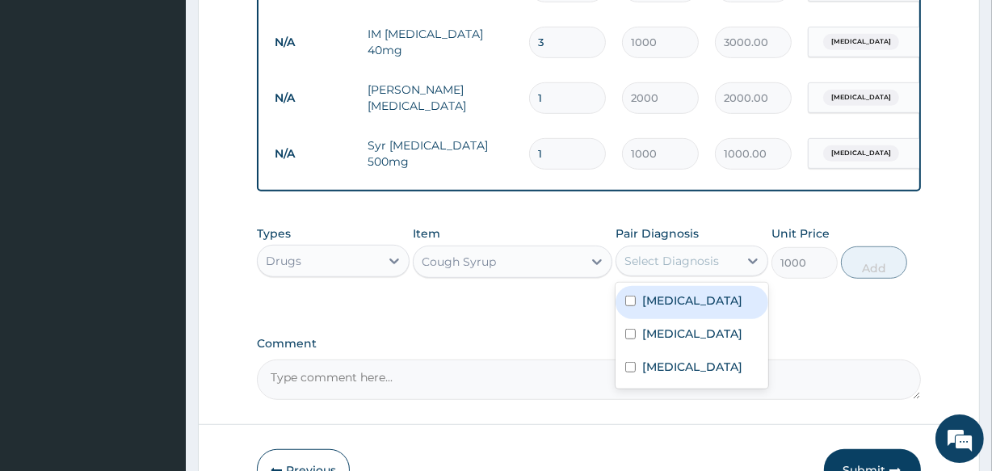
click at [628, 260] on div "Select Diagnosis" at bounding box center [671, 261] width 95 height 16
click at [630, 306] on input "checkbox" at bounding box center [630, 301] width 11 height 11
checkbox input "true"
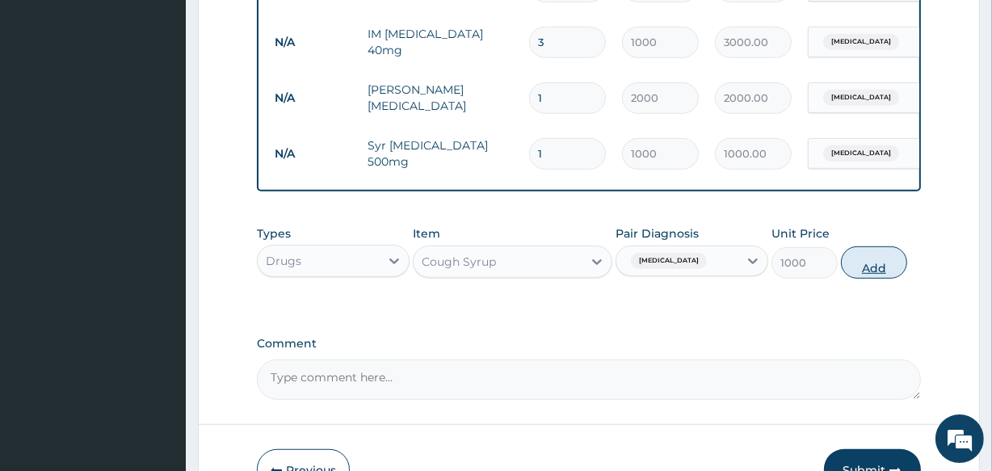
click at [857, 273] on button "Add" at bounding box center [874, 262] width 66 height 32
type input "0"
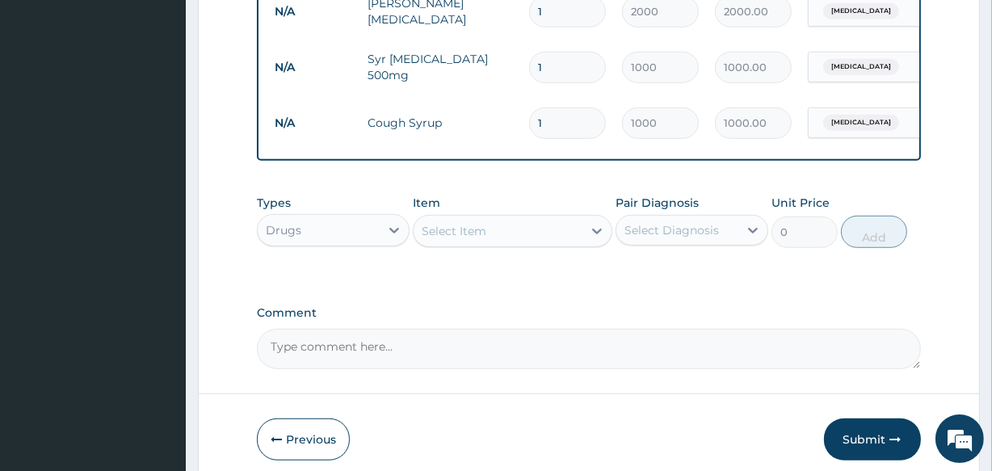
scroll to position [1002, 0]
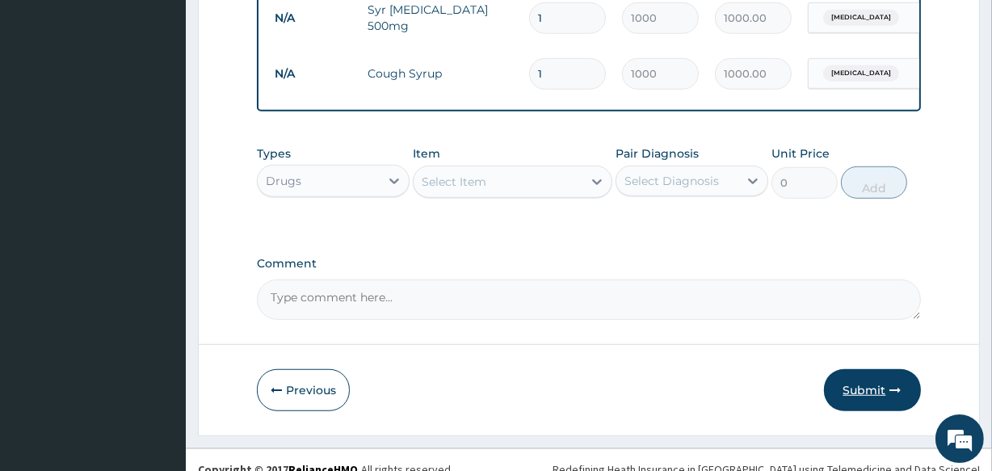
click at [859, 397] on button "Submit" at bounding box center [872, 390] width 97 height 42
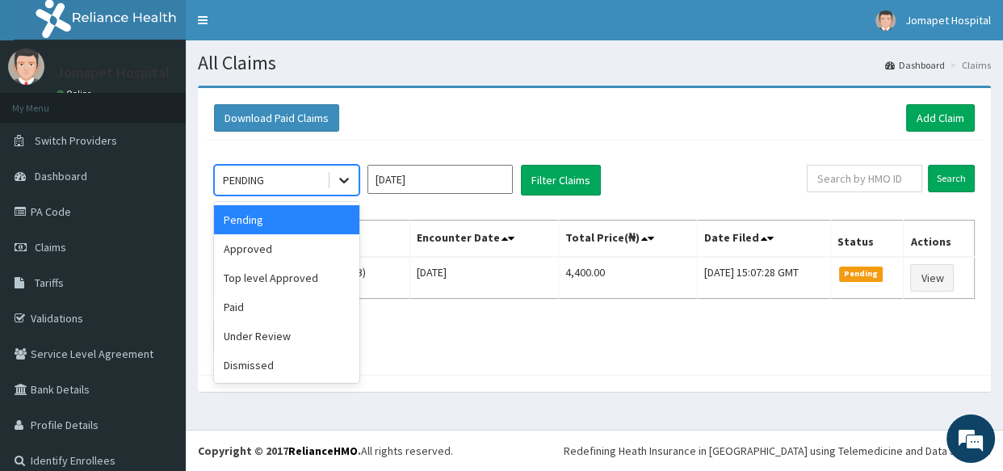
click at [347, 185] on icon at bounding box center [344, 180] width 16 height 16
click at [300, 250] on div "Approved" at bounding box center [286, 248] width 145 height 29
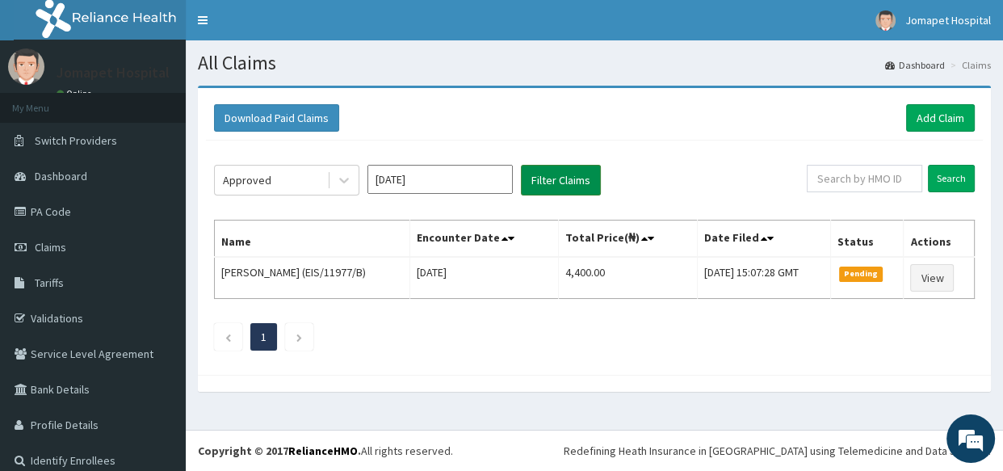
click at [533, 185] on button "Filter Claims" at bounding box center [561, 180] width 80 height 31
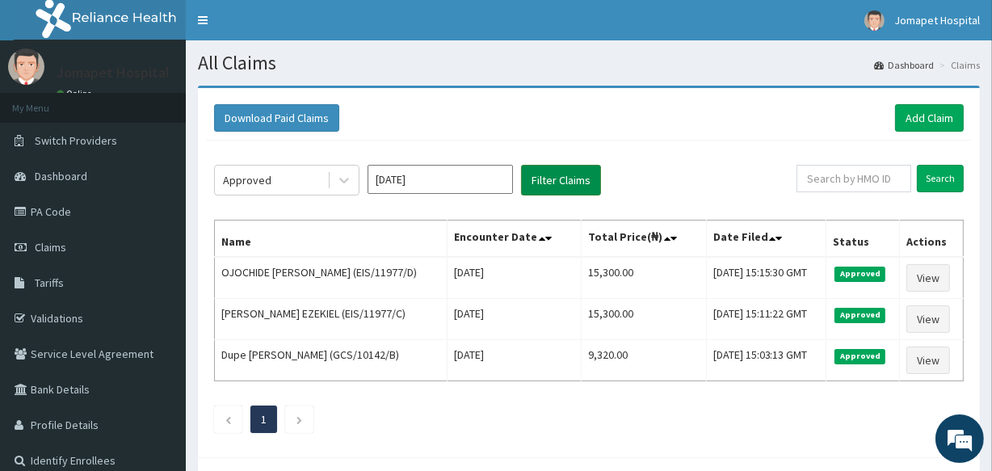
click at [523, 172] on button "Filter Claims" at bounding box center [561, 180] width 80 height 31
